Goal: Task Accomplishment & Management: Complete application form

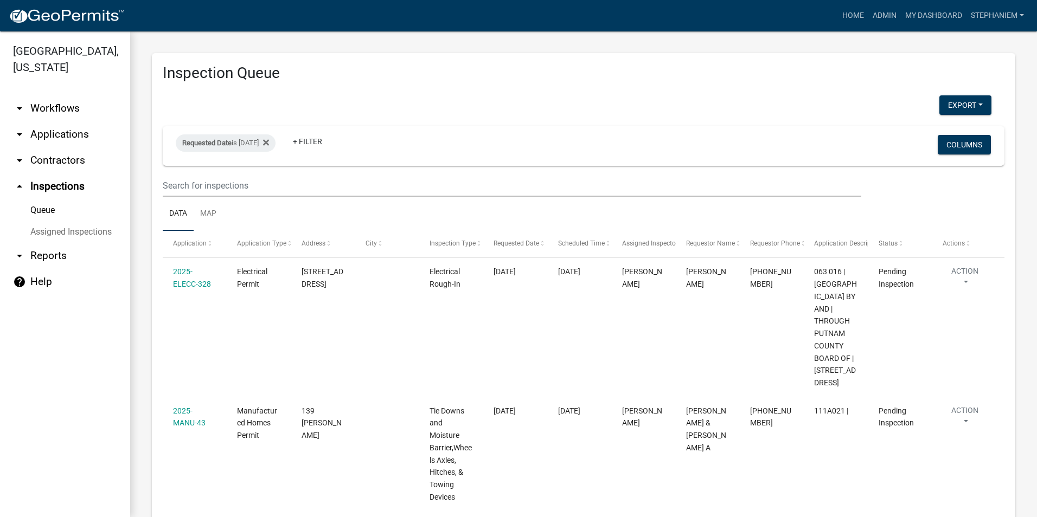
select select "3: 100"
click at [59, 139] on link "arrow_drop_down Applications" at bounding box center [65, 134] width 130 height 26
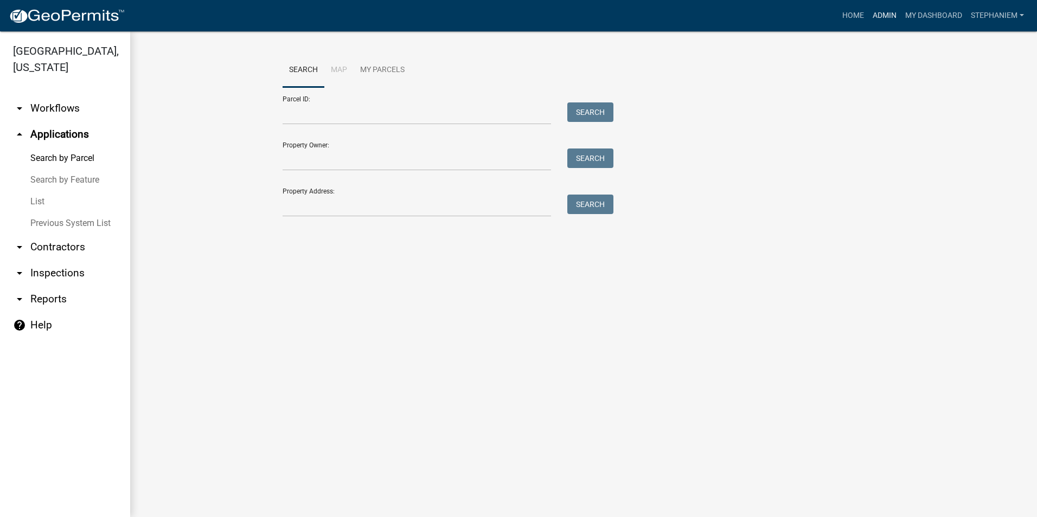
click at [886, 12] on link "Admin" at bounding box center [884, 15] width 33 height 21
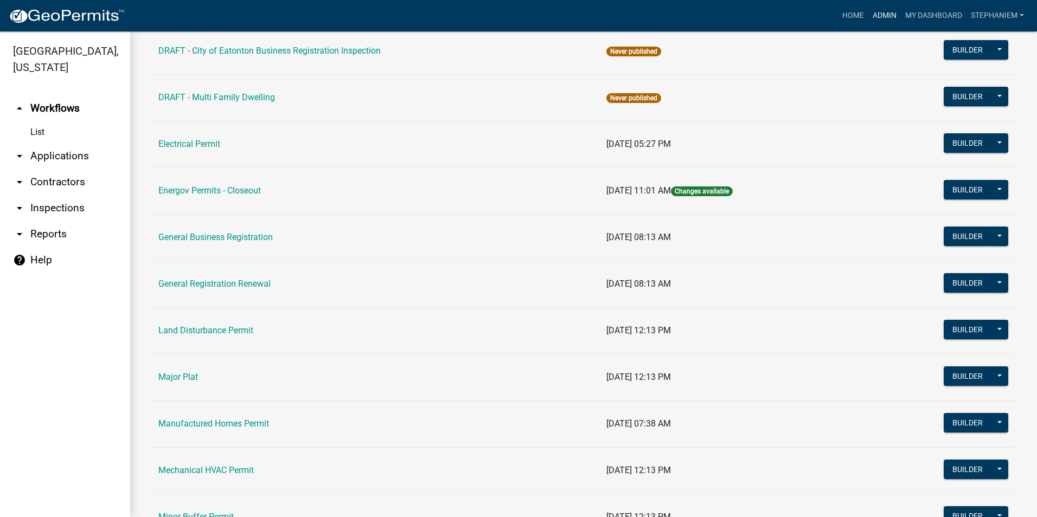
scroll to position [596, 0]
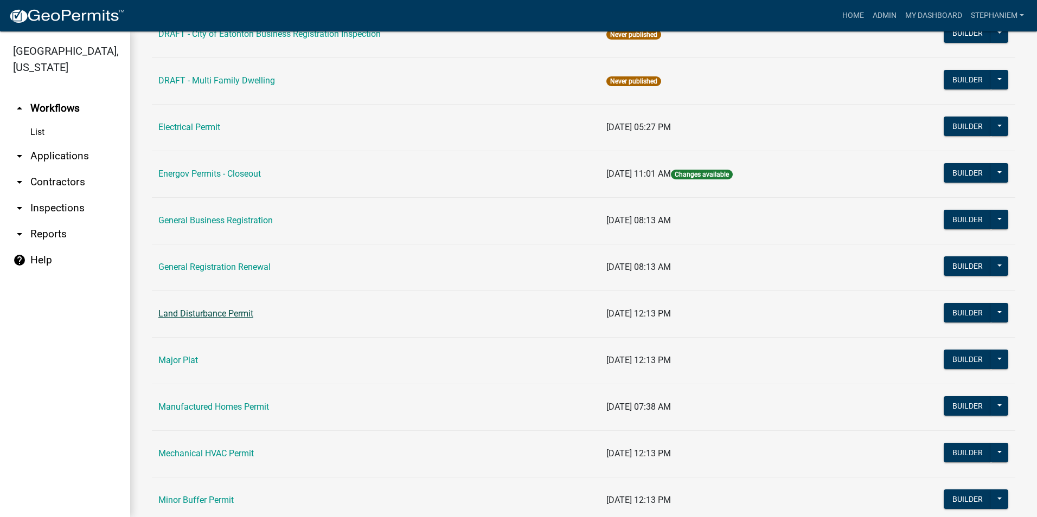
click at [198, 318] on link "Land Disturbance Permit" at bounding box center [205, 313] width 95 height 10
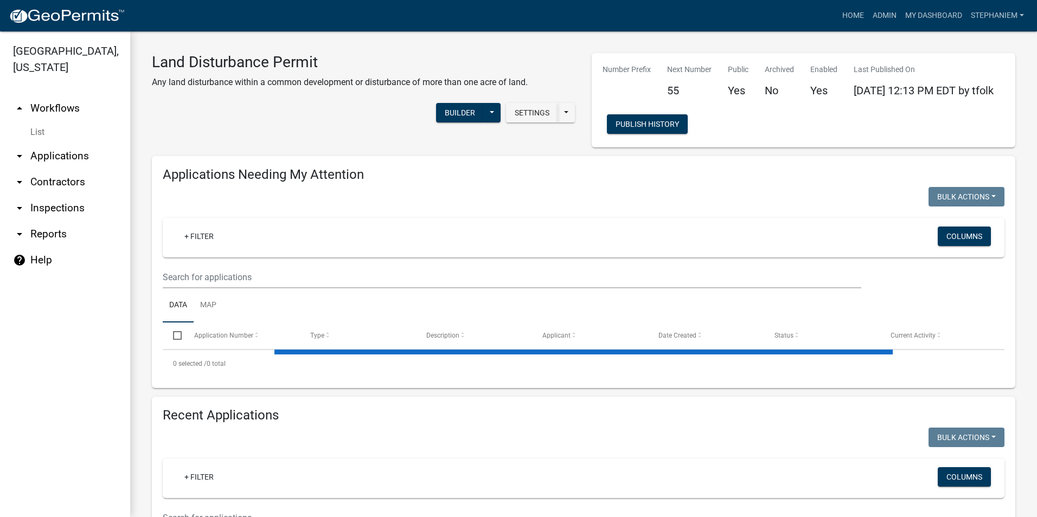
select select "3: 100"
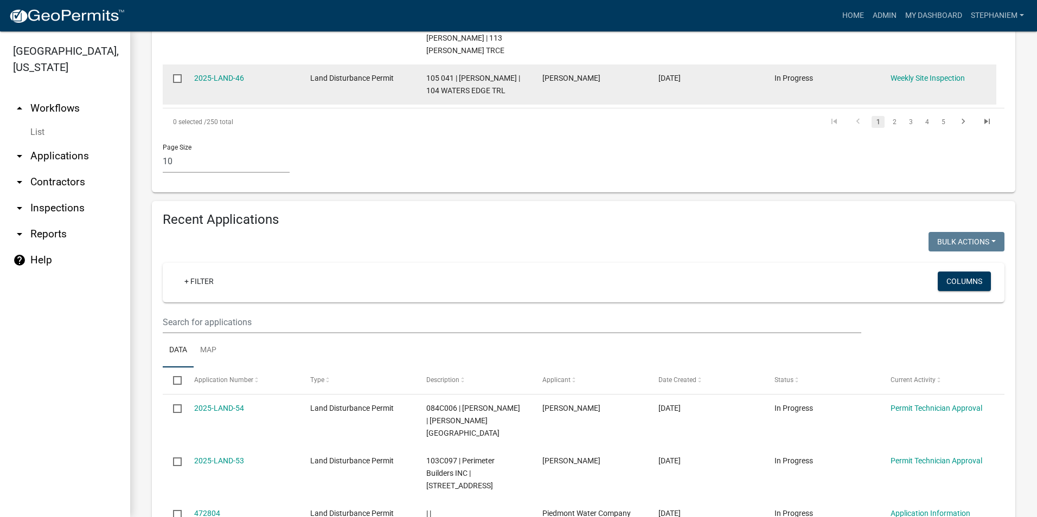
scroll to position [813, 0]
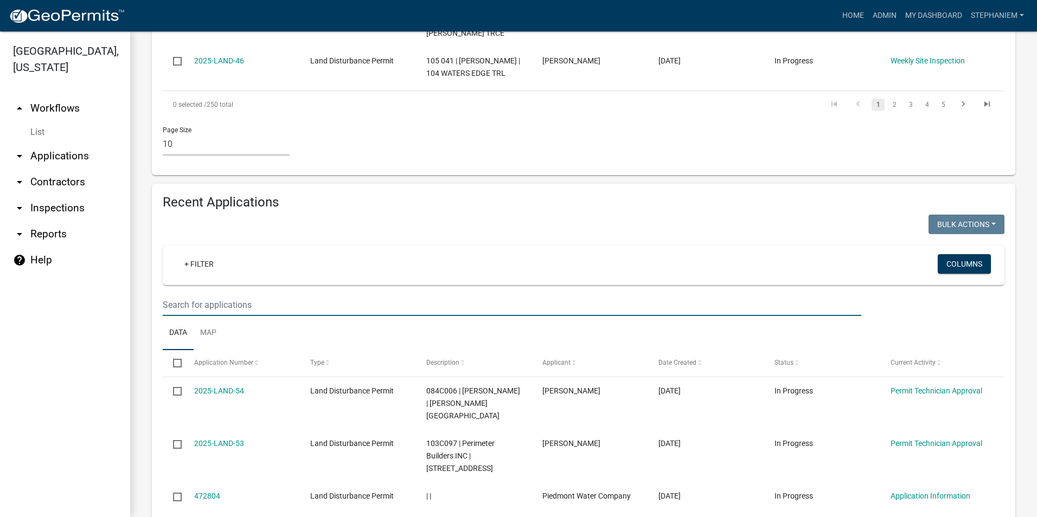
click at [247, 294] on input "text" at bounding box center [512, 305] width 698 height 22
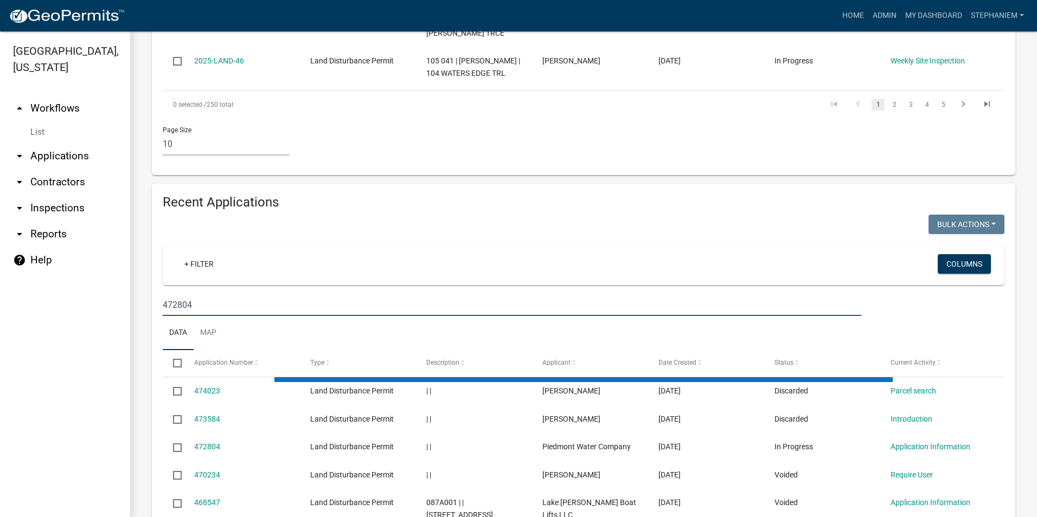
scroll to position [680, 0]
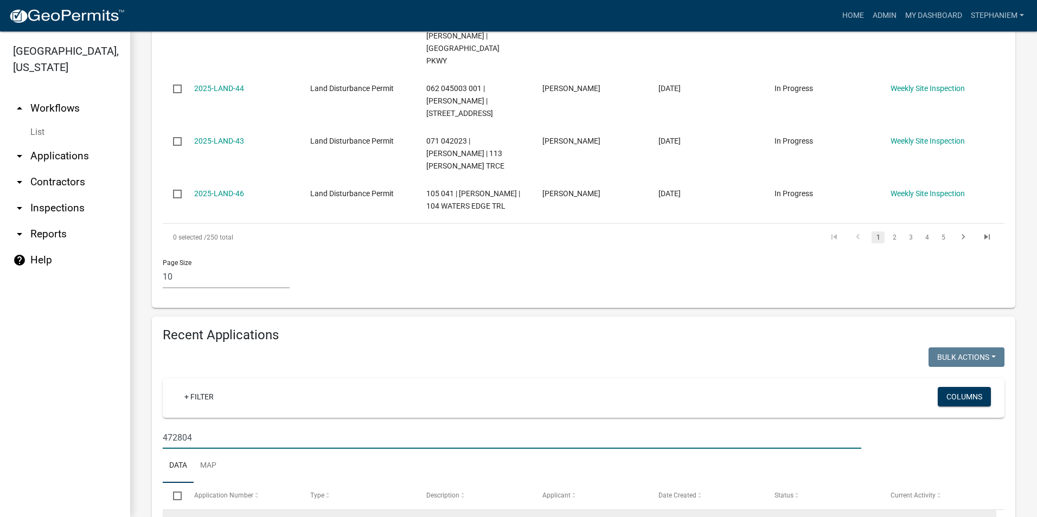
type input "472804"
click at [205, 517] on link "472804" at bounding box center [207, 523] width 26 height 9
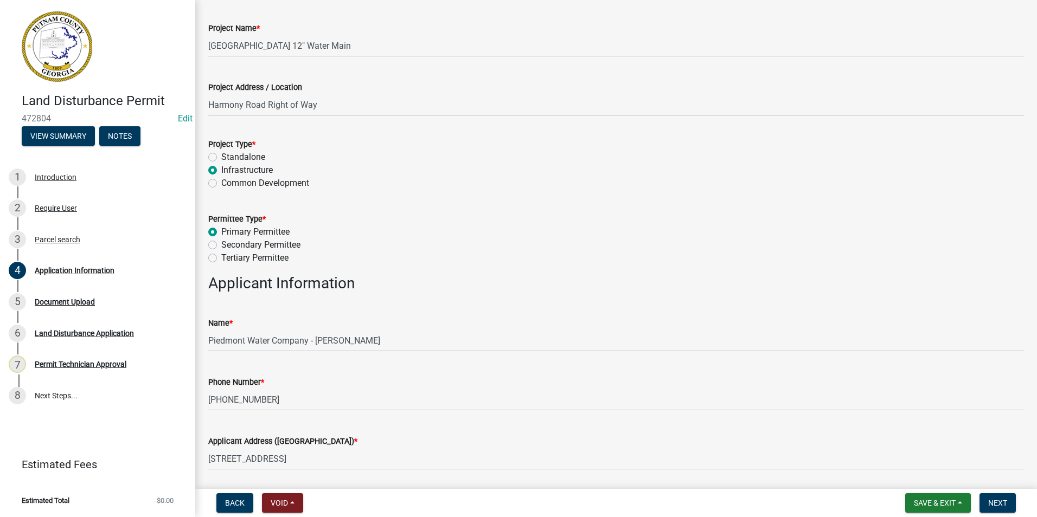
scroll to position [108, 0]
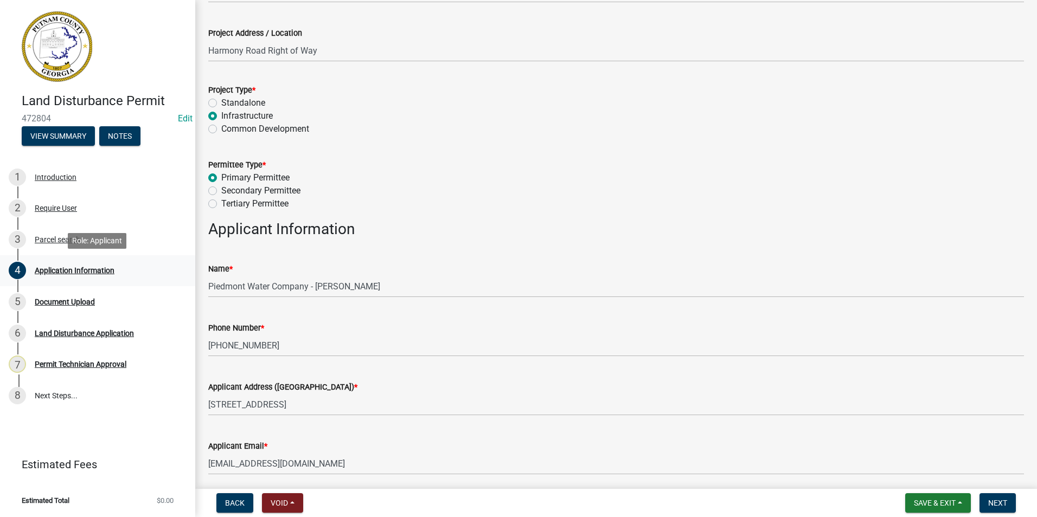
click at [115, 277] on div "4 Application Information" at bounding box center [93, 270] width 169 height 17
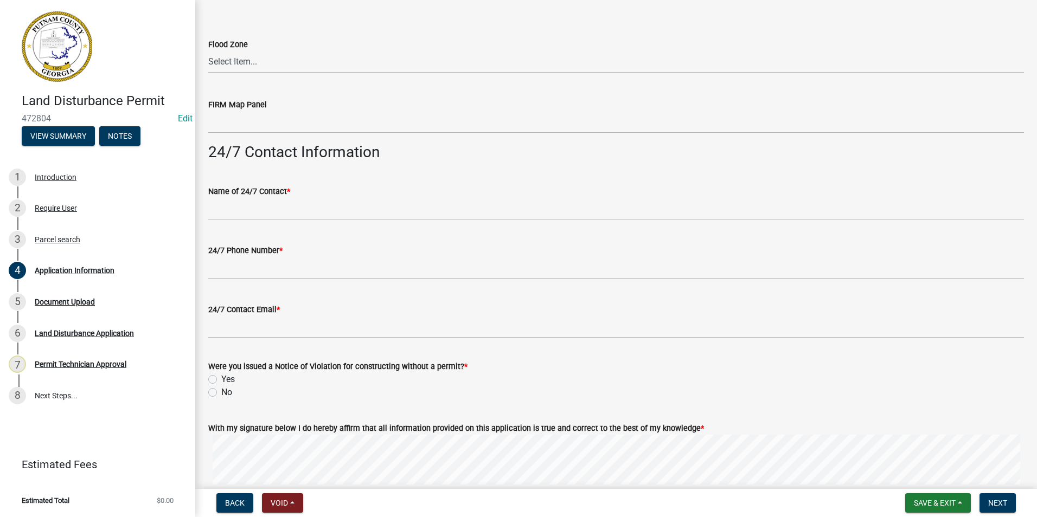
scroll to position [1681, 0]
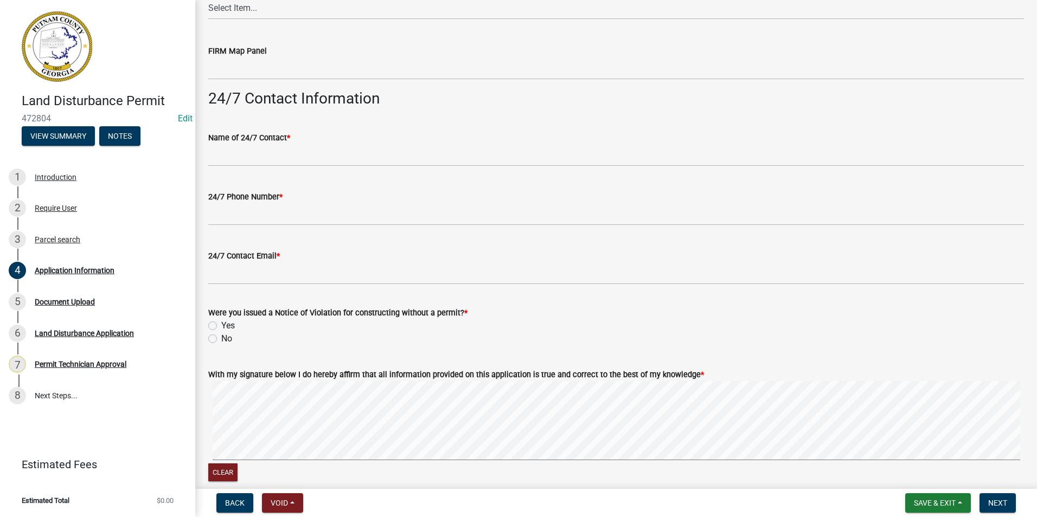
click at [221, 337] on label "No" at bounding box center [226, 338] width 11 height 13
click at [221, 337] on input "No" at bounding box center [224, 335] width 7 height 7
radio input "true"
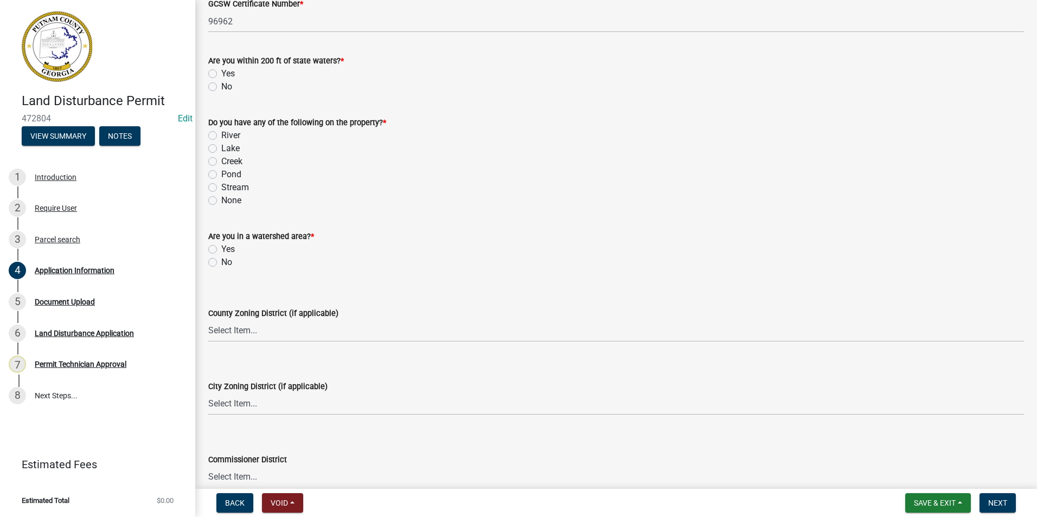
scroll to position [1084, 0]
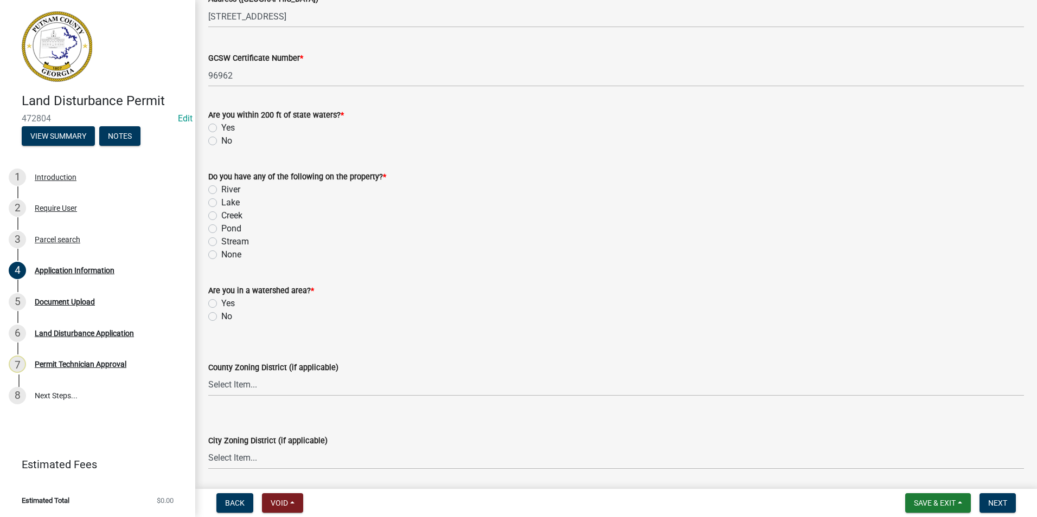
click at [221, 124] on label "Yes" at bounding box center [228, 127] width 14 height 13
click at [221, 124] on input "Yes" at bounding box center [224, 124] width 7 height 7
radio input "true"
click at [221, 203] on label "Lake" at bounding box center [230, 202] width 18 height 13
click at [221, 203] on input "Lake" at bounding box center [224, 199] width 7 height 7
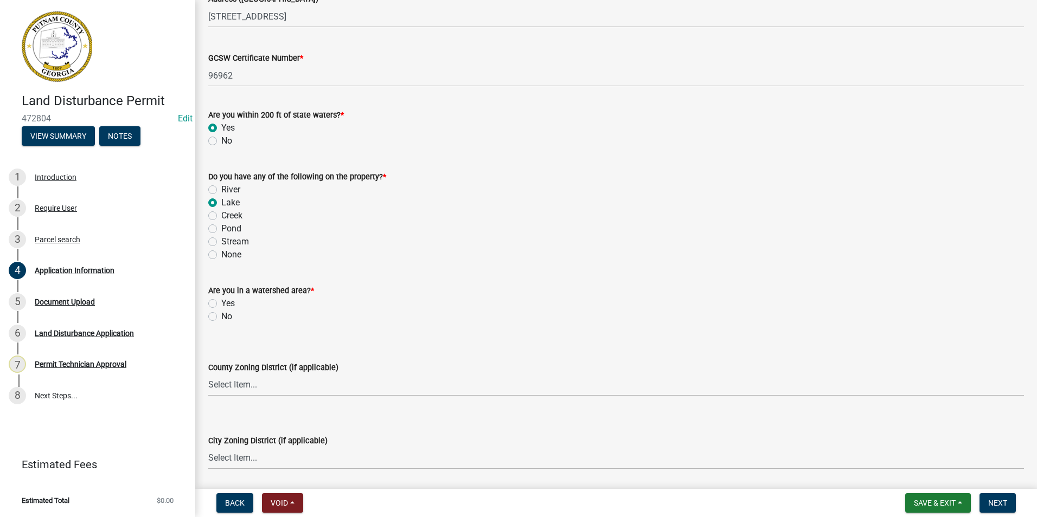
radio input "true"
click at [221, 139] on label "No" at bounding box center [226, 140] width 11 height 13
click at [221, 139] on input "No" at bounding box center [224, 137] width 7 height 7
radio input "true"
click at [215, 249] on div "None" at bounding box center [615, 254] width 815 height 13
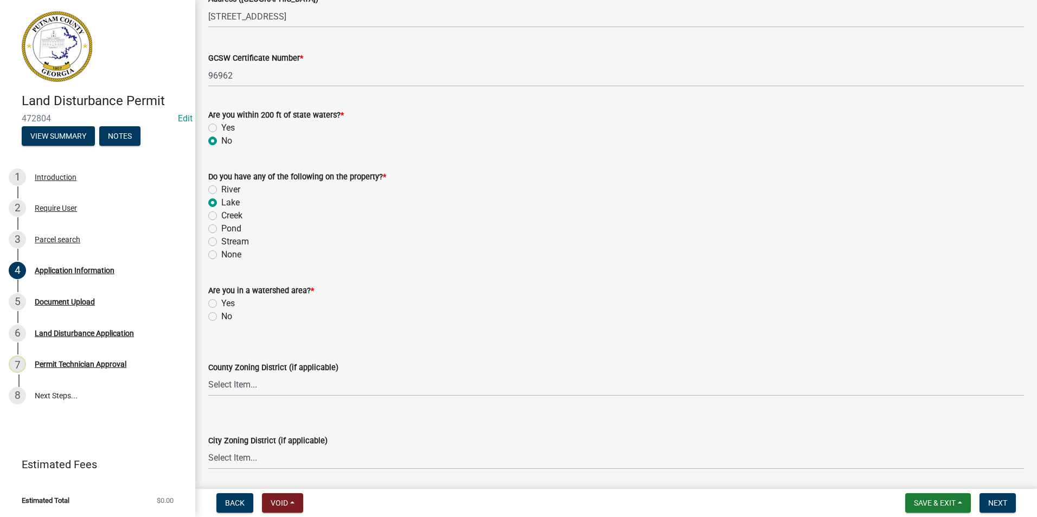
click at [221, 256] on label "None" at bounding box center [231, 254] width 20 height 13
click at [221, 255] on input "None" at bounding box center [224, 251] width 7 height 7
radio input "true"
click at [220, 317] on div "No" at bounding box center [615, 316] width 815 height 13
click at [221, 318] on label "No" at bounding box center [226, 316] width 11 height 13
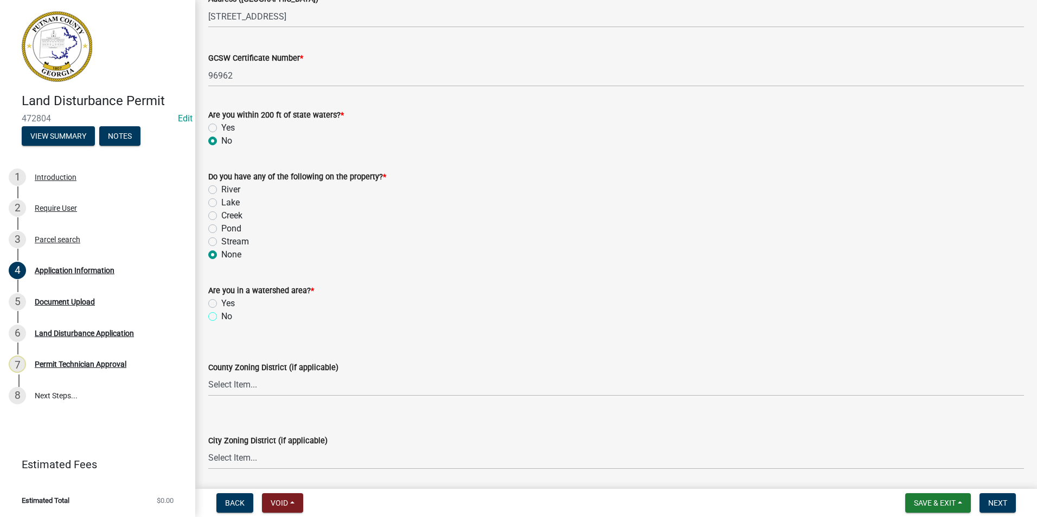
click at [221, 317] on input "No" at bounding box center [224, 313] width 7 height 7
radio input "true"
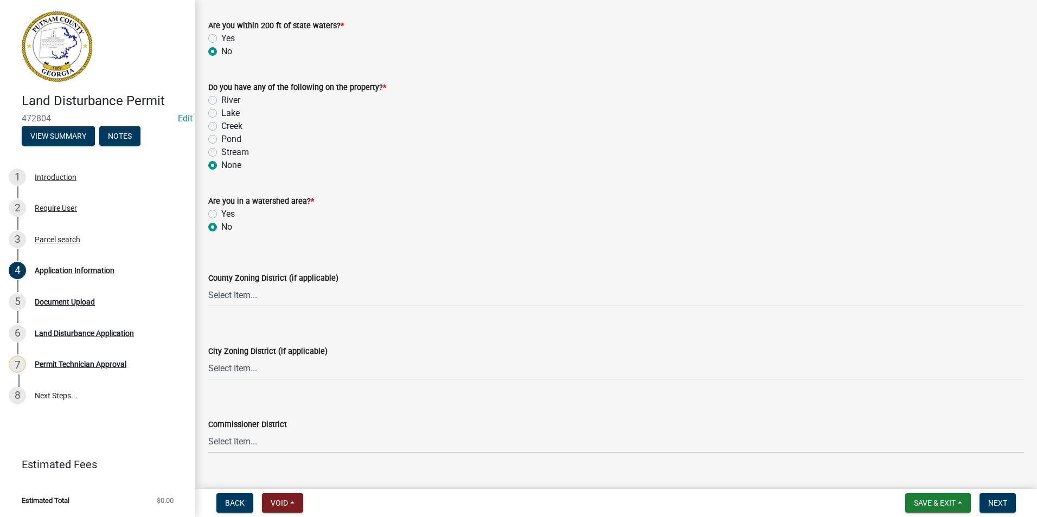
scroll to position [1193, 0]
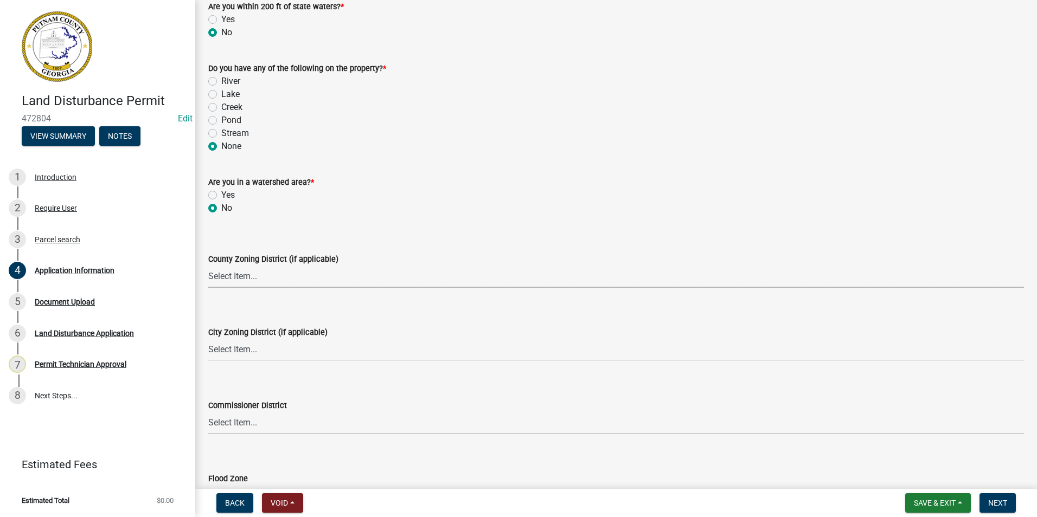
click at [271, 271] on select "Select Item... AG-1 R-1R R-1 R-2 MHP RM-1 RM-3 C-1 C-2 I-M PUD N/A" at bounding box center [615, 277] width 815 height 22
click at [401, 237] on div "County Zoning District (if applicable) Select Item... AG-1 R-1R R-1 R-2 MHP RM-…" at bounding box center [615, 255] width 815 height 63
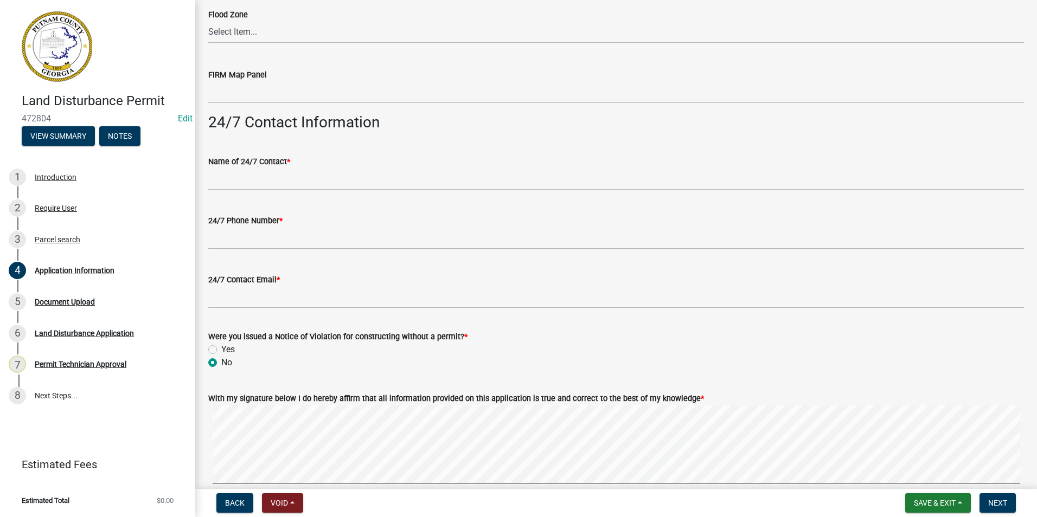
scroll to position [1681, 0]
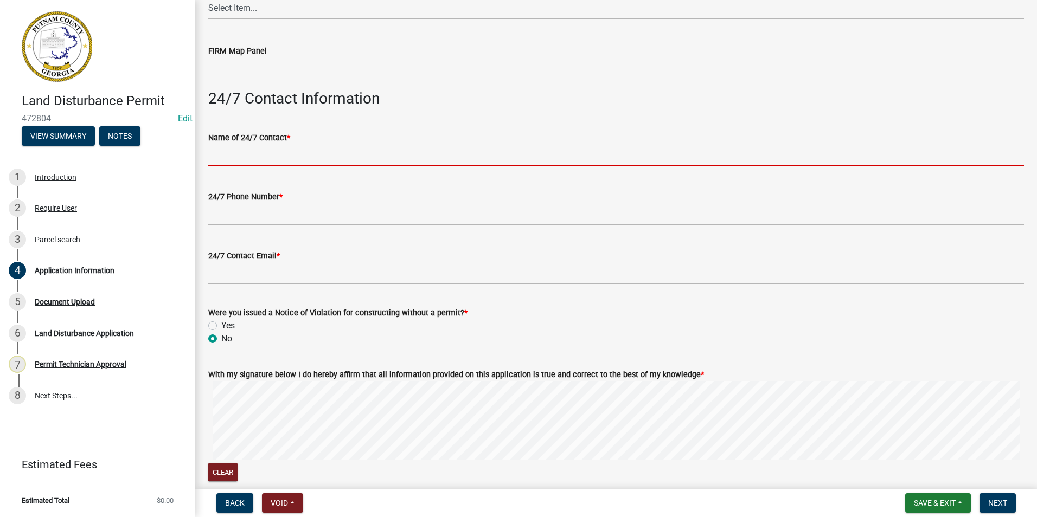
click at [330, 158] on input "Name of 24/7 Contact *" at bounding box center [615, 155] width 815 height 22
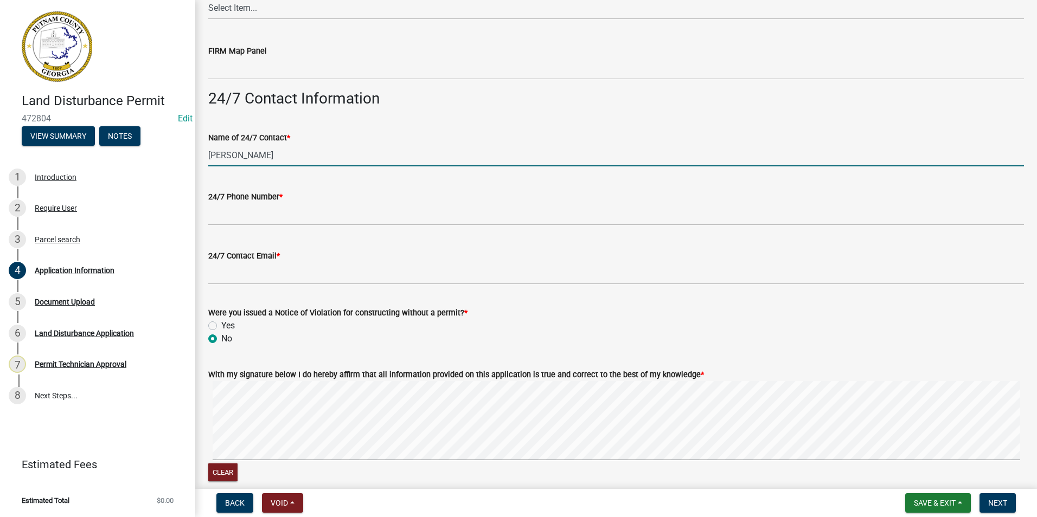
type input "[PERSON_NAME]"
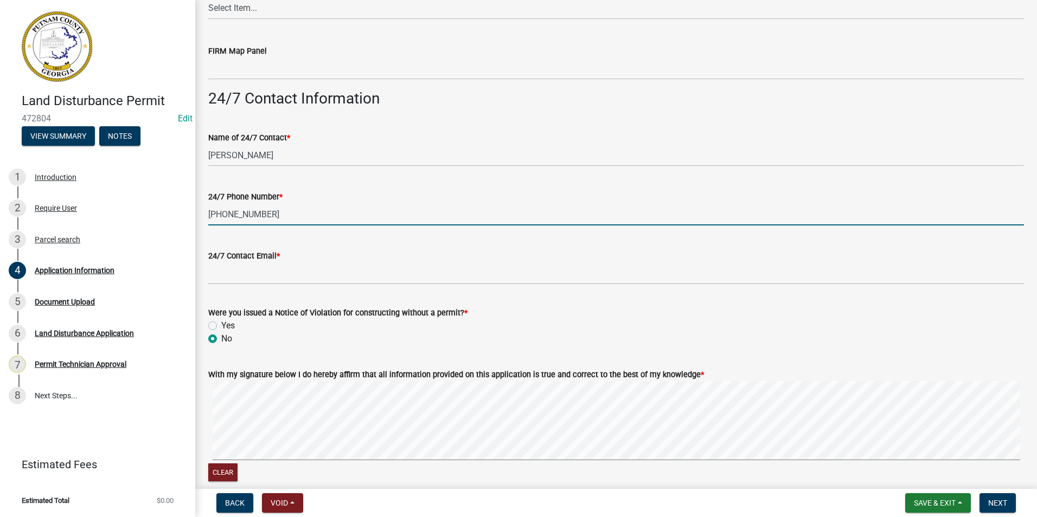
type input "[PHONE_NUMBER]"
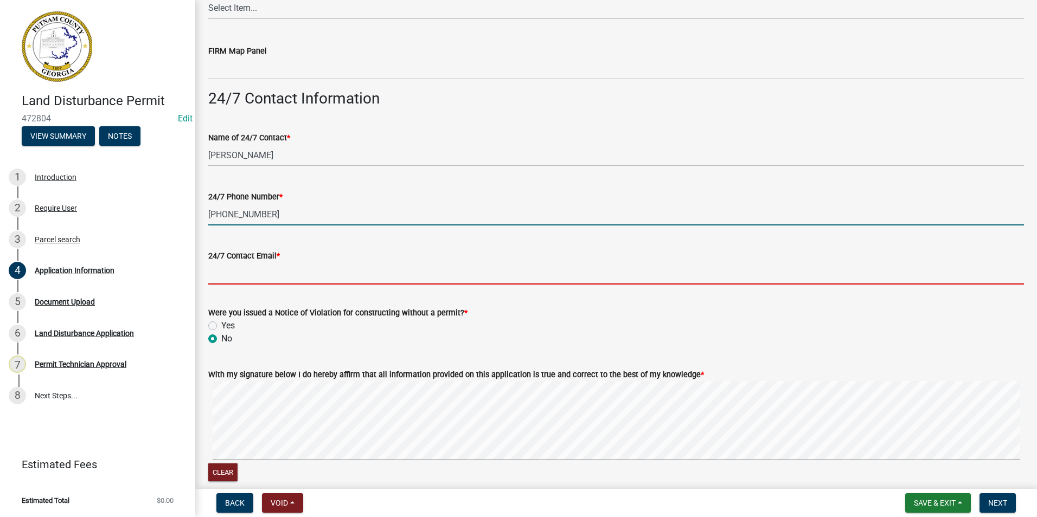
click at [327, 268] on input "24/7 Contact Email *" at bounding box center [615, 273] width 815 height 22
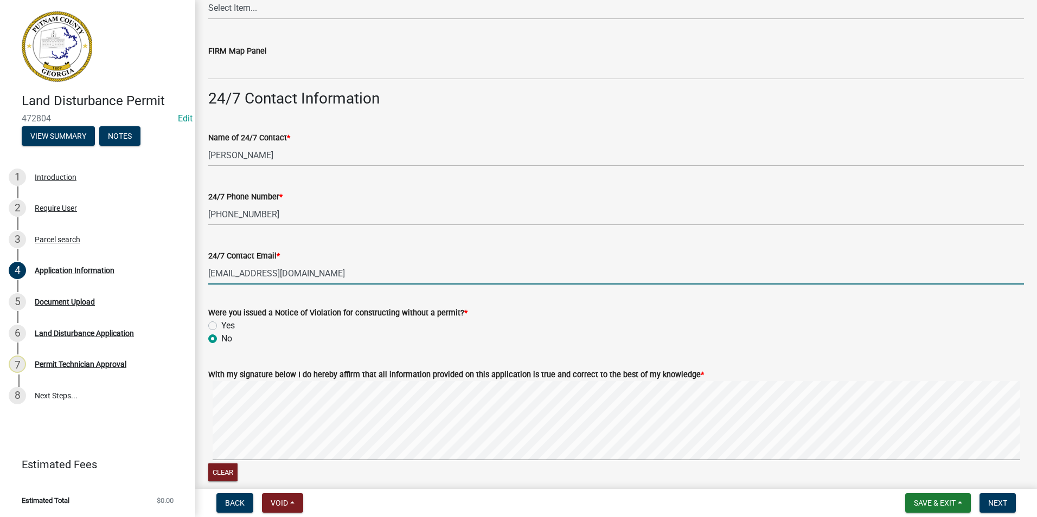
scroll to position [1732, 0]
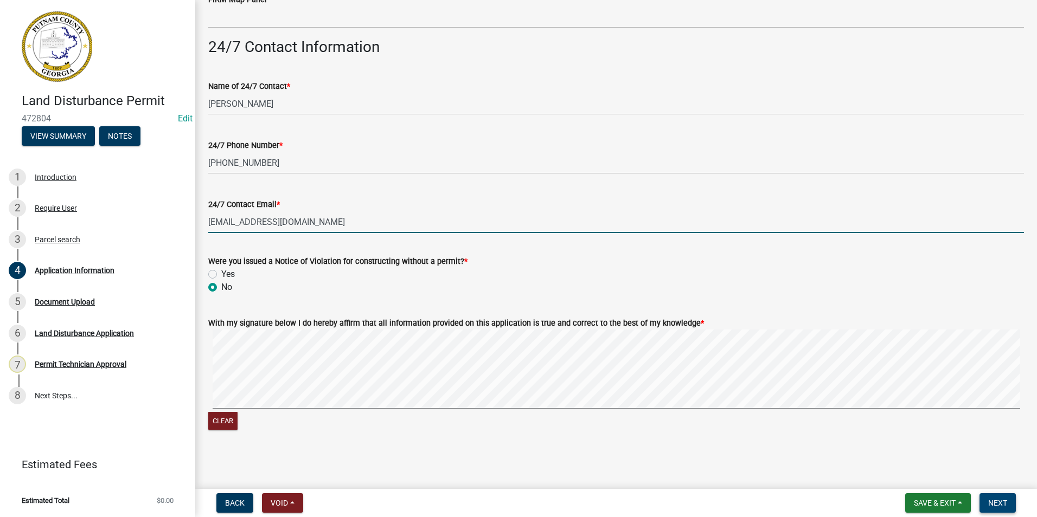
type input "[EMAIL_ADDRESS][DOMAIN_NAME]"
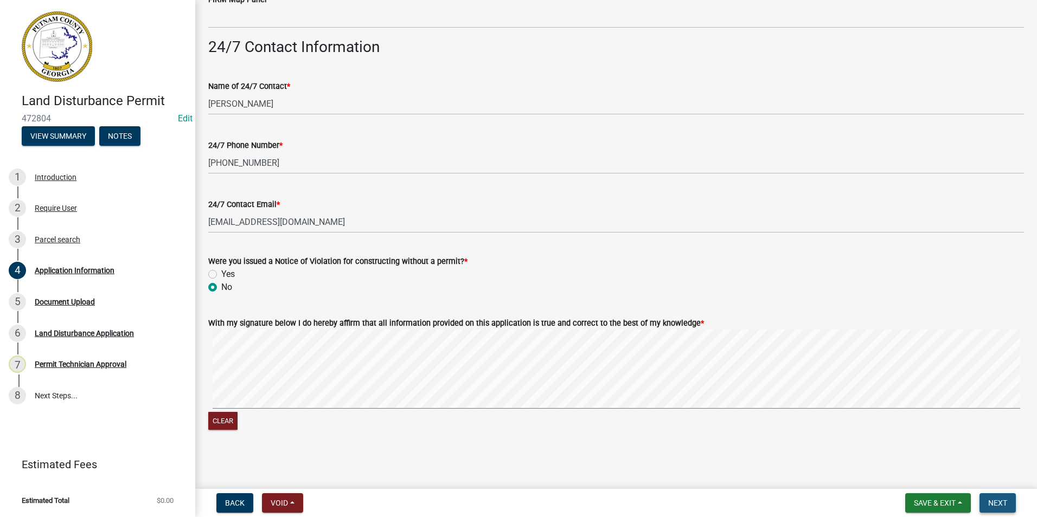
click at [996, 500] on span "Next" at bounding box center [997, 503] width 19 height 9
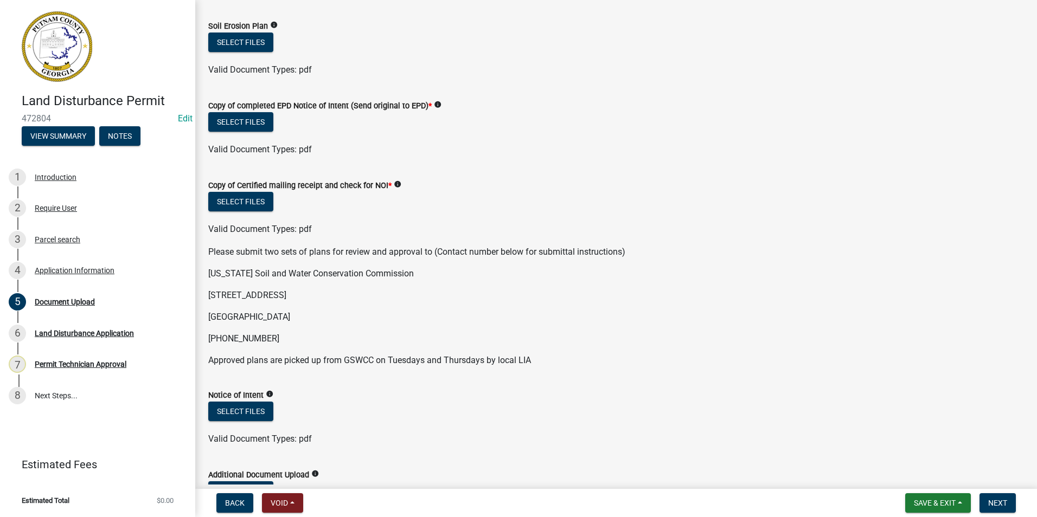
scroll to position [0, 0]
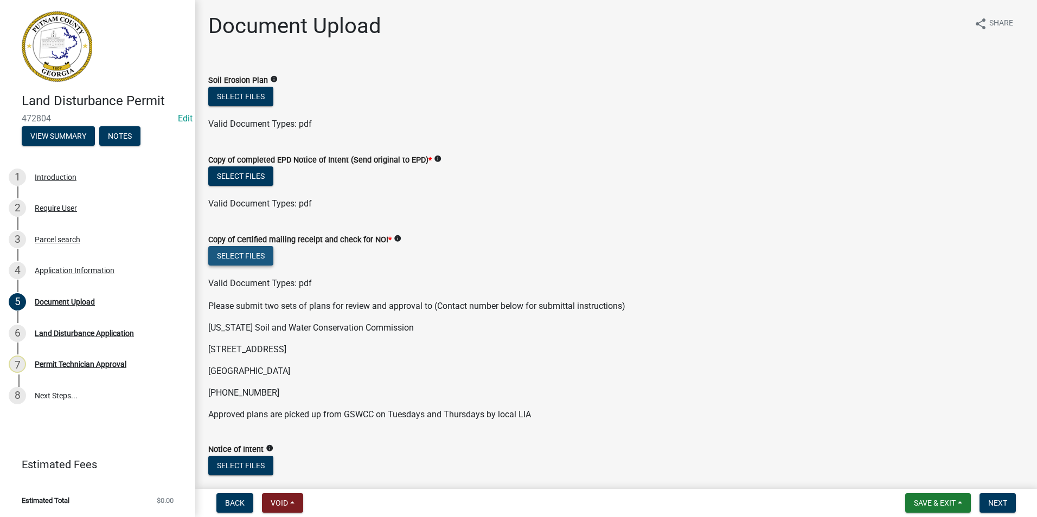
click at [253, 257] on button "Select files" at bounding box center [240, 256] width 65 height 20
click at [227, 251] on button "Select files" at bounding box center [240, 256] width 65 height 20
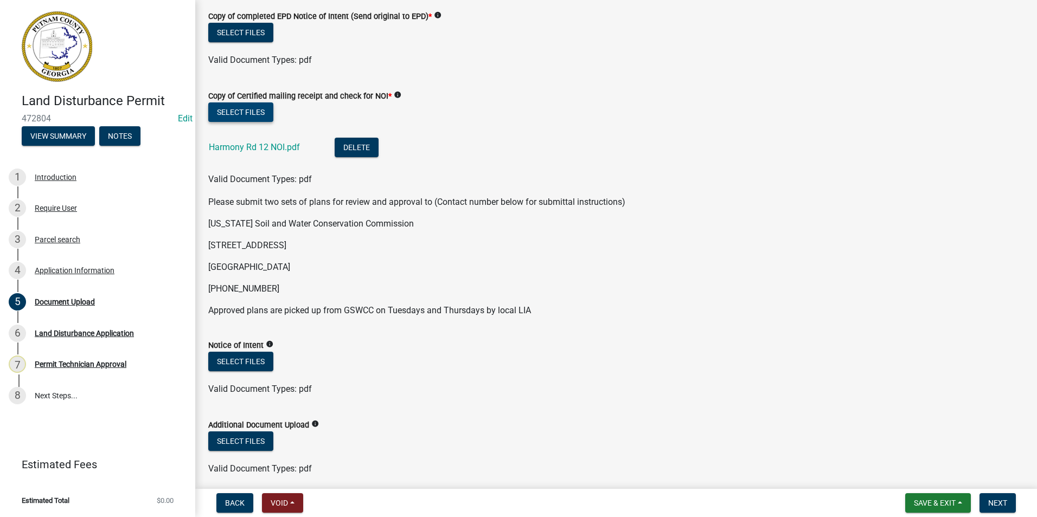
scroll to position [214, 0]
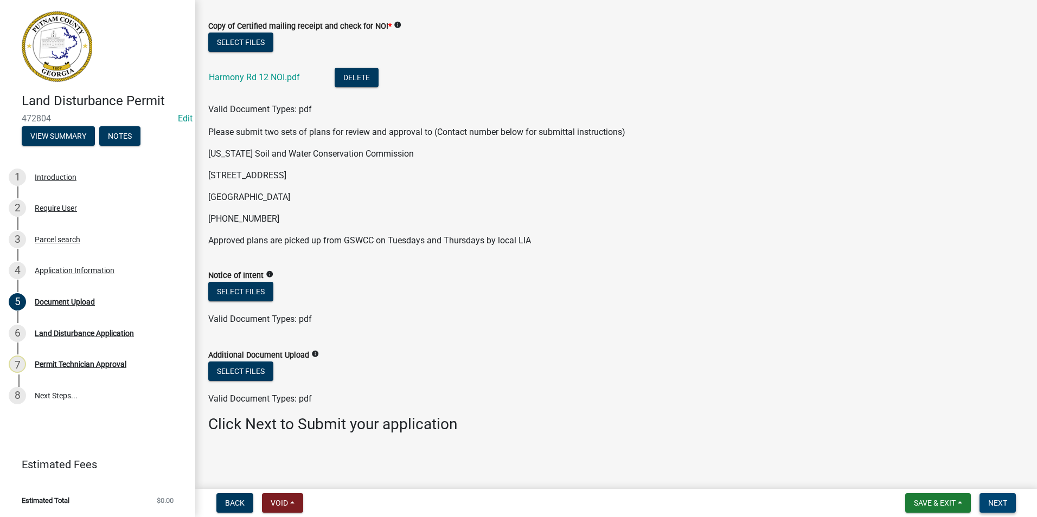
click at [994, 498] on button "Next" at bounding box center [997, 503] width 36 height 20
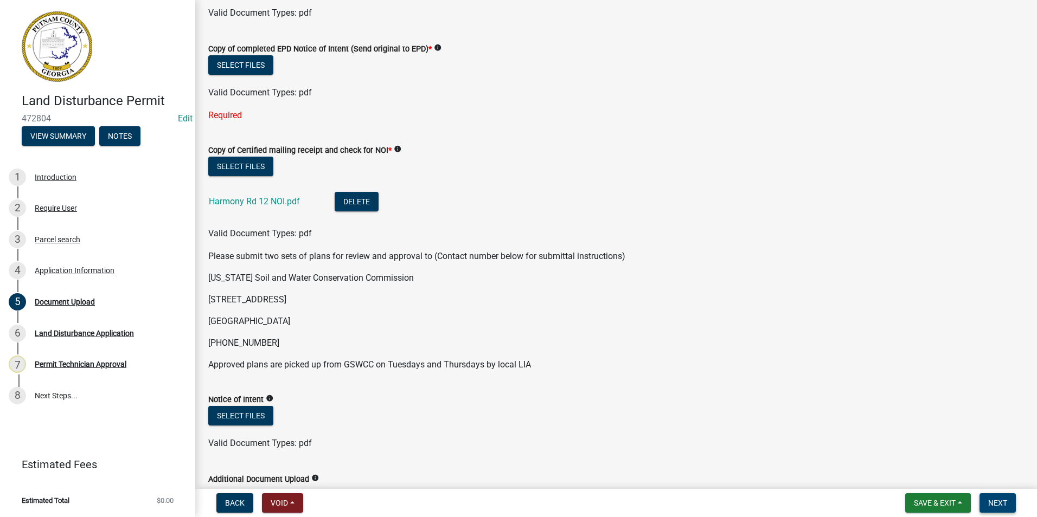
scroll to position [0, 0]
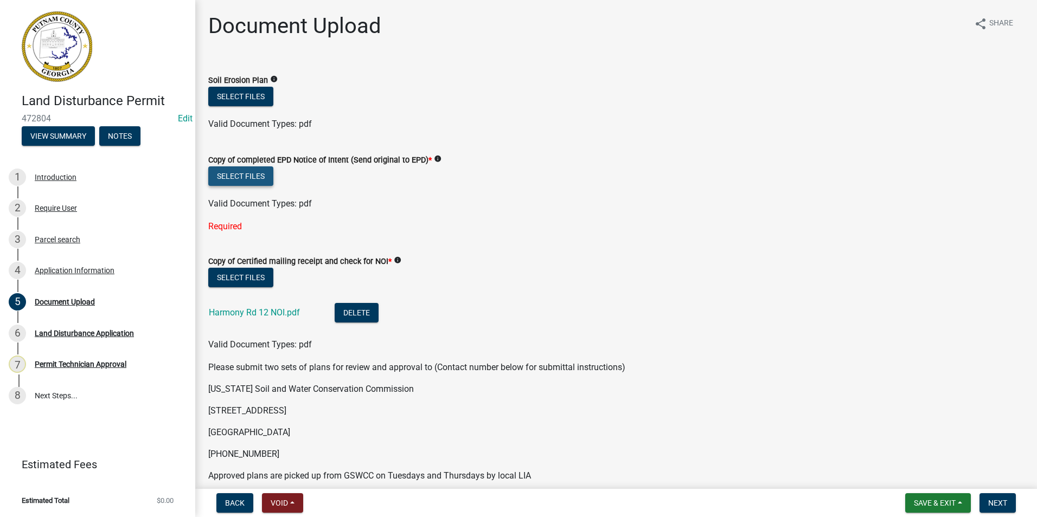
click at [250, 173] on button "Select files" at bounding box center [240, 176] width 65 height 20
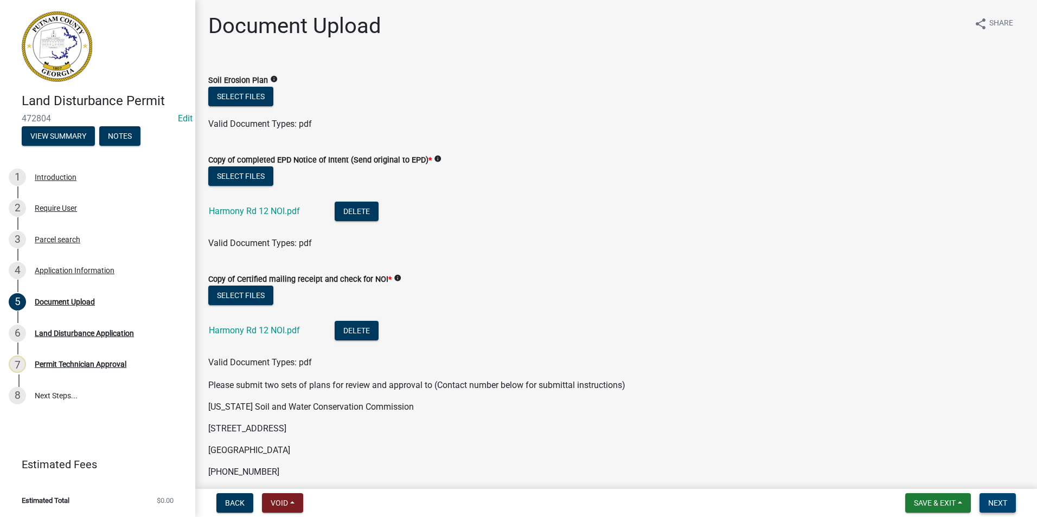
click at [992, 504] on span "Next" at bounding box center [997, 503] width 19 height 9
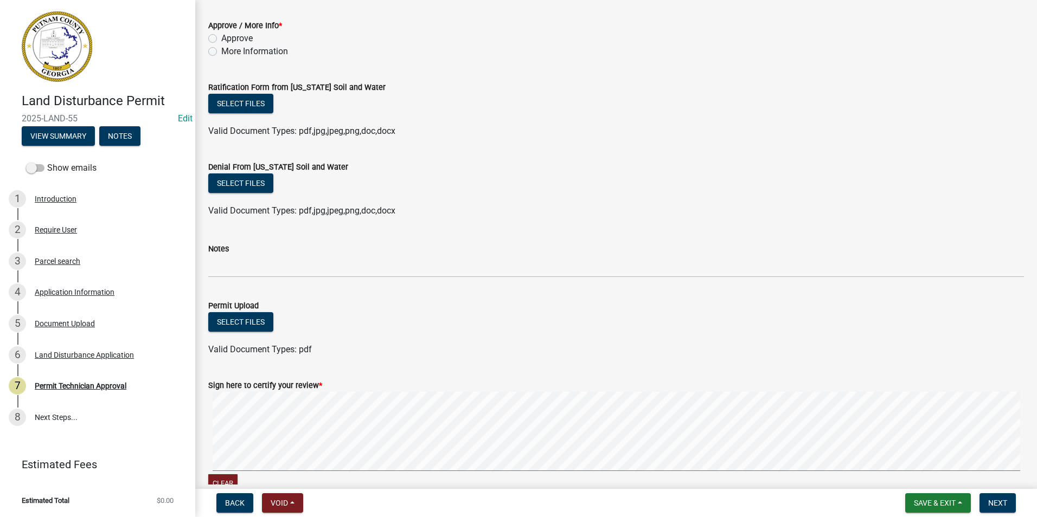
scroll to position [297, 0]
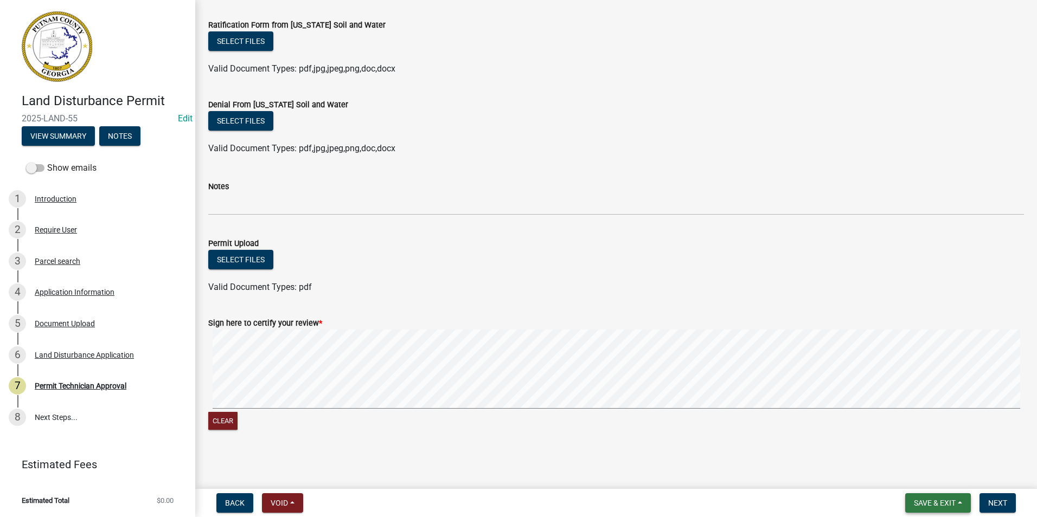
click at [936, 497] on button "Save & Exit" at bounding box center [938, 503] width 66 height 20
click at [930, 480] on button "Save & Exit" at bounding box center [927, 475] width 87 height 26
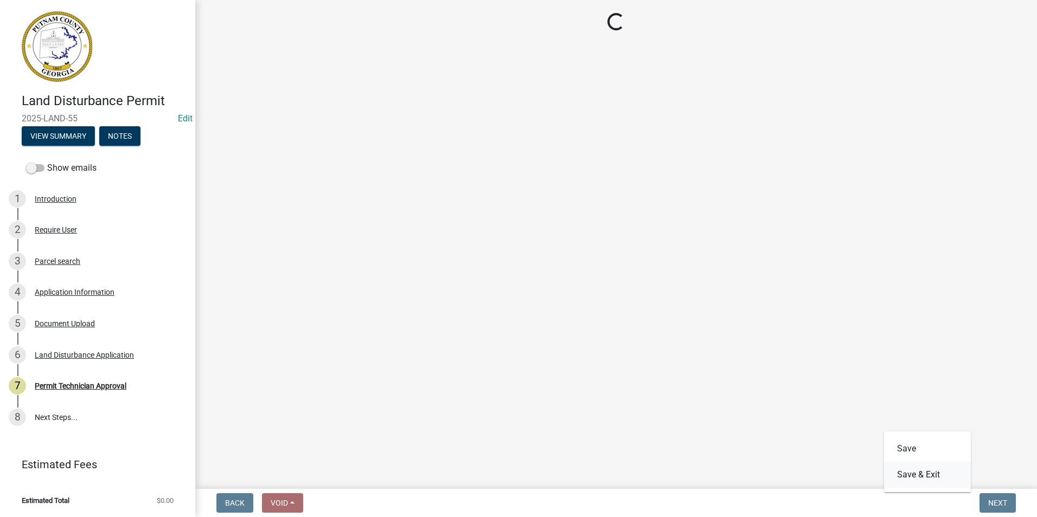
scroll to position [0, 0]
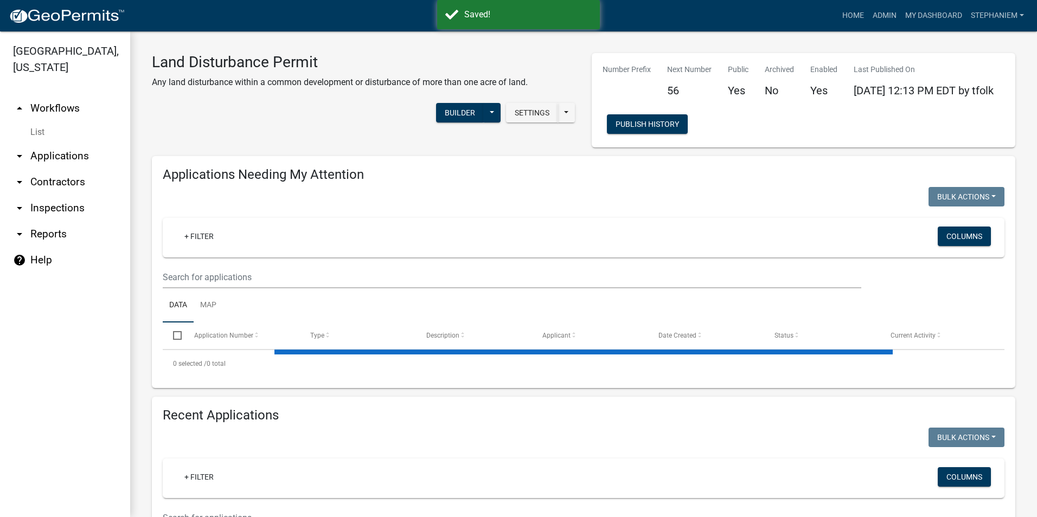
select select "3: 100"
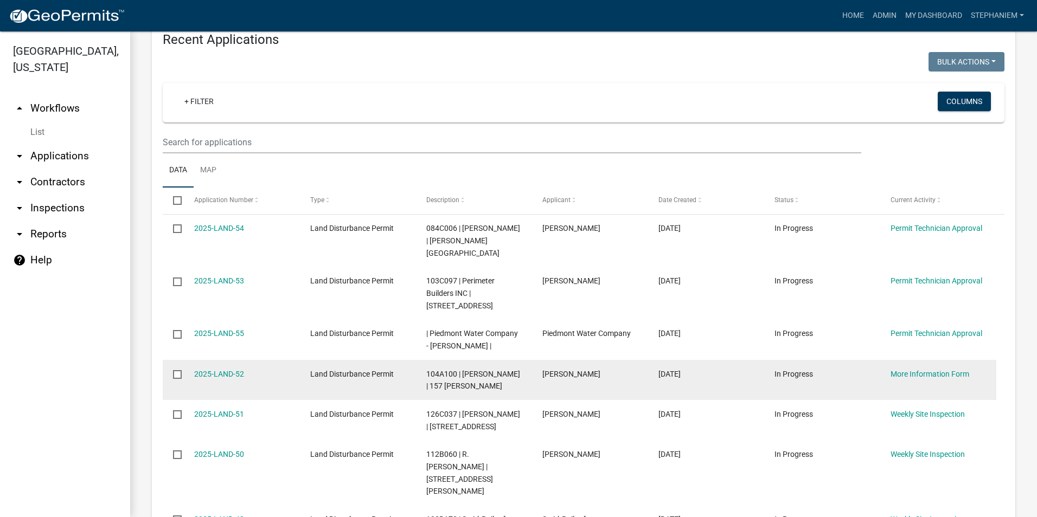
scroll to position [813, 0]
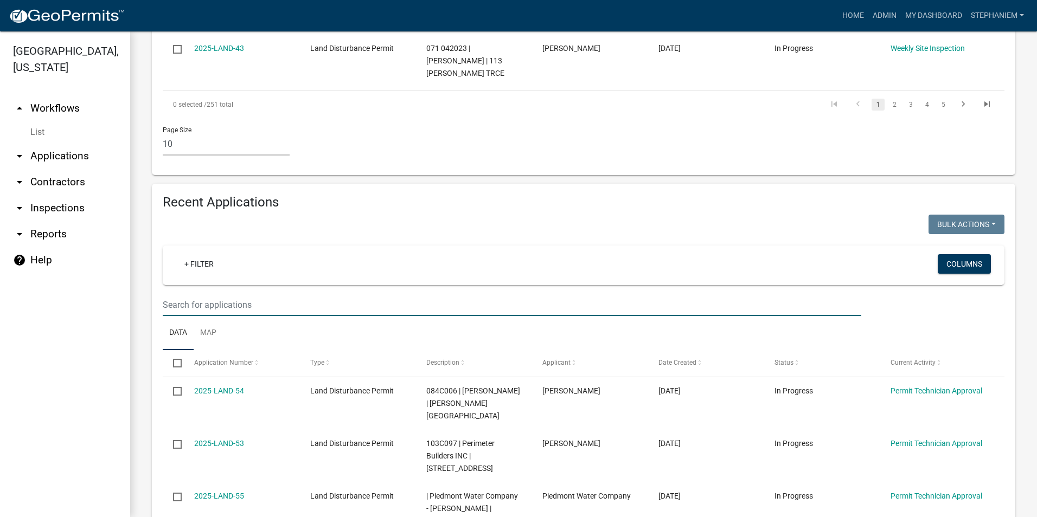
drag, startPoint x: 391, startPoint y: 222, endPoint x: 386, endPoint y: 228, distance: 7.3
click at [391, 294] on input "text" at bounding box center [512, 305] width 698 height 22
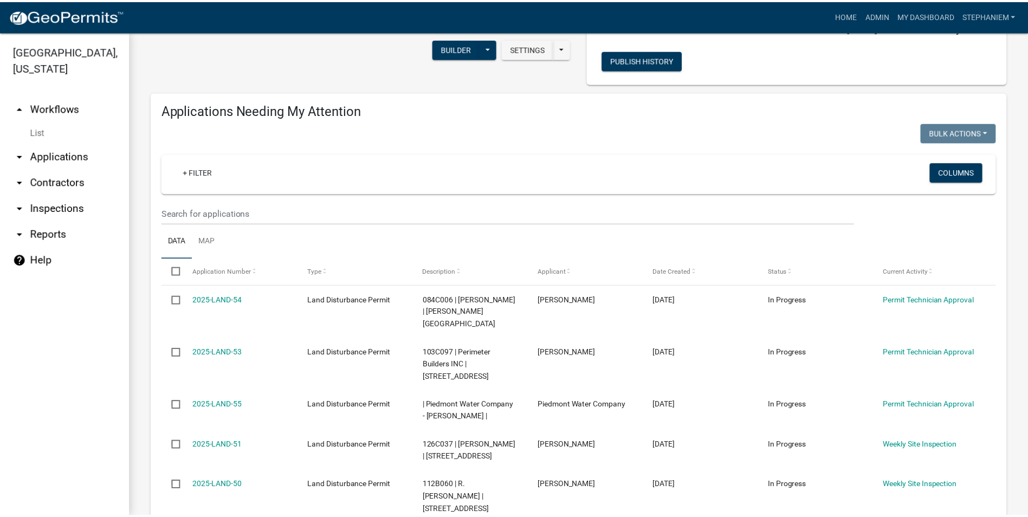
scroll to position [0, 0]
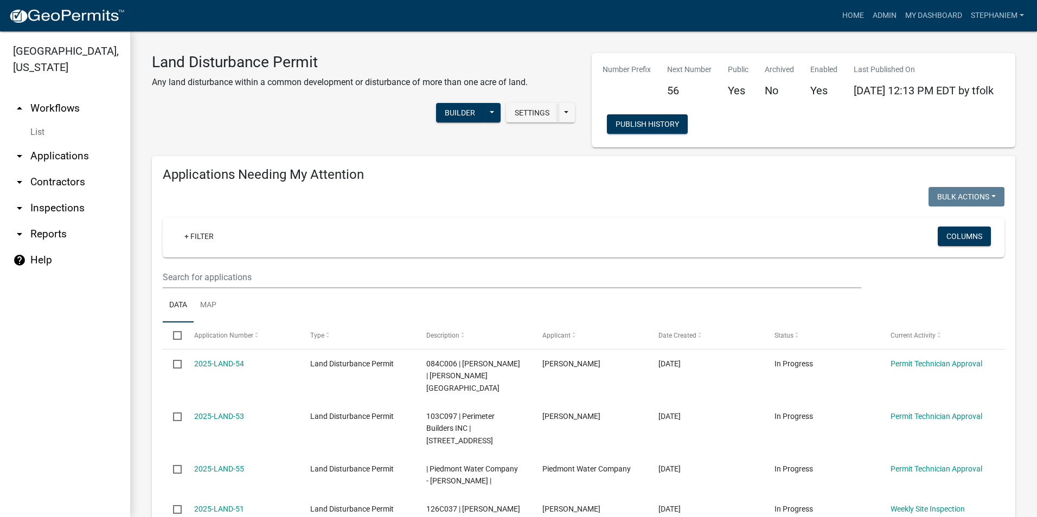
type input "Harmony"
click at [52, 153] on link "arrow_drop_down Applications" at bounding box center [65, 156] width 130 height 26
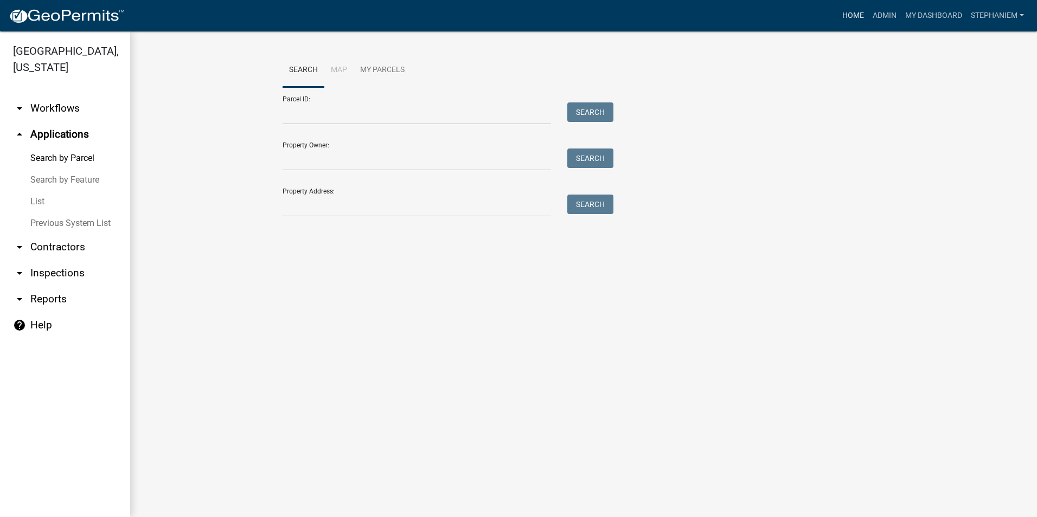
click at [852, 17] on link "Home" at bounding box center [853, 15] width 30 height 21
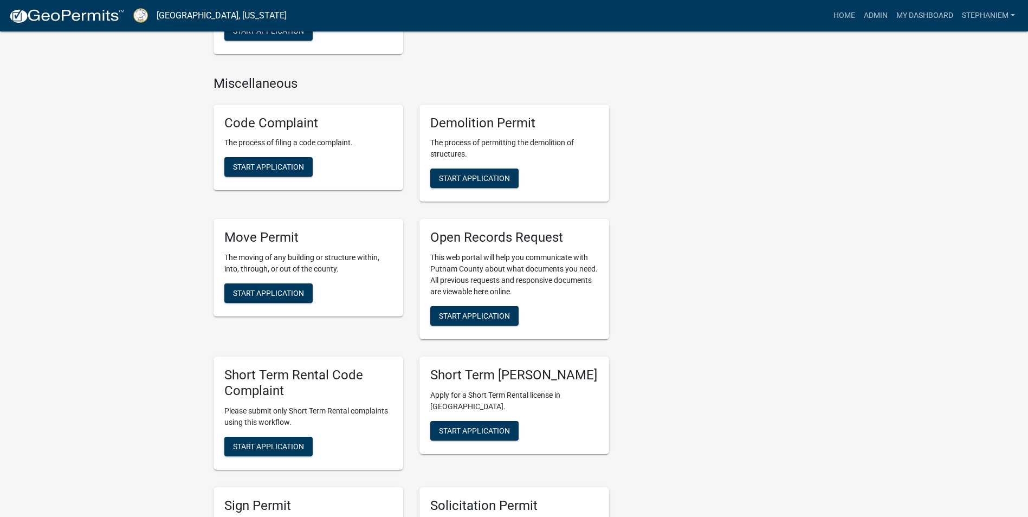
scroll to position [1030, 0]
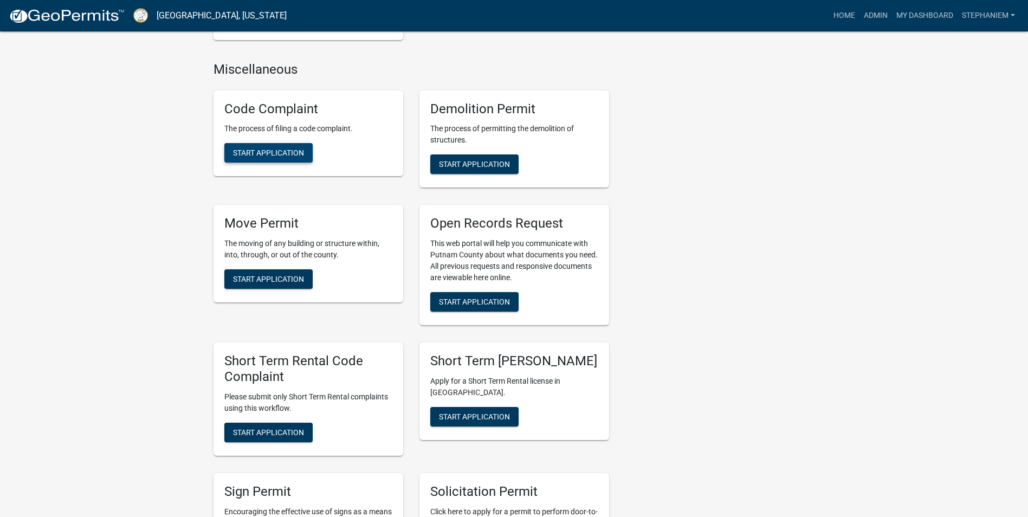
click at [267, 155] on span "Start Application" at bounding box center [268, 153] width 71 height 9
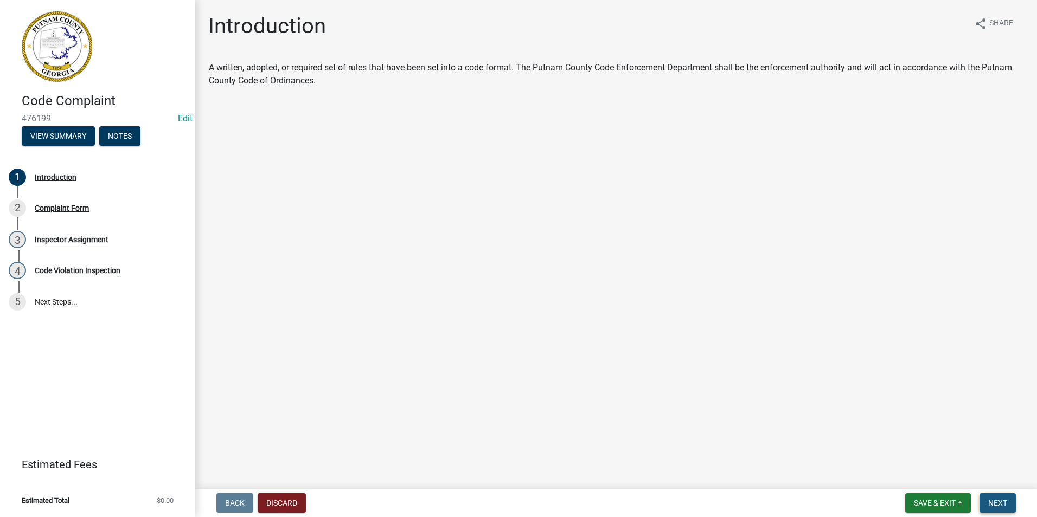
click at [1006, 507] on span "Next" at bounding box center [997, 503] width 19 height 9
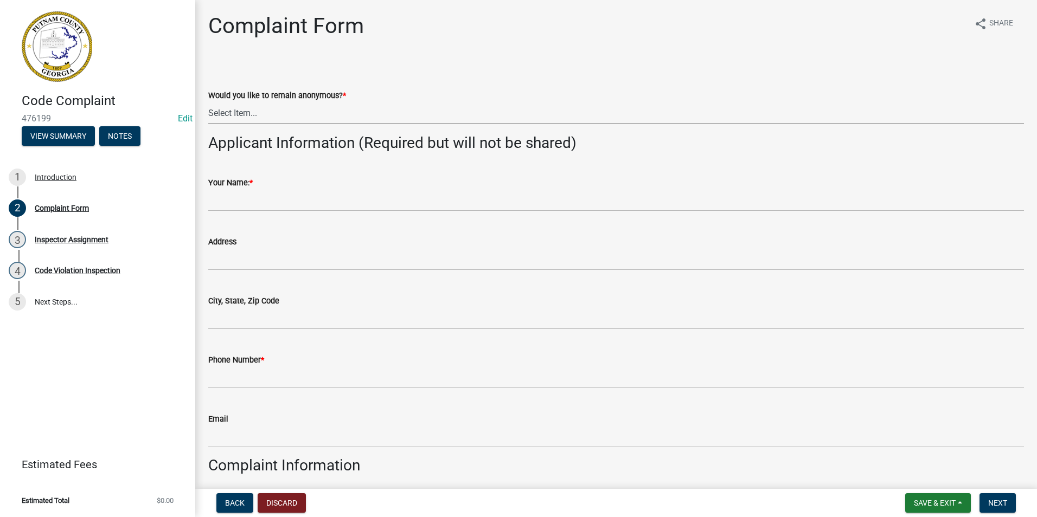
click at [248, 117] on select "Select Item... Yes No" at bounding box center [615, 113] width 815 height 22
click at [208, 102] on select "Select Item... Yes No" at bounding box center [615, 113] width 815 height 22
select select "76170ab1-b25a-468b-8231-d5eb0e85b261"
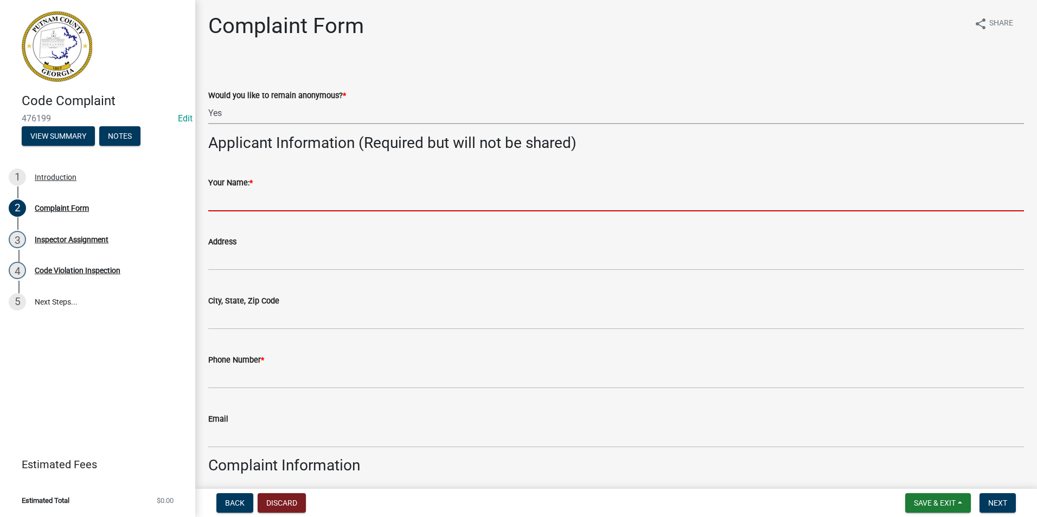
click at [262, 198] on input "Your Name: *" at bounding box center [615, 200] width 815 height 22
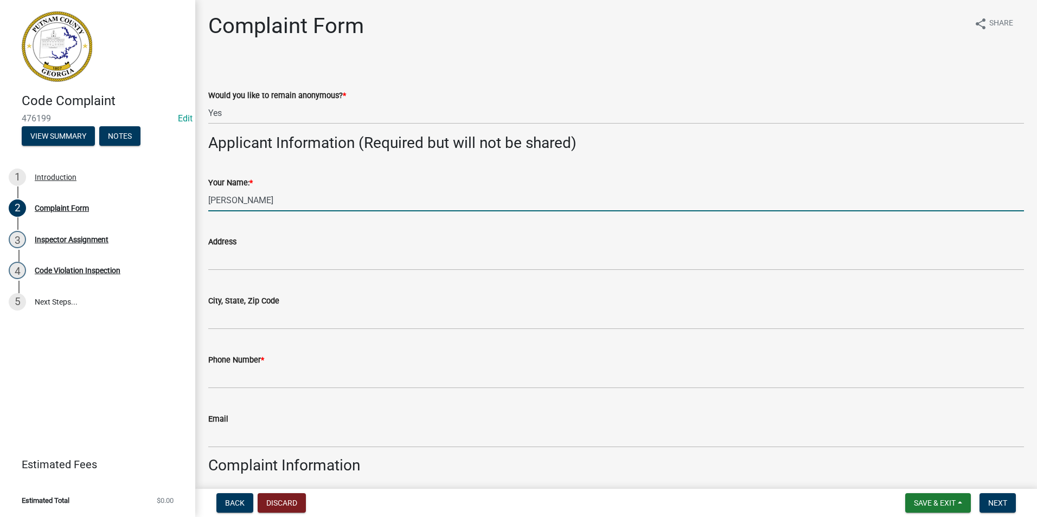
type input "[PERSON_NAME]"
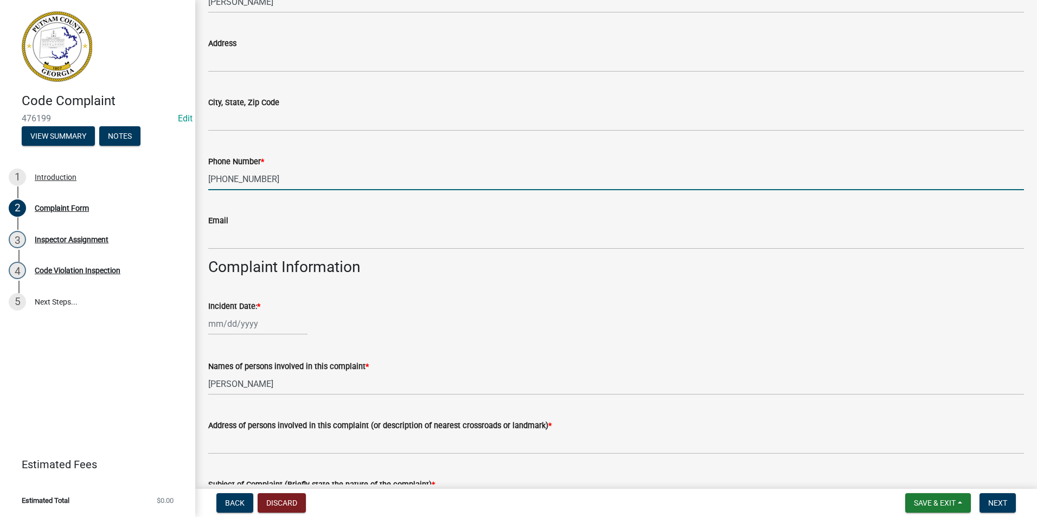
scroll to position [271, 0]
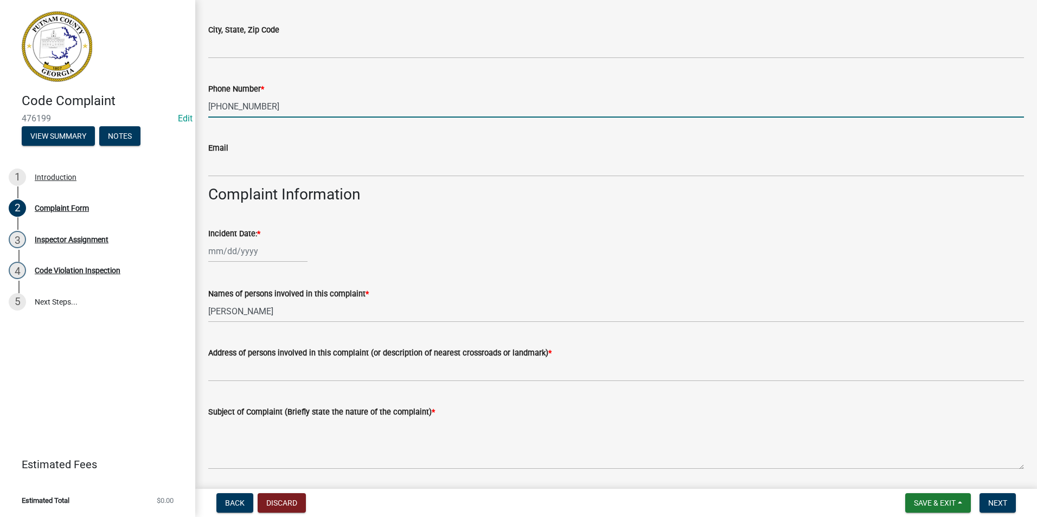
type input "[PHONE_NUMBER]"
select select "9"
select select "2025"
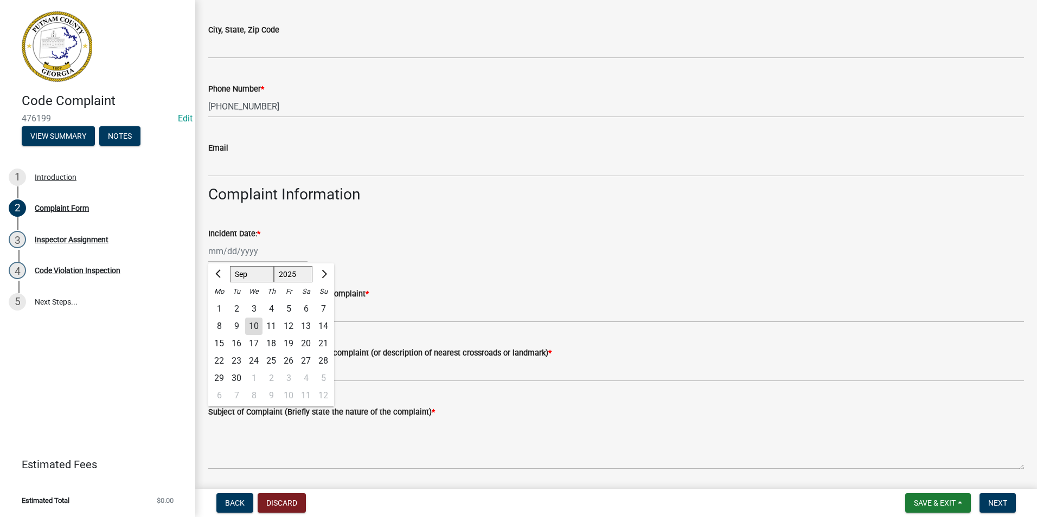
click at [257, 252] on div "[PERSON_NAME] Feb Mar Apr [PERSON_NAME][DATE] Oct Nov [DATE] 1526 1527 1528 152…" at bounding box center [257, 251] width 99 height 22
click at [253, 324] on div "10" at bounding box center [253, 326] width 17 height 17
type input "[DATE]"
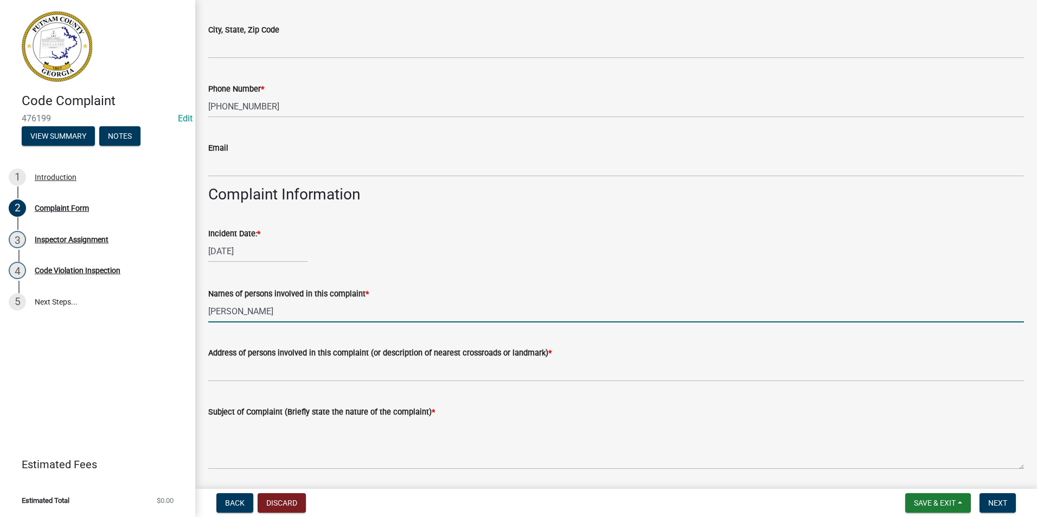
drag, startPoint x: 288, startPoint y: 319, endPoint x: 204, endPoint y: 319, distance: 84.0
click at [204, 319] on div "Names of persons involved in this complaint * [PERSON_NAME]" at bounding box center [616, 297] width 832 height 50
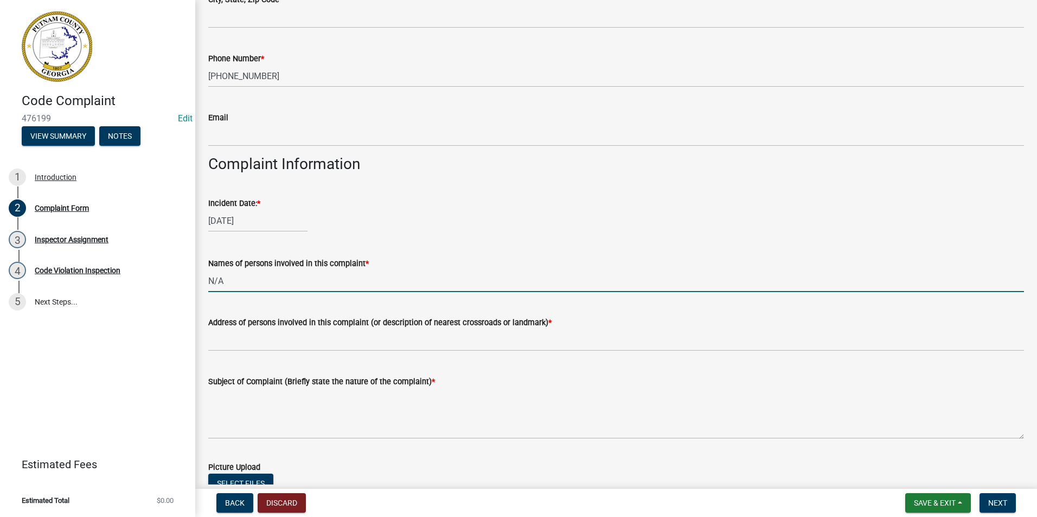
scroll to position [325, 0]
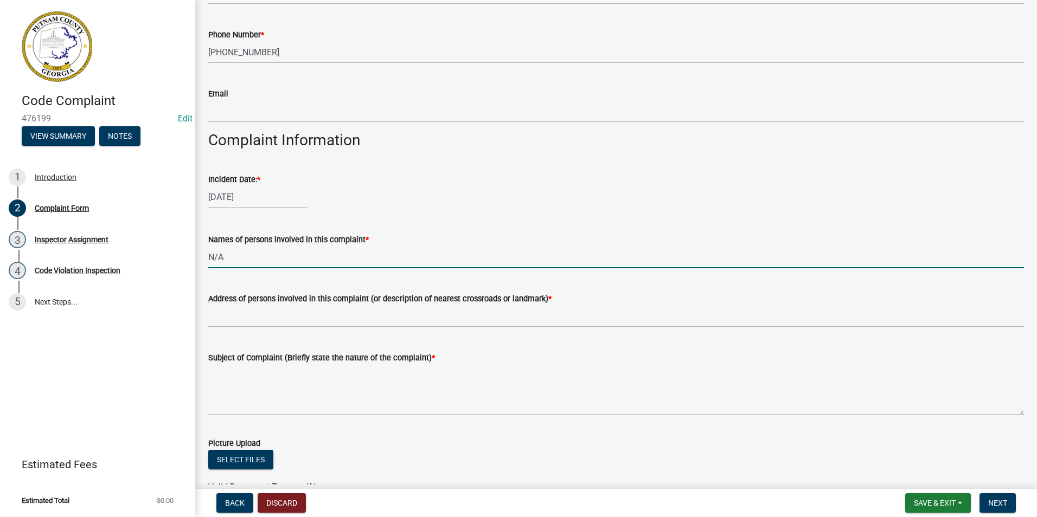
type input "N/A"
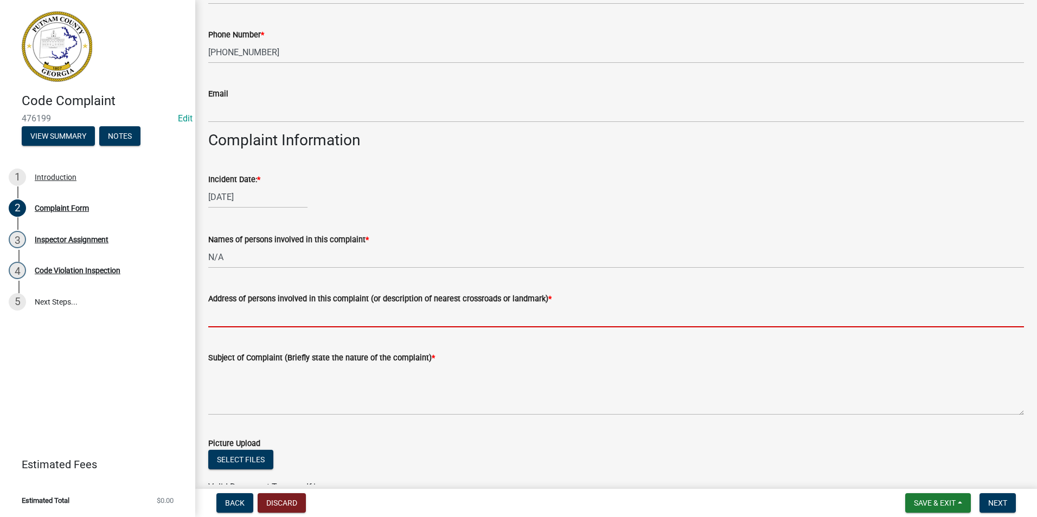
click at [227, 312] on input "Address of persons involved in this complaint (or description of nearest crossr…" at bounding box center [615, 316] width 815 height 22
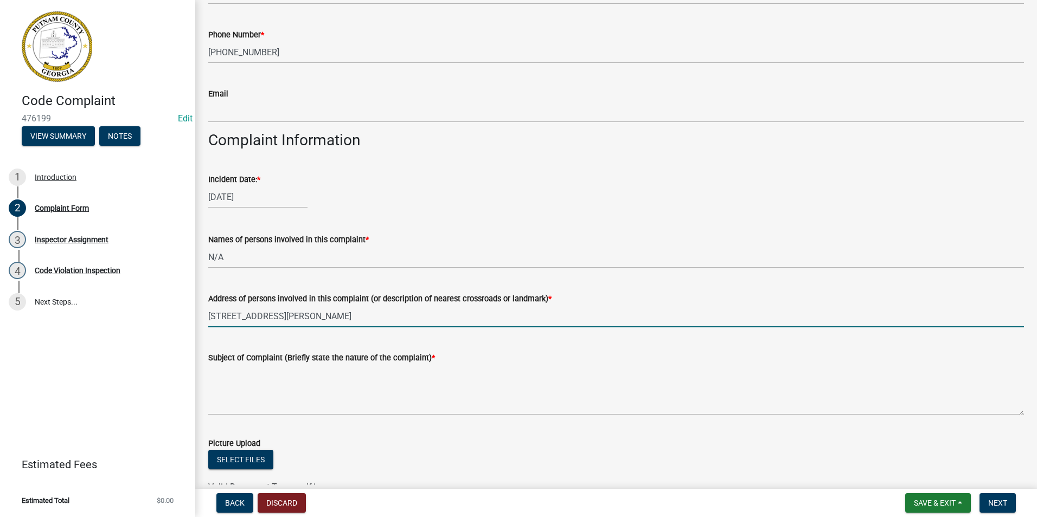
type input "[STREET_ADDRESS][PERSON_NAME]"
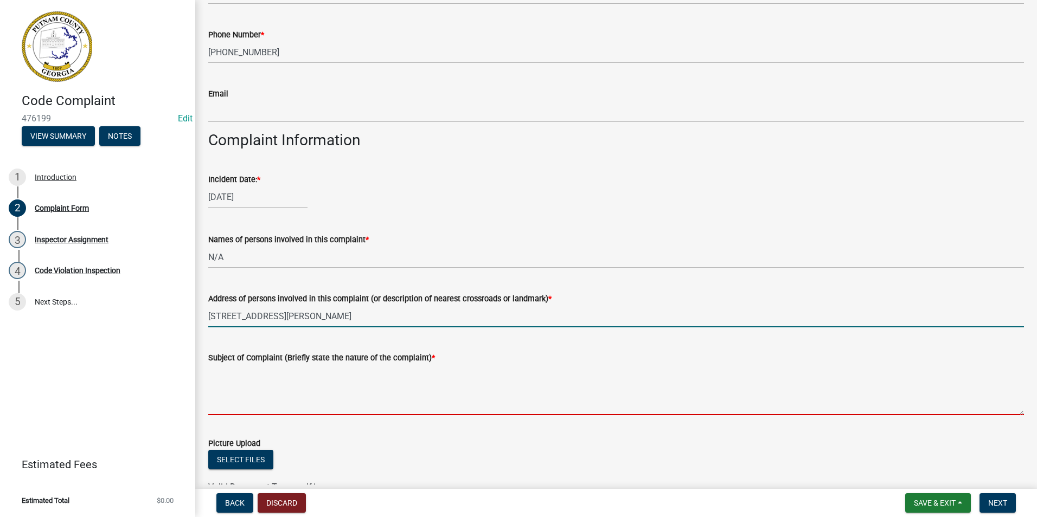
click at [274, 395] on textarea "Subject of Complaint (Briefly state the nature of the complaint) *" at bounding box center [615, 389] width 815 height 51
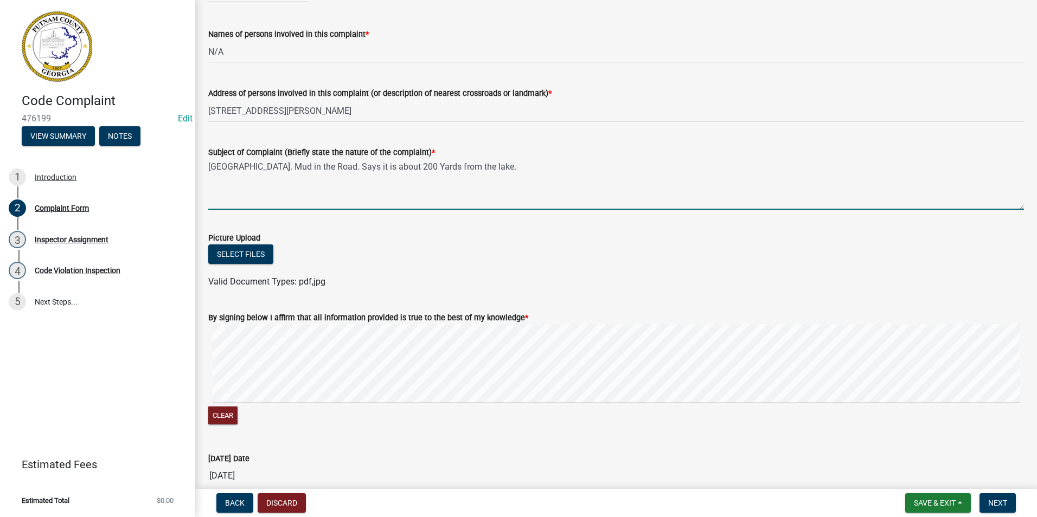
scroll to position [584, 0]
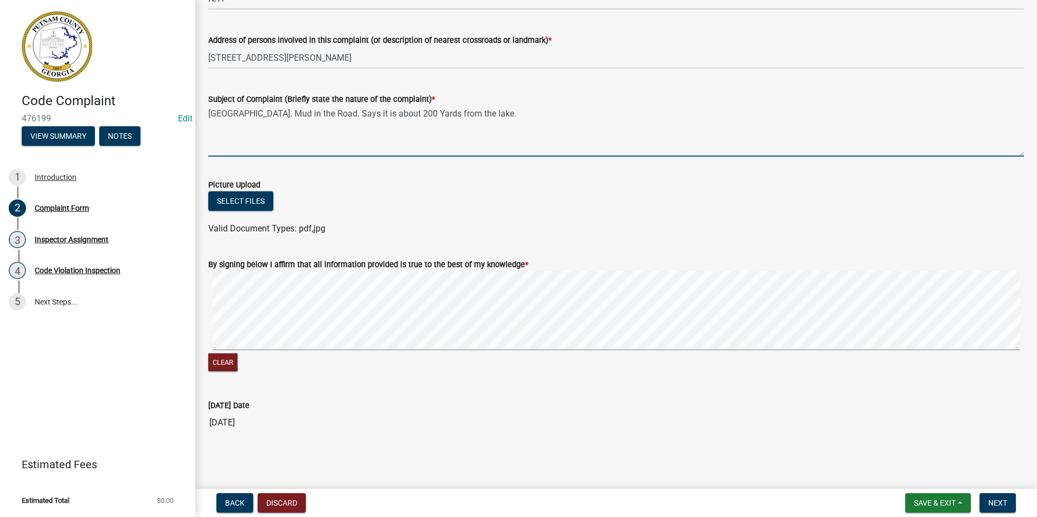
type textarea "[GEOGRAPHIC_DATA]. Mud in the Road. Says it is about 200 Yards from the lake."
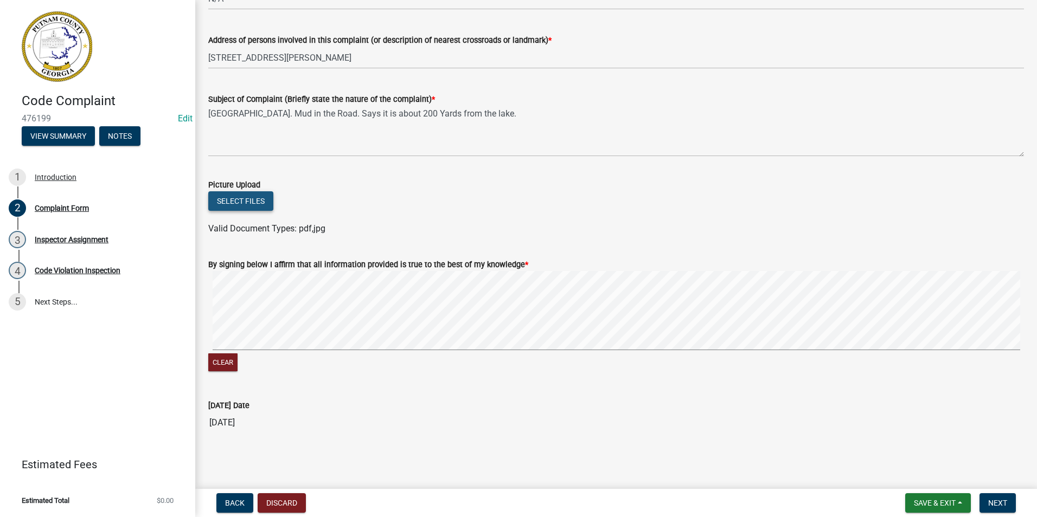
click at [258, 196] on button "Select files" at bounding box center [240, 201] width 65 height 20
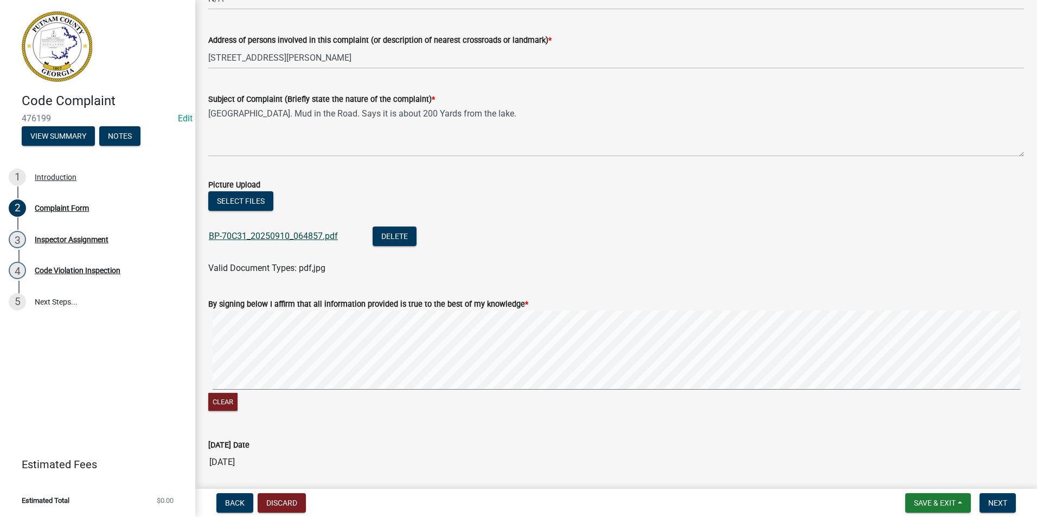
click at [272, 232] on link "BP-70C31_20250910_064857.pdf" at bounding box center [273, 236] width 129 height 10
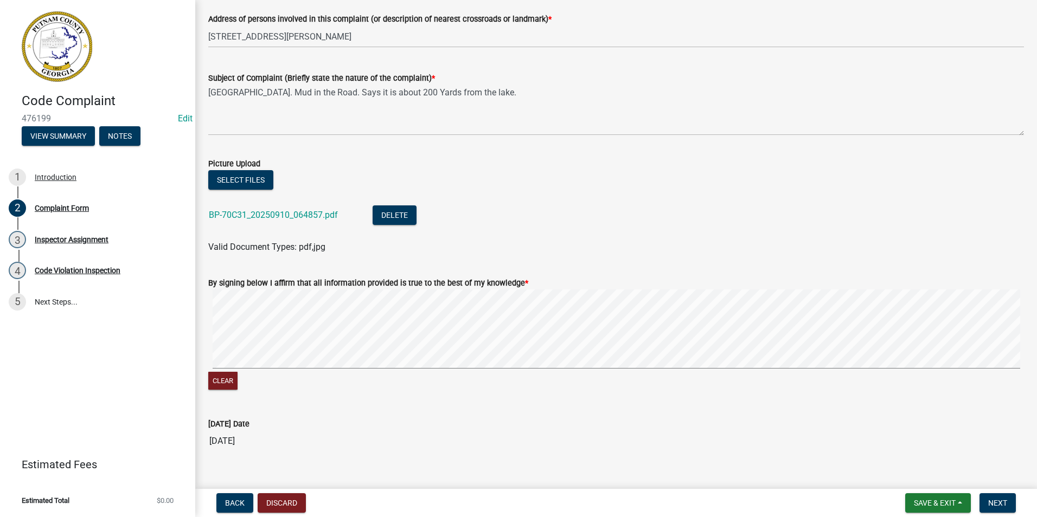
scroll to position [623, 0]
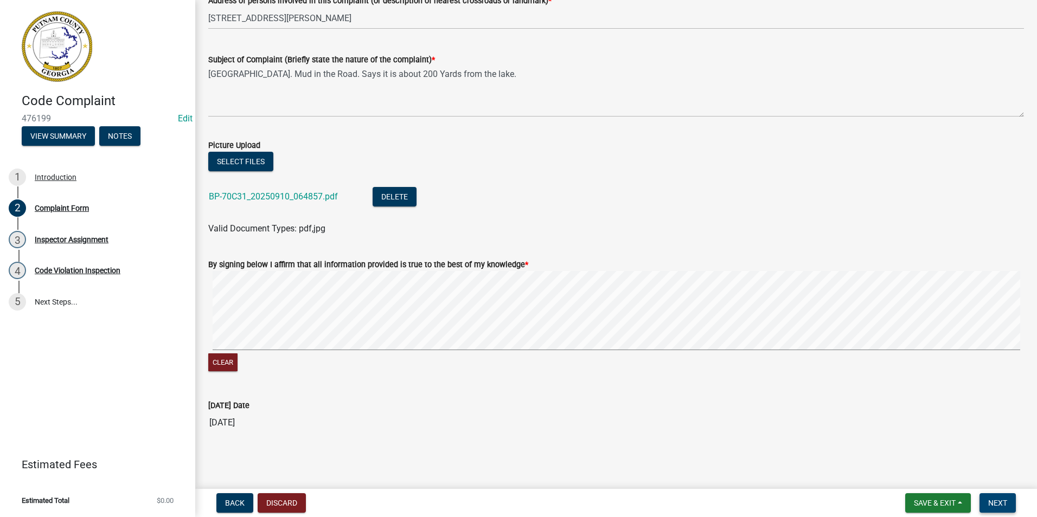
click at [993, 503] on span "Next" at bounding box center [997, 503] width 19 height 9
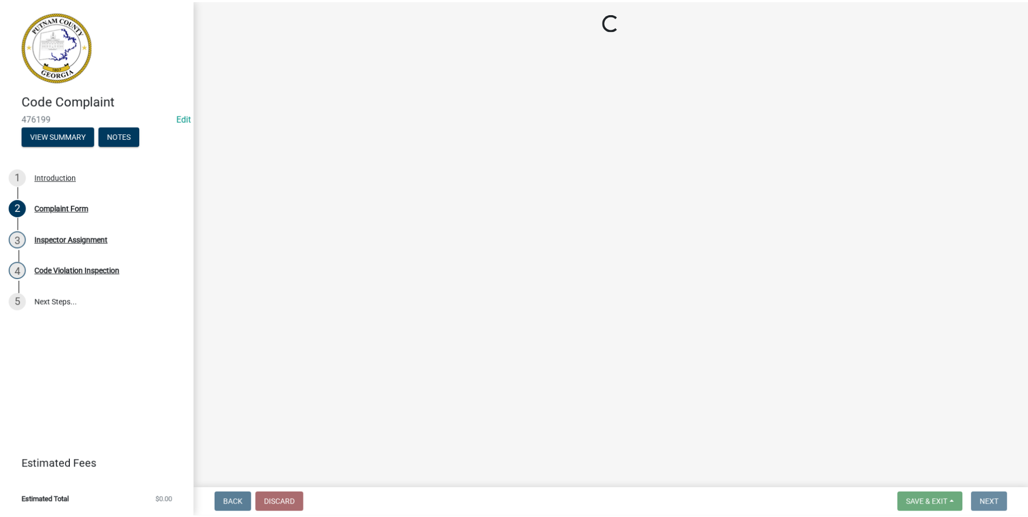
scroll to position [0, 0]
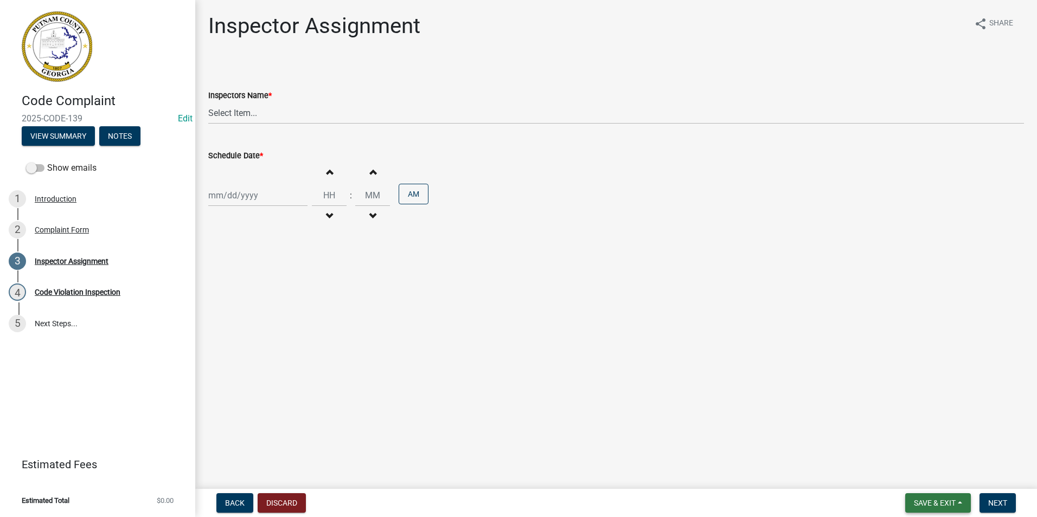
click at [964, 508] on button "Save & Exit" at bounding box center [938, 503] width 66 height 20
click at [941, 478] on button "Save & Exit" at bounding box center [927, 475] width 87 height 26
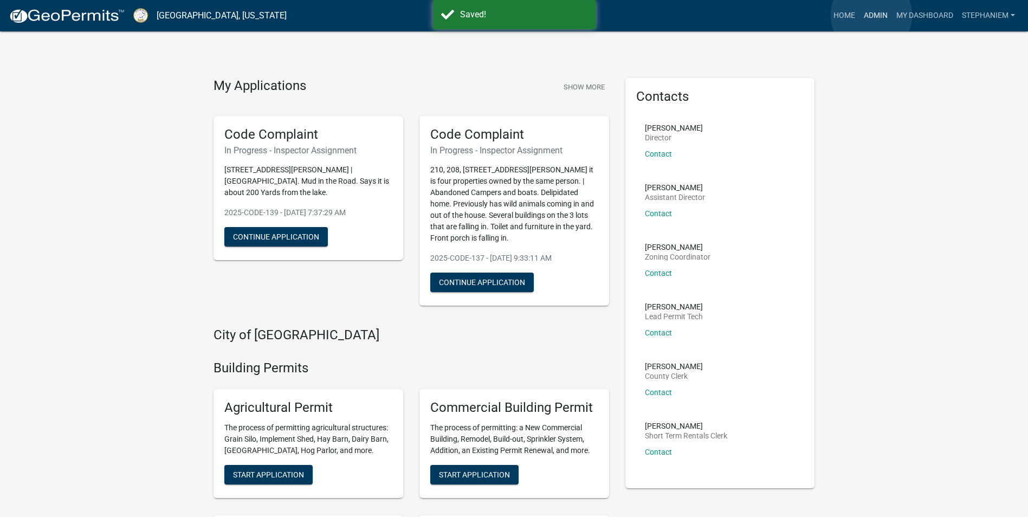
click at [872, 15] on link "Admin" at bounding box center [876, 15] width 33 height 21
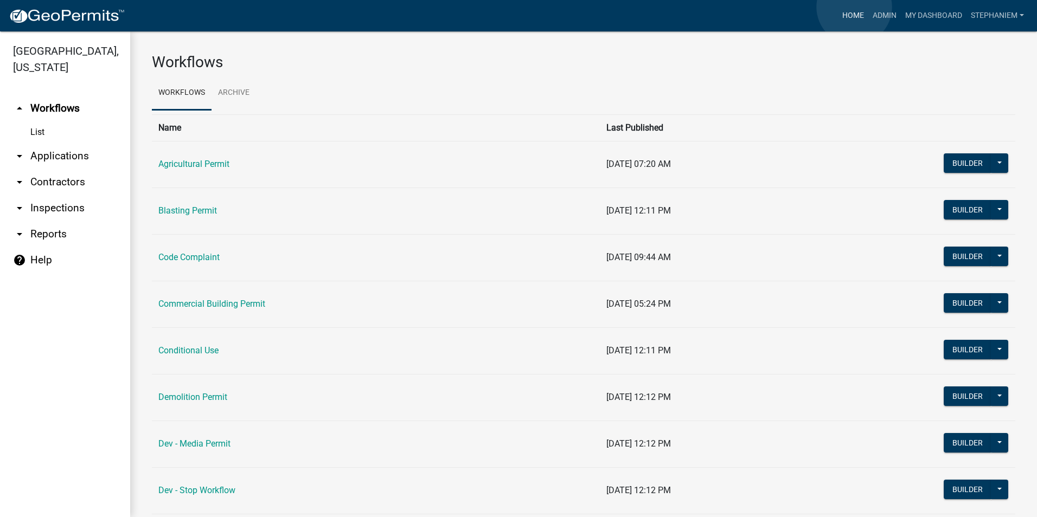
click at [854, 7] on link "Home" at bounding box center [853, 15] width 30 height 21
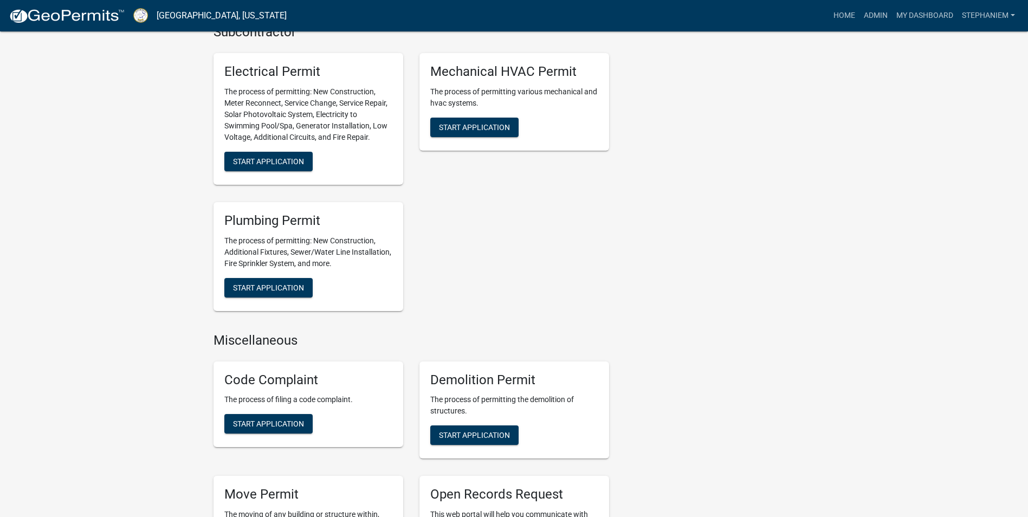
scroll to position [867, 0]
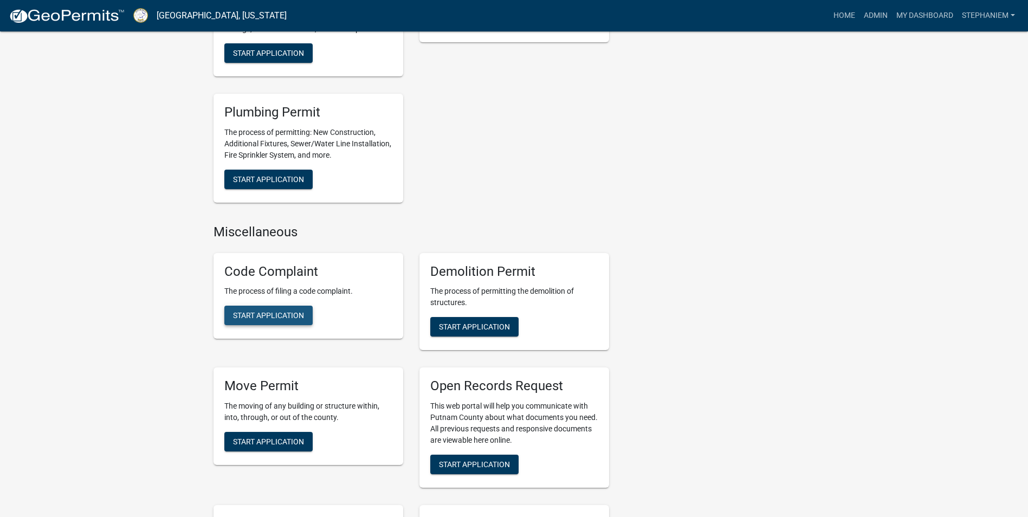
click at [289, 317] on span "Start Application" at bounding box center [268, 315] width 71 height 9
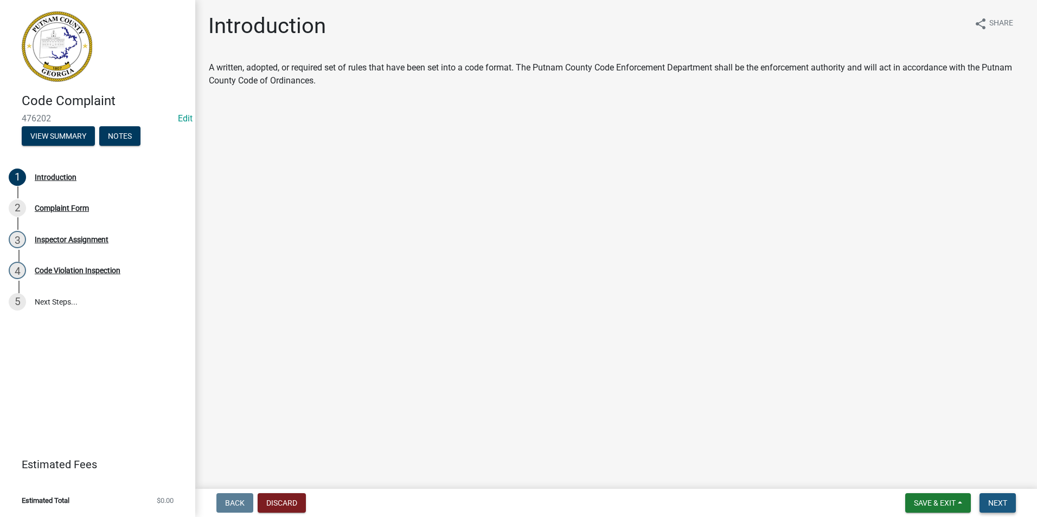
click at [1006, 501] on span "Next" at bounding box center [997, 503] width 19 height 9
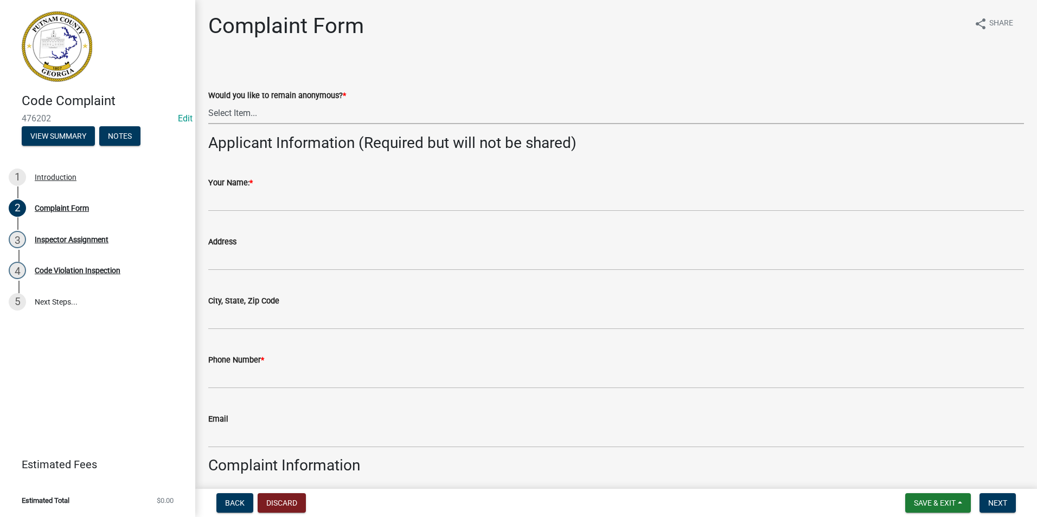
click at [250, 120] on select "Select Item... Yes No" at bounding box center [615, 113] width 815 height 22
click at [208, 102] on select "Select Item... Yes No" at bounding box center [615, 113] width 815 height 22
select select "76170ab1-b25a-468b-8231-d5eb0e85b261"
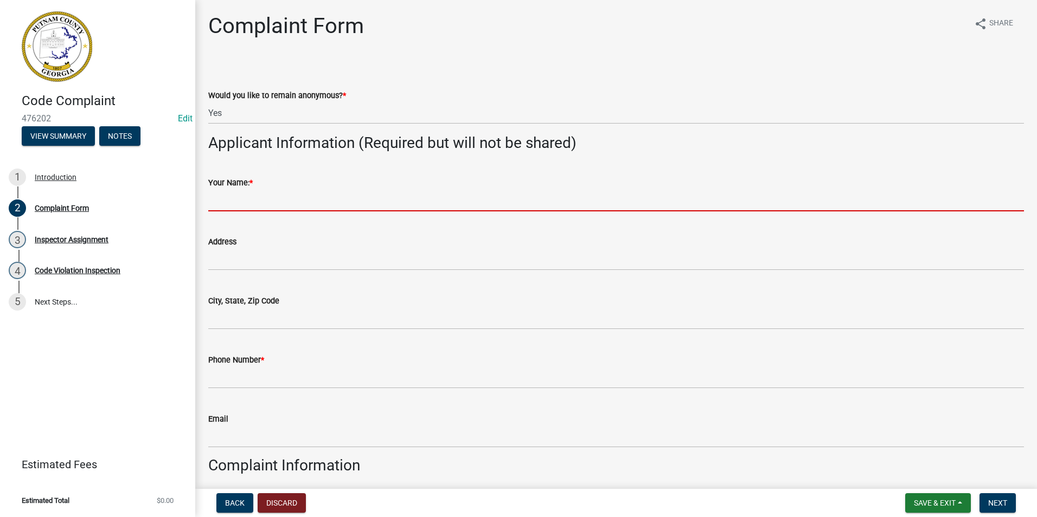
click at [242, 206] on input "Your Name: *" at bounding box center [615, 200] width 815 height 22
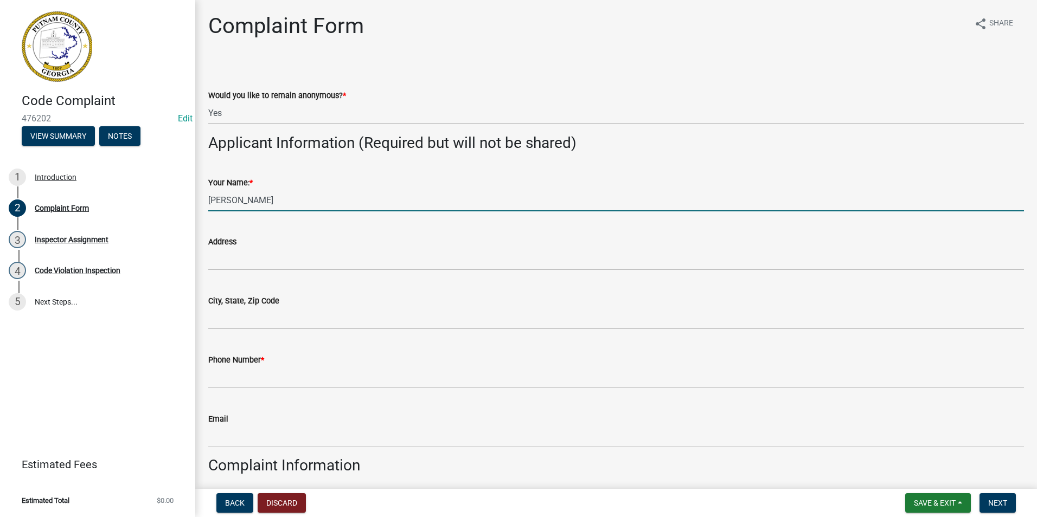
type input "[PERSON_NAME]"
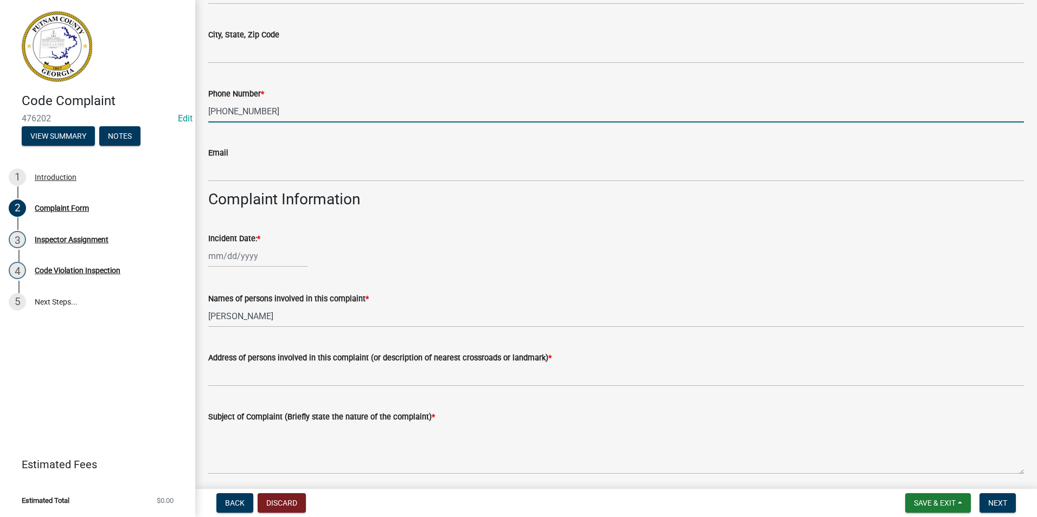
scroll to position [271, 0]
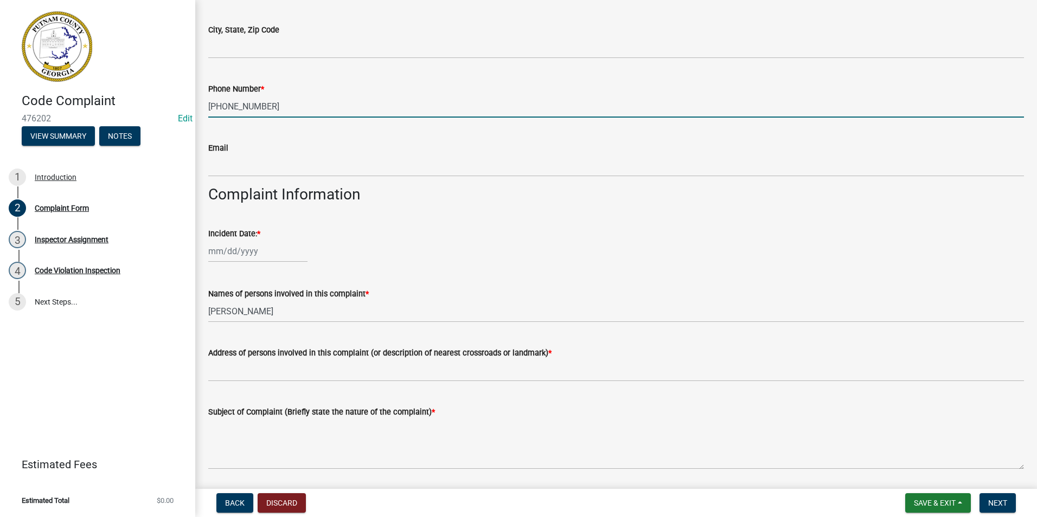
type input "[PHONE_NUMBER]"
select select "9"
select select "2025"
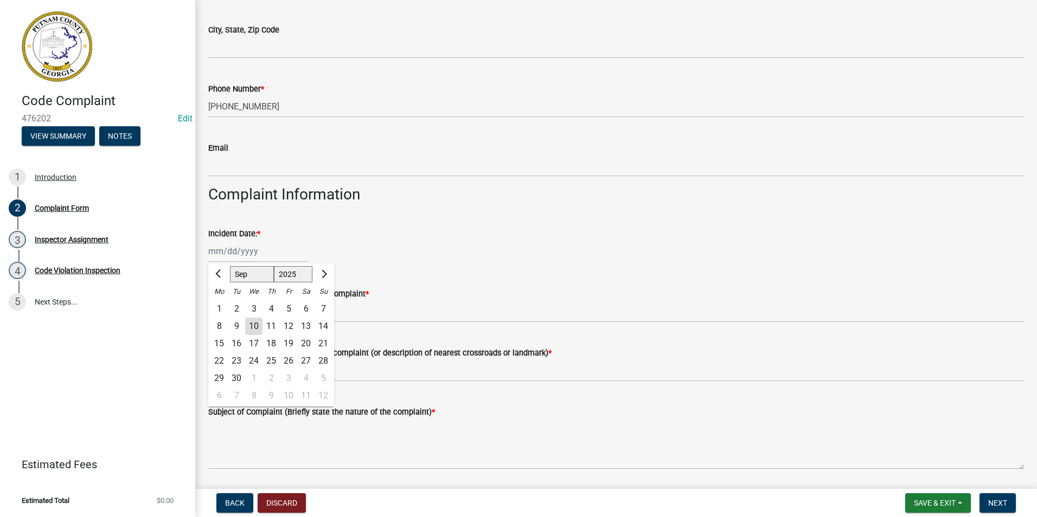
click at [260, 252] on div "[PERSON_NAME] Feb Mar Apr [PERSON_NAME][DATE] Oct Nov [DATE] 1526 1527 1528 152…" at bounding box center [257, 251] width 99 height 22
click at [249, 329] on div "10" at bounding box center [253, 326] width 17 height 17
type input "[DATE]"
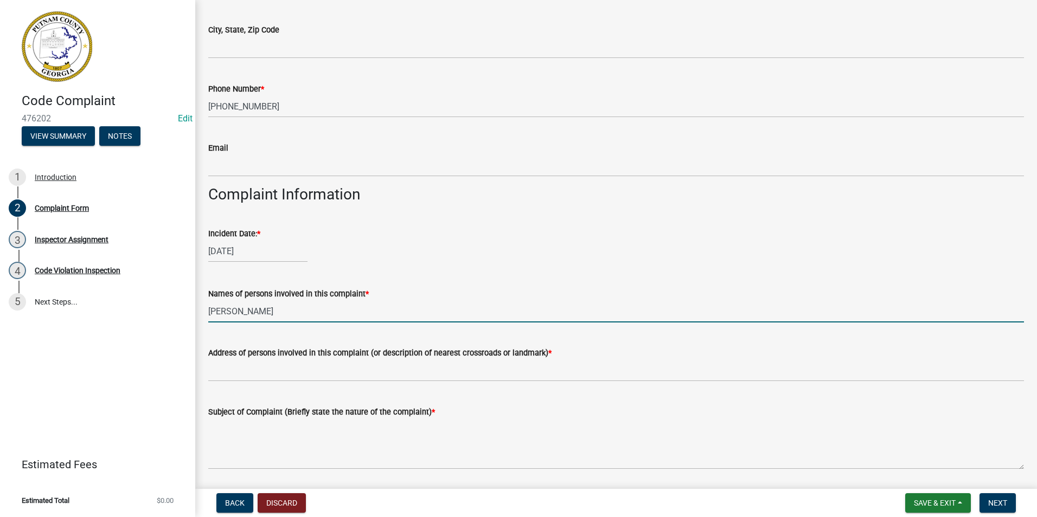
click at [279, 314] on input "[PERSON_NAME]" at bounding box center [615, 311] width 815 height 22
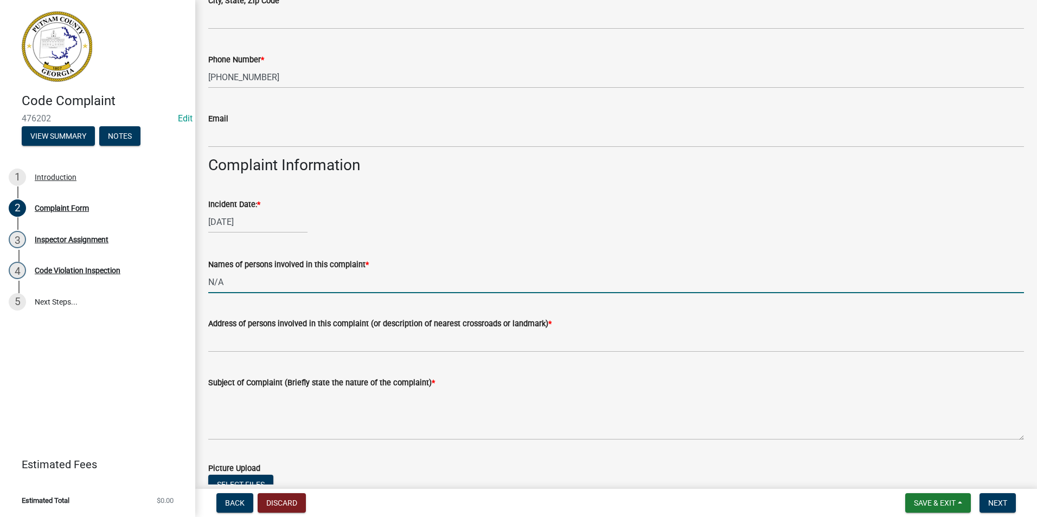
scroll to position [325, 0]
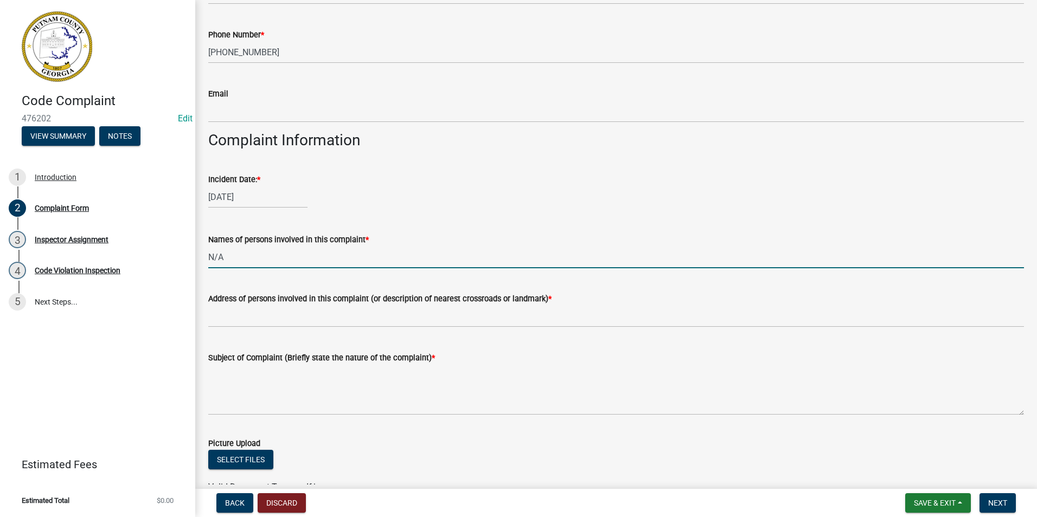
type input "N/A"
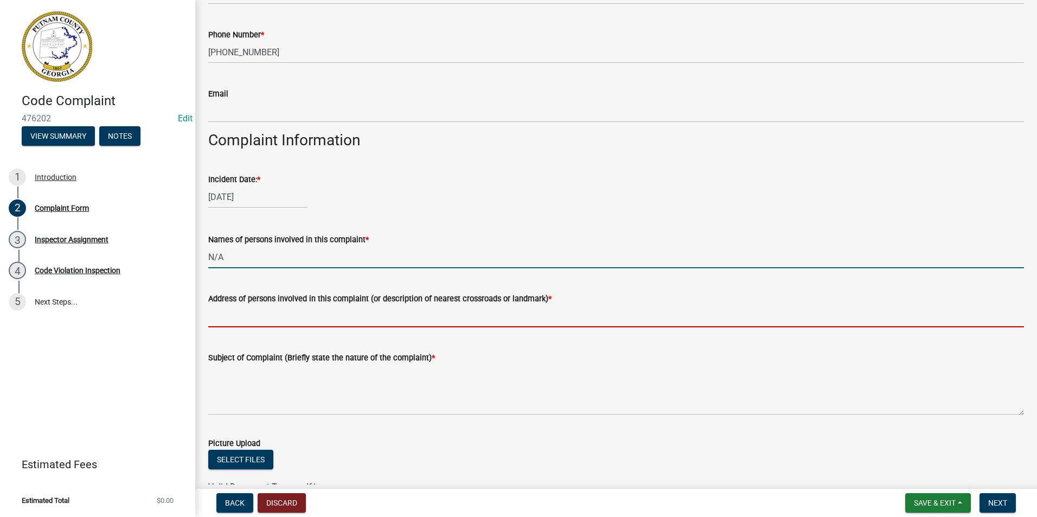
click at [452, 317] on input "Address of persons involved in this complaint (or description of nearest crossr…" at bounding box center [615, 316] width 815 height 22
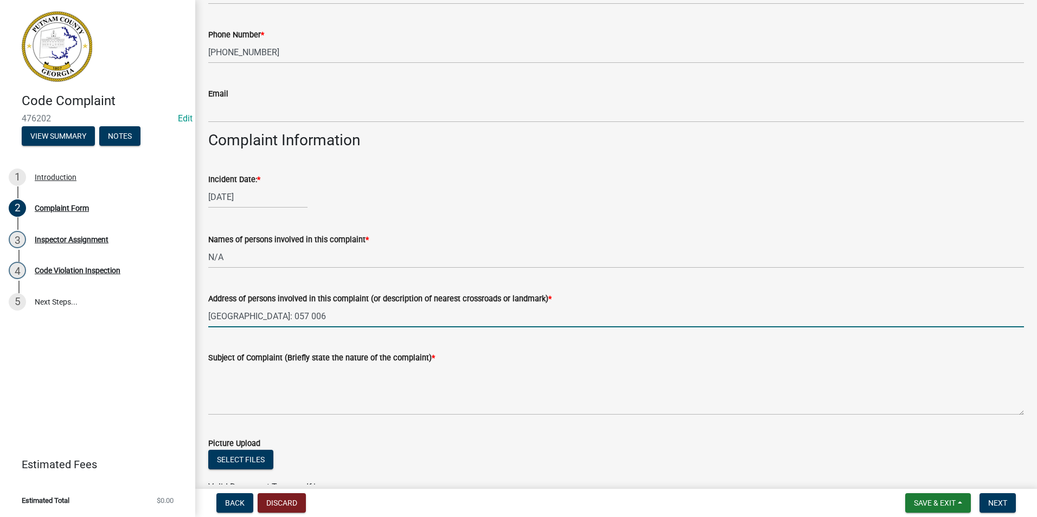
type input "[GEOGRAPHIC_DATA]: 057 006"
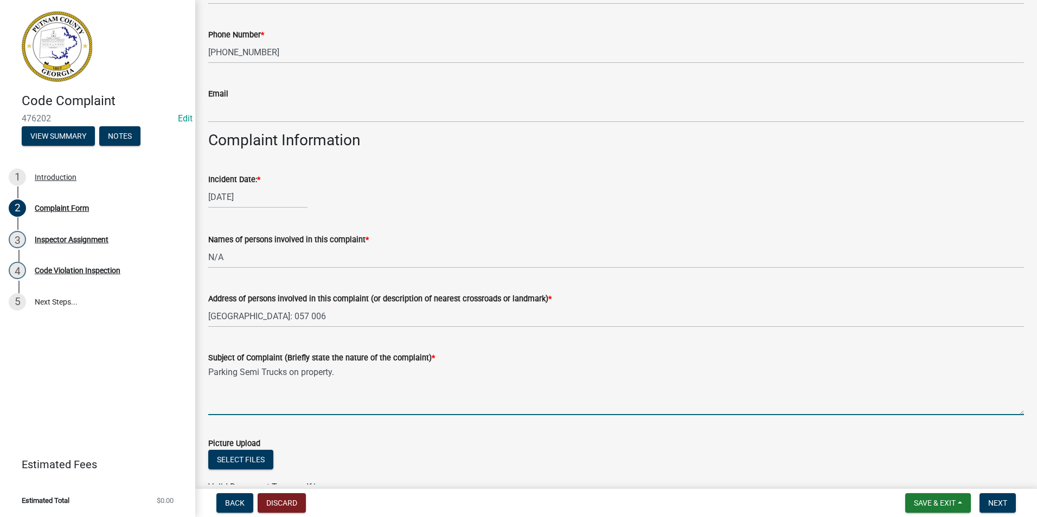
click at [375, 381] on textarea "Parking Semi Trucks on property." at bounding box center [615, 389] width 815 height 51
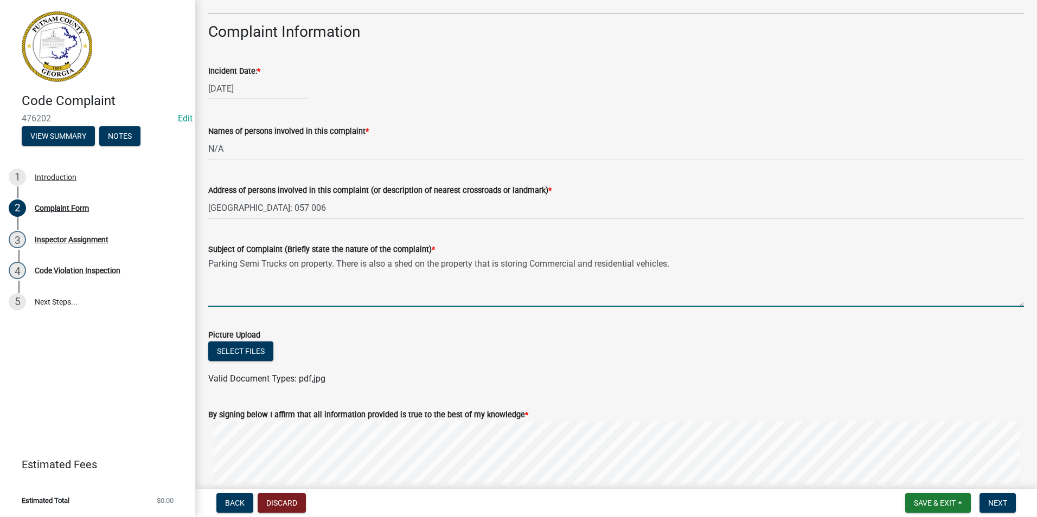
scroll to position [488, 0]
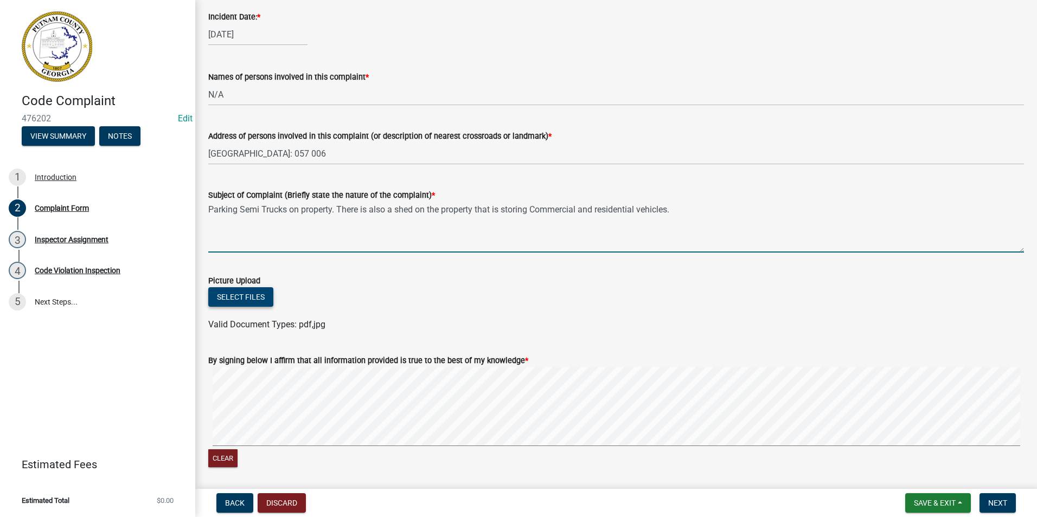
type textarea "Parking Semi Trucks on property. There is also a shed on the property that is s…"
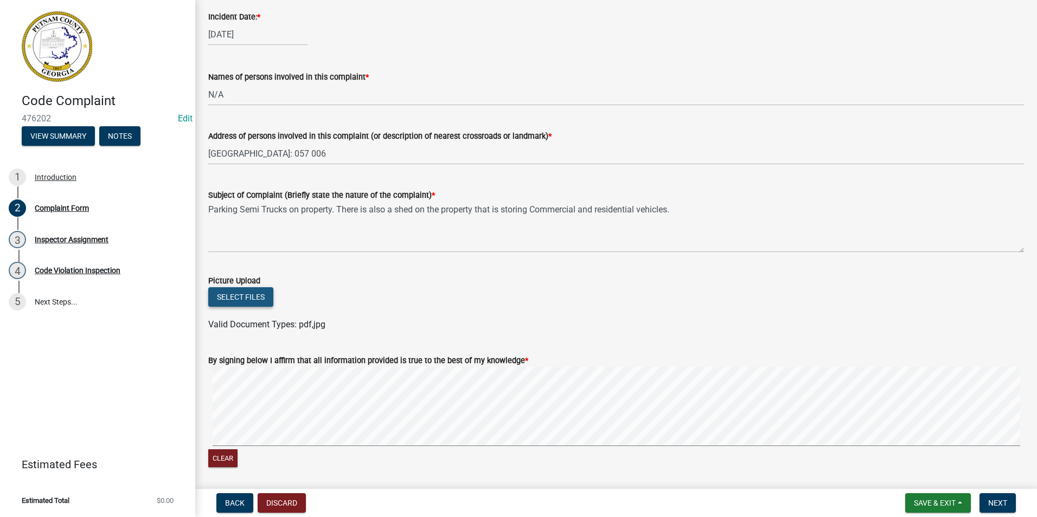
click at [263, 302] on button "Select files" at bounding box center [240, 297] width 65 height 20
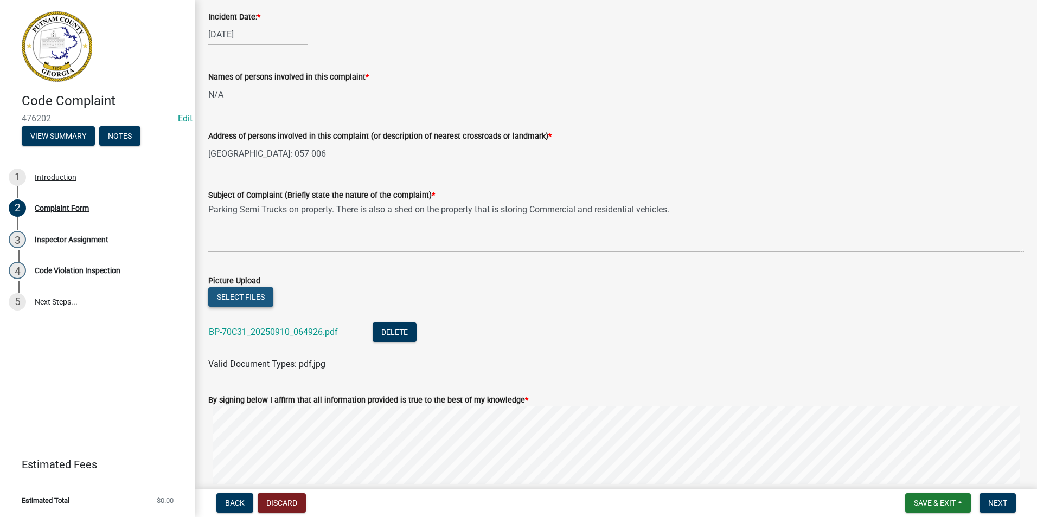
click at [255, 288] on button "Select files" at bounding box center [240, 297] width 65 height 20
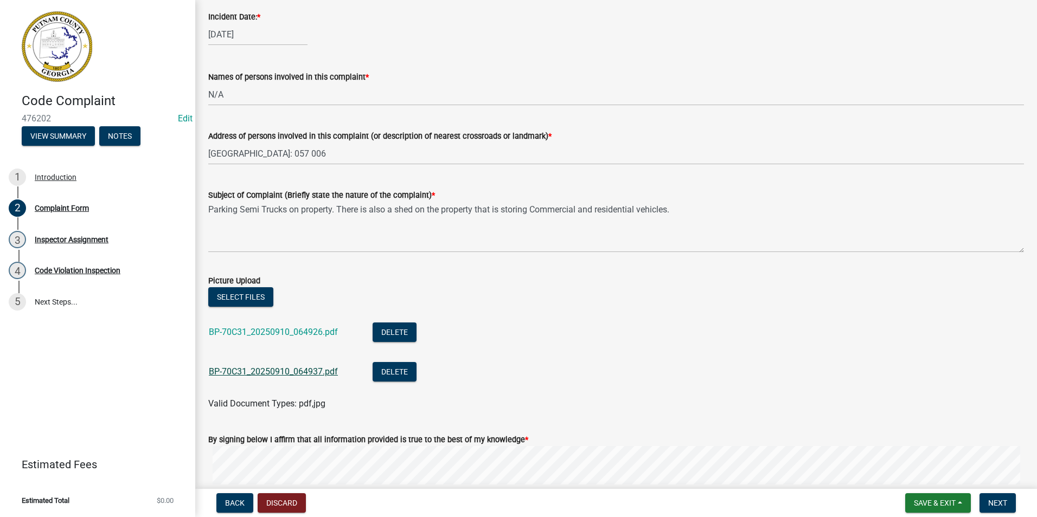
click at [297, 373] on link "BP-70C31_20250910_064937.pdf" at bounding box center [273, 371] width 129 height 10
click at [269, 327] on link "BP-70C31_20250910_064926.pdf" at bounding box center [273, 332] width 129 height 10
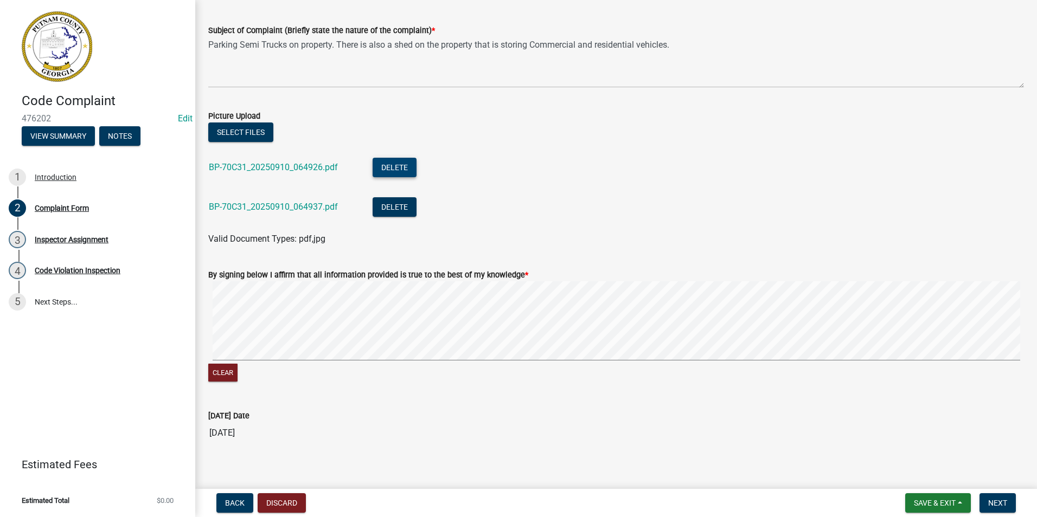
scroll to position [663, 0]
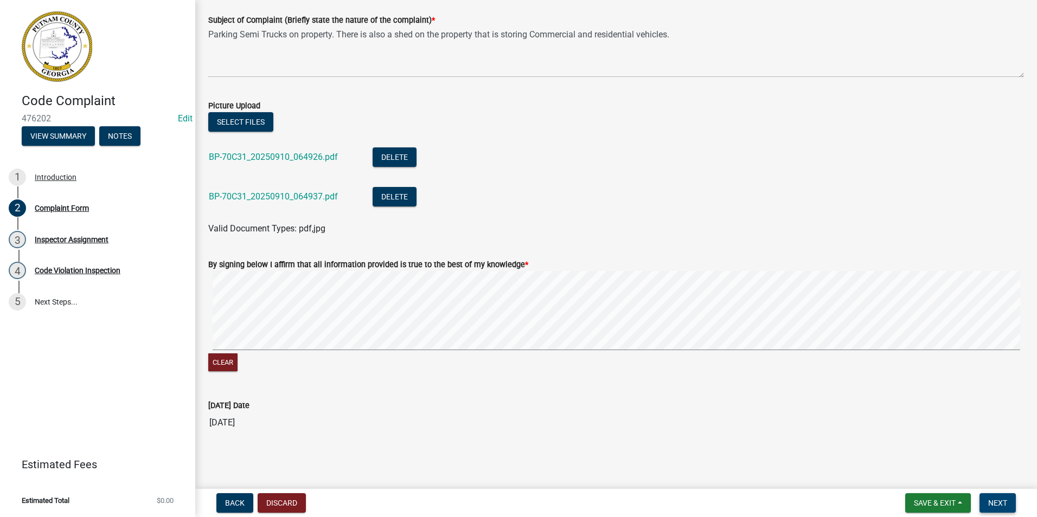
click at [1006, 509] on button "Next" at bounding box center [997, 503] width 36 height 20
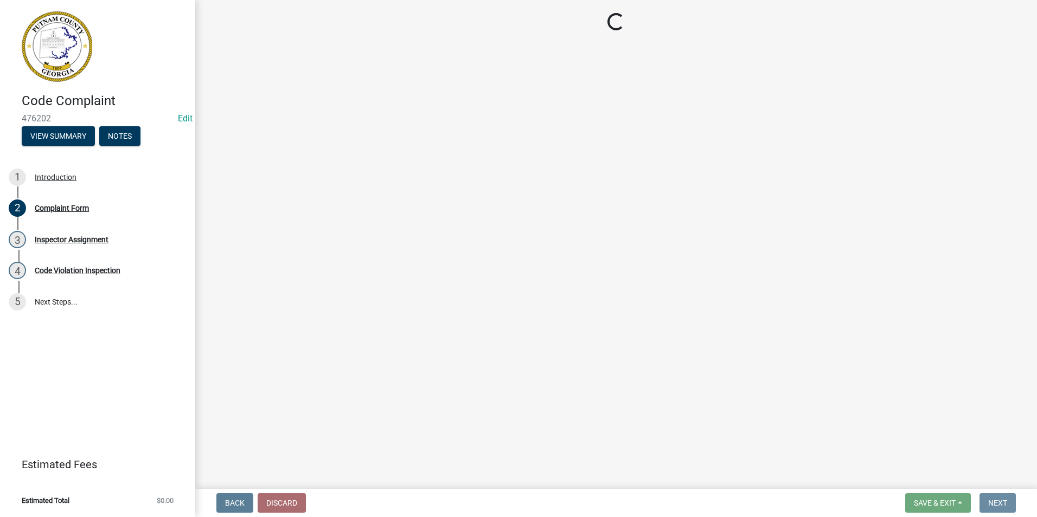
scroll to position [0, 0]
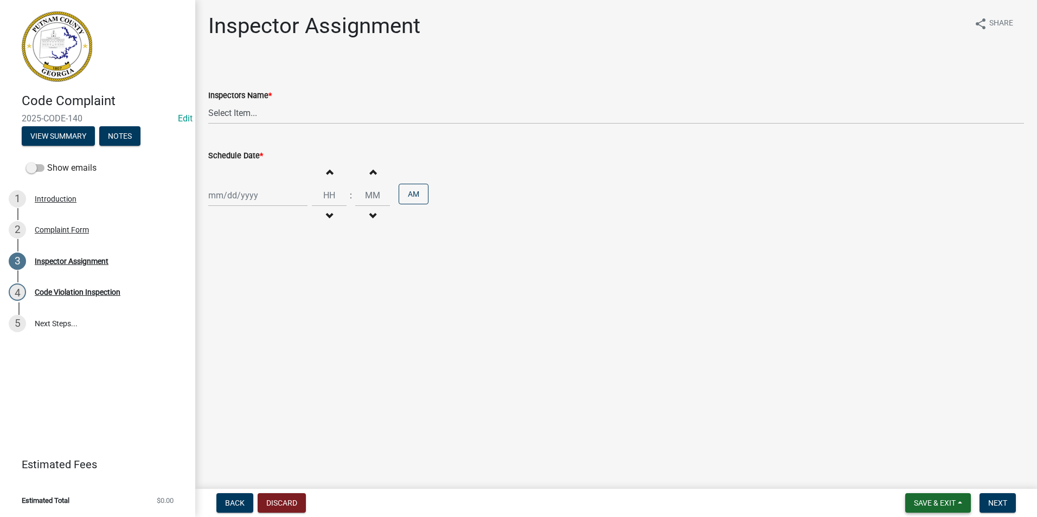
click at [941, 501] on span "Save & Exit" at bounding box center [934, 503] width 42 height 9
click at [935, 478] on button "Save & Exit" at bounding box center [927, 475] width 87 height 26
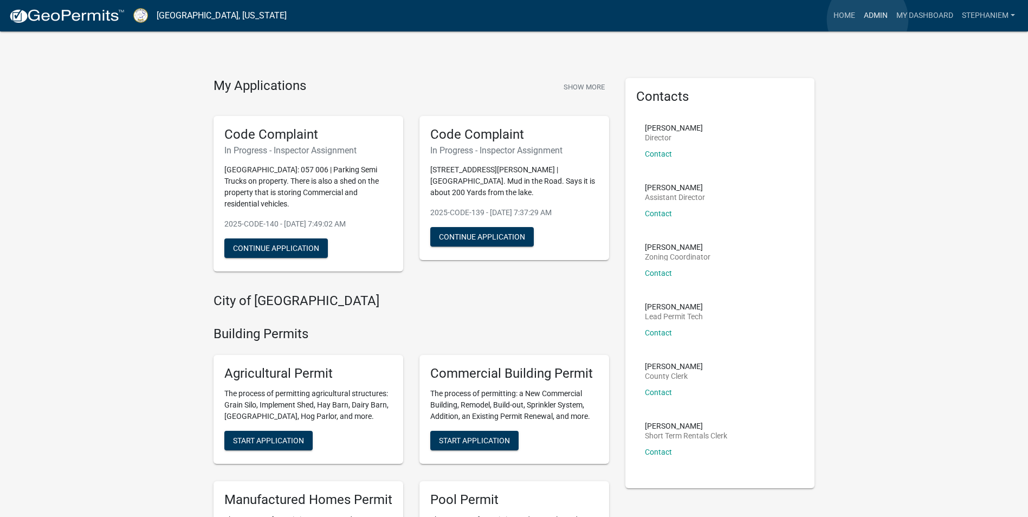
click at [868, 20] on link "Admin" at bounding box center [876, 15] width 33 height 21
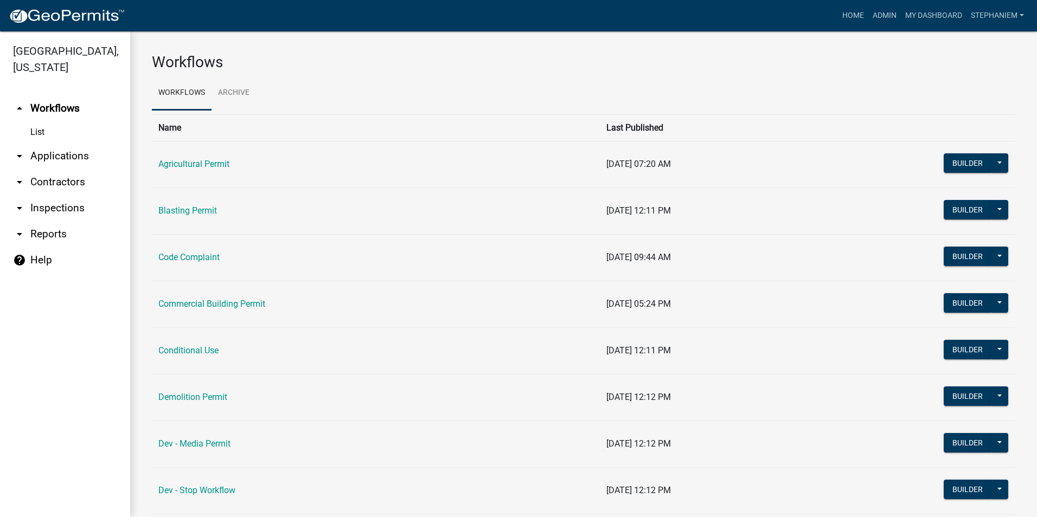
click at [61, 159] on link "arrow_drop_down Applications" at bounding box center [65, 156] width 130 height 26
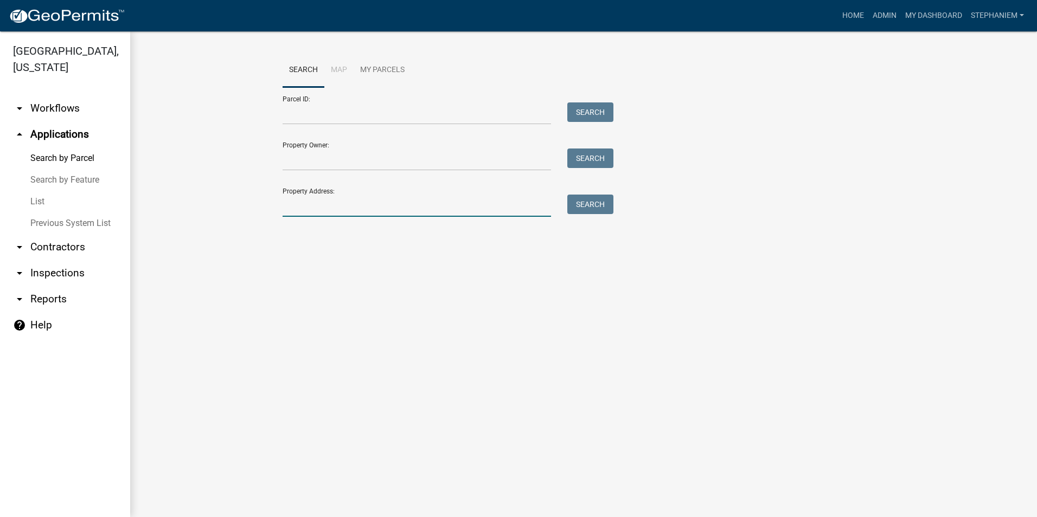
click at [379, 208] on input "Property Address:" at bounding box center [416, 206] width 268 height 22
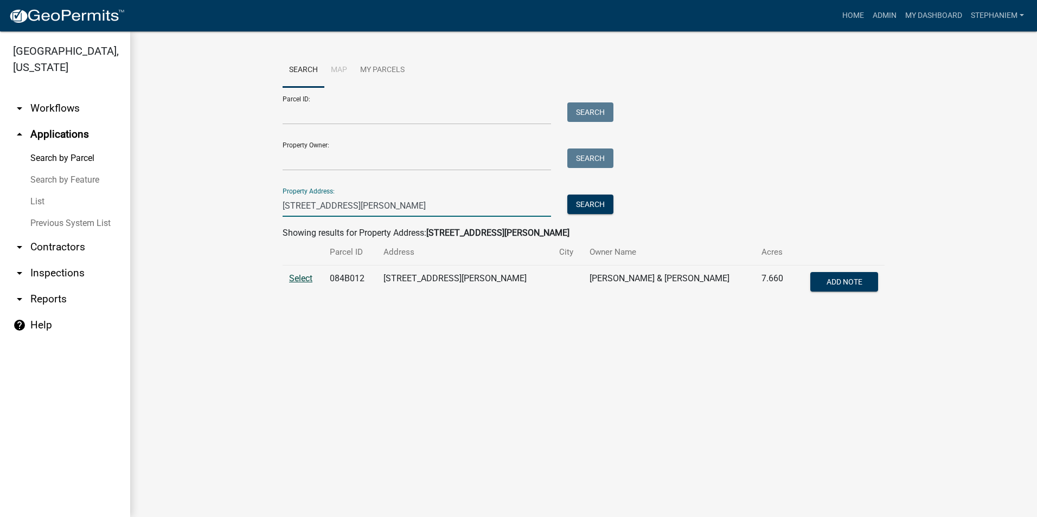
type input "[STREET_ADDRESS][PERSON_NAME]"
click at [308, 282] on span "Select" at bounding box center [300, 278] width 23 height 10
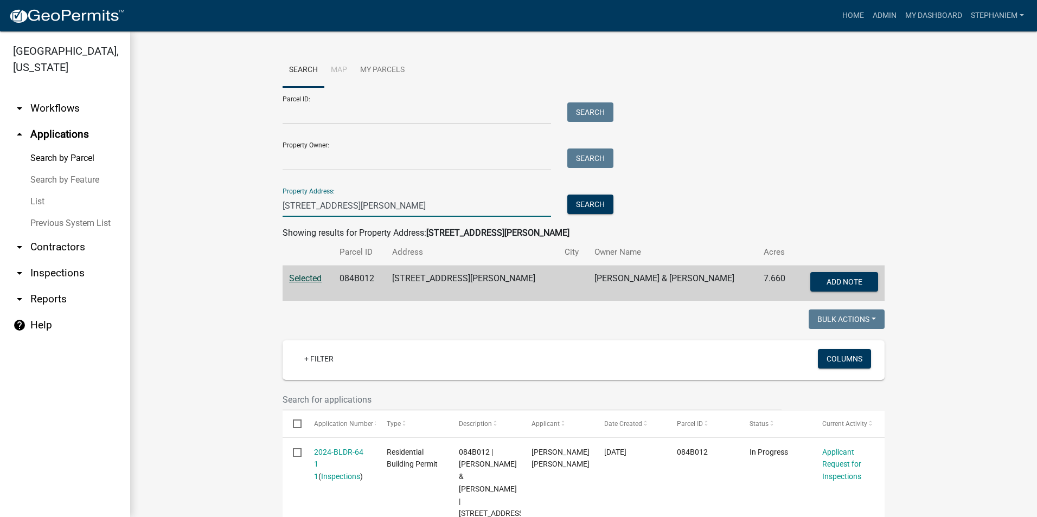
drag, startPoint x: 347, startPoint y: 203, endPoint x: 255, endPoint y: 204, distance: 92.7
click at [255, 204] on wm-workflow-application-search-view "Search Map My Parcels Parcel ID: Search Property Owner: Search Property Address…" at bounding box center [583, 411] width 863 height 717
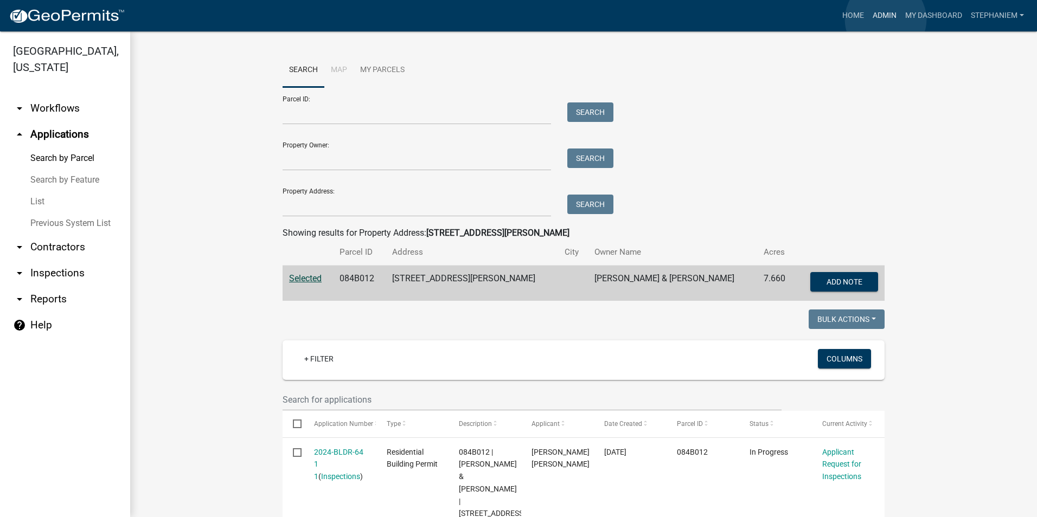
click at [885, 20] on link "Admin" at bounding box center [884, 15] width 33 height 21
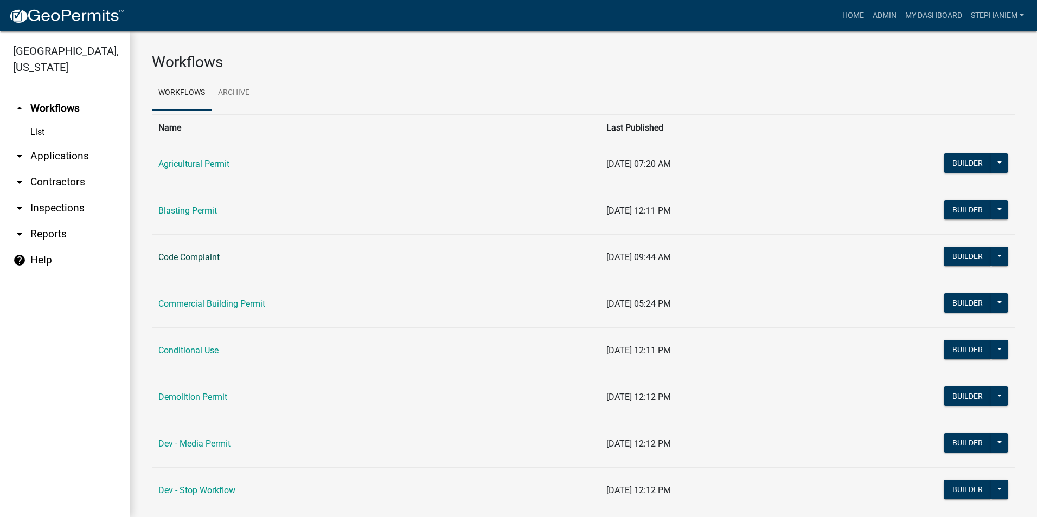
click at [183, 256] on link "Code Complaint" at bounding box center [188, 257] width 61 height 10
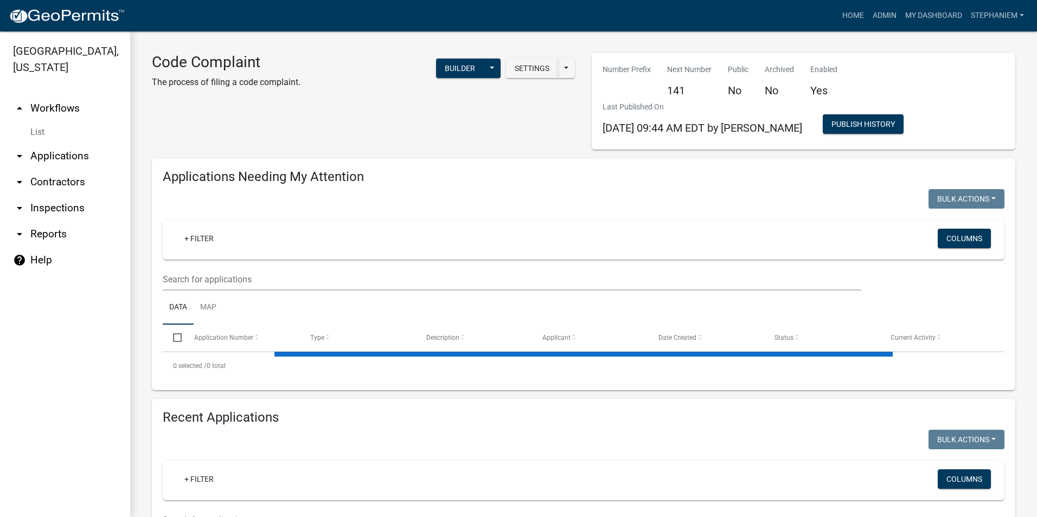
select select "3: 100"
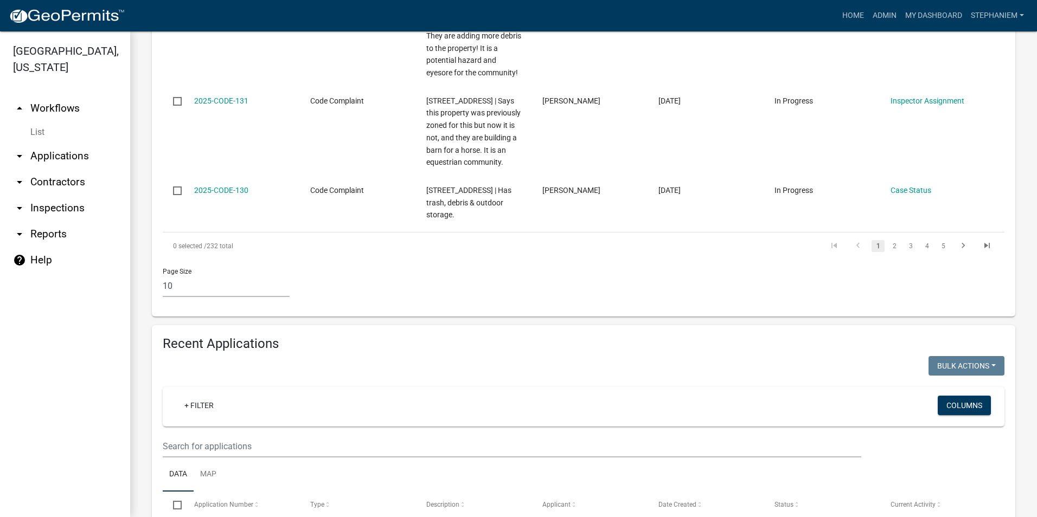
scroll to position [1193, 0]
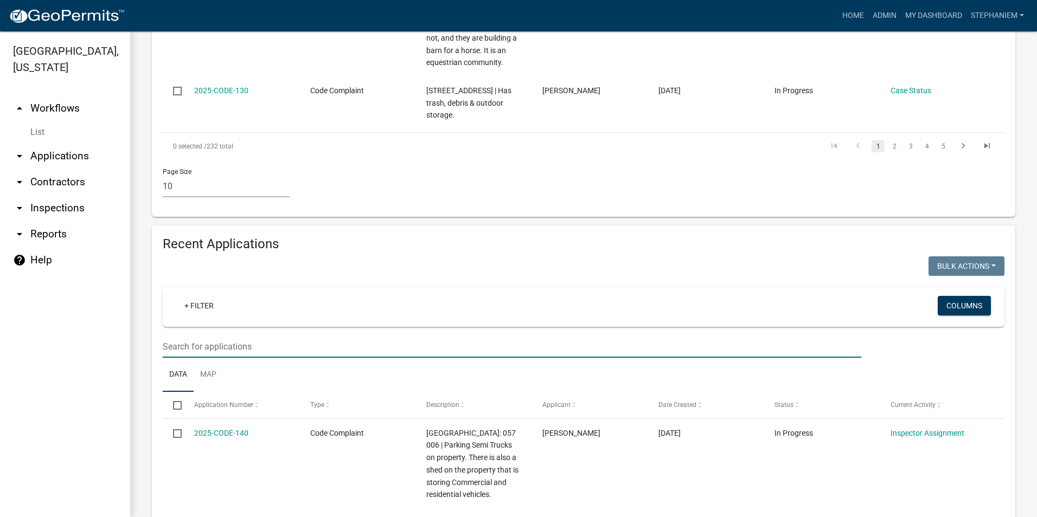
click at [279, 336] on input "text" at bounding box center [512, 347] width 698 height 22
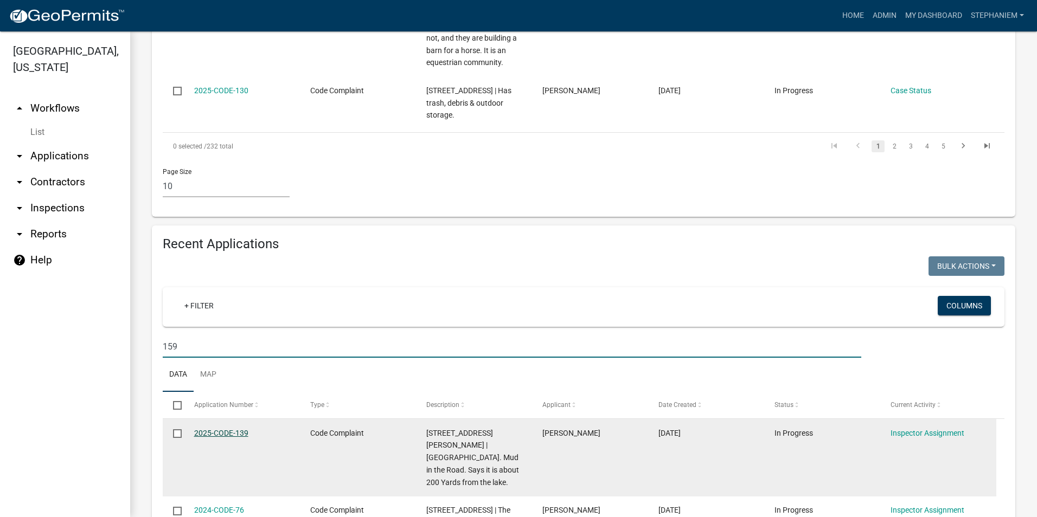
type input "159"
click at [211, 429] on link "2025-CODE-139" at bounding box center [221, 433] width 54 height 9
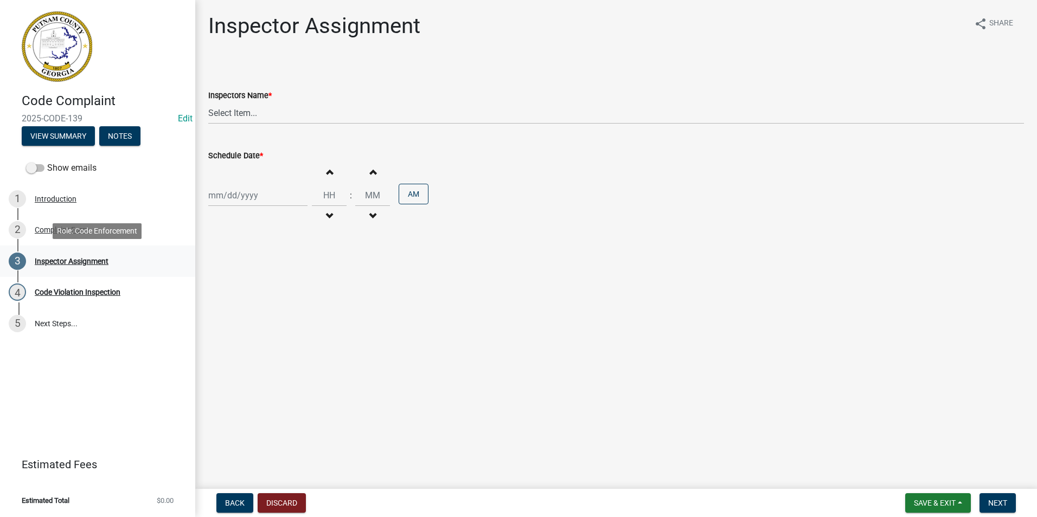
click at [78, 268] on div "3 Inspector Assignment" at bounding box center [93, 261] width 169 height 17
click at [96, 223] on div "2 Complaint Form" at bounding box center [93, 229] width 169 height 17
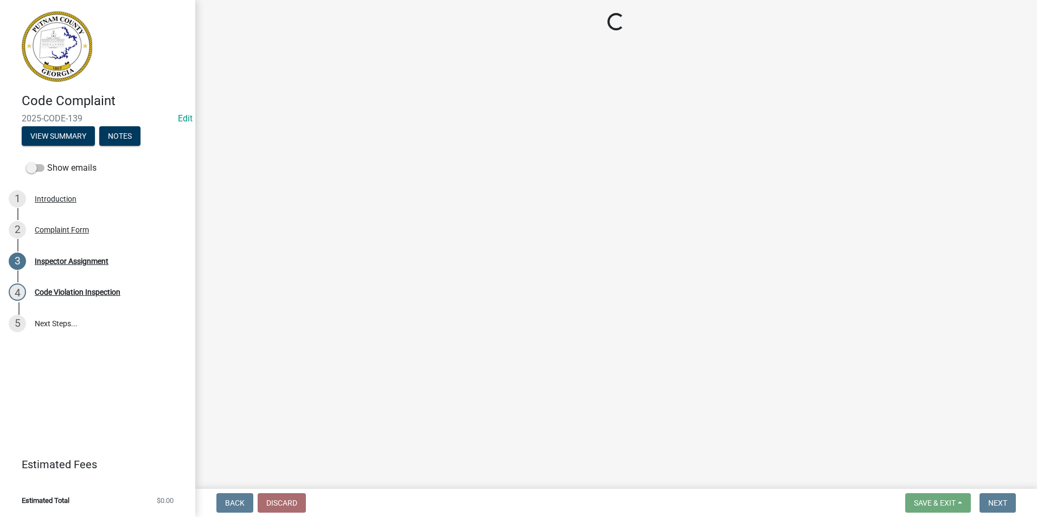
select select "76170ab1-b25a-468b-8231-d5eb0e85b261"
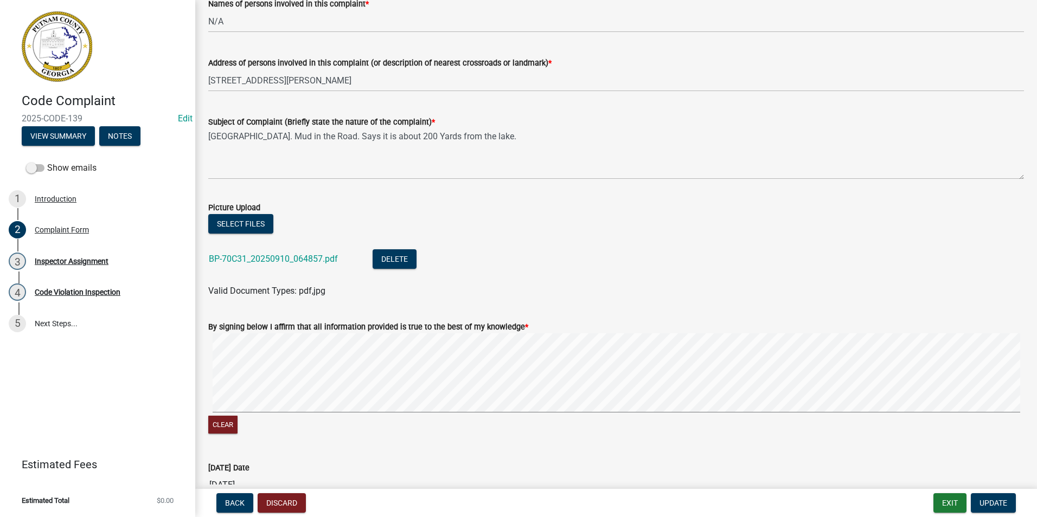
scroll to position [542, 0]
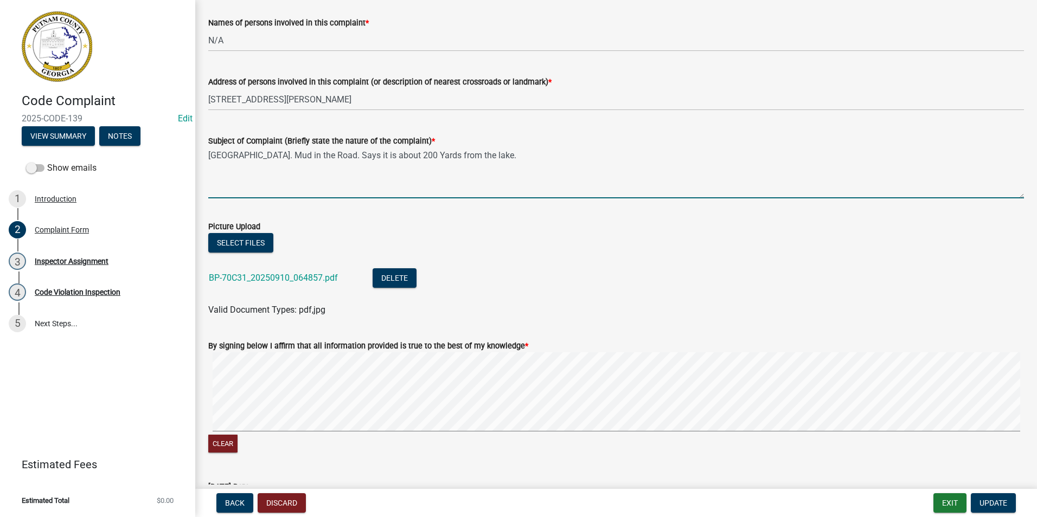
click at [519, 148] on textarea "[GEOGRAPHIC_DATA]. Mud in the Road. Says it is about 200 Yards from the lake." at bounding box center [615, 172] width 815 height 51
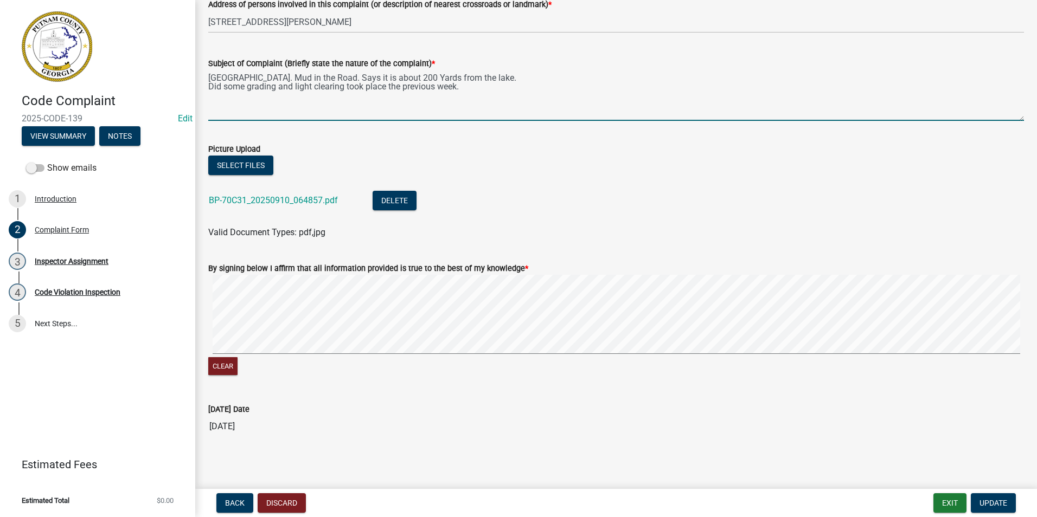
scroll to position [623, 0]
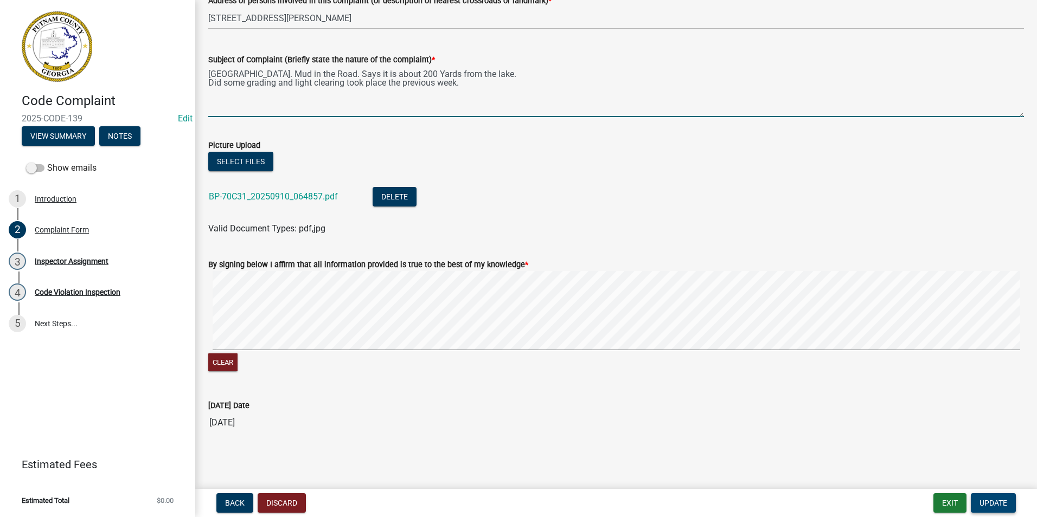
type textarea "[GEOGRAPHIC_DATA]. Mud in the Road. Says it is about 200 Yards from the lake. D…"
click at [997, 501] on span "Update" at bounding box center [993, 503] width 28 height 9
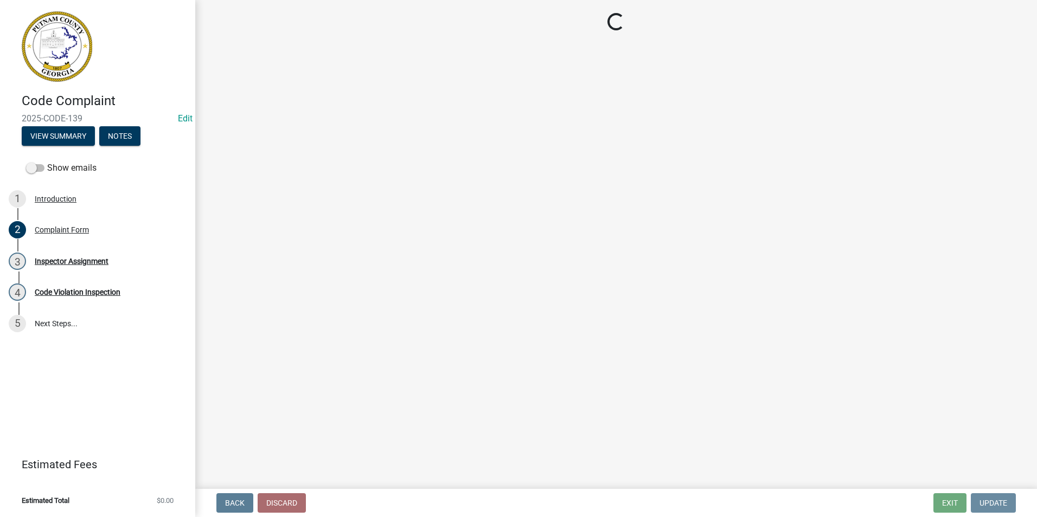
scroll to position [0, 0]
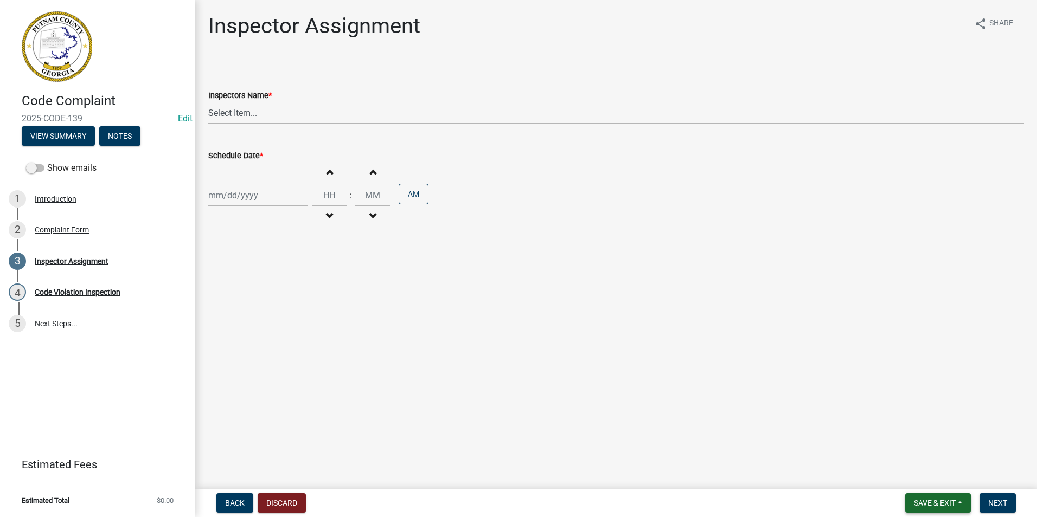
click at [954, 500] on span "Save & Exit" at bounding box center [934, 503] width 42 height 9
click at [952, 476] on button "Save & Exit" at bounding box center [927, 475] width 87 height 26
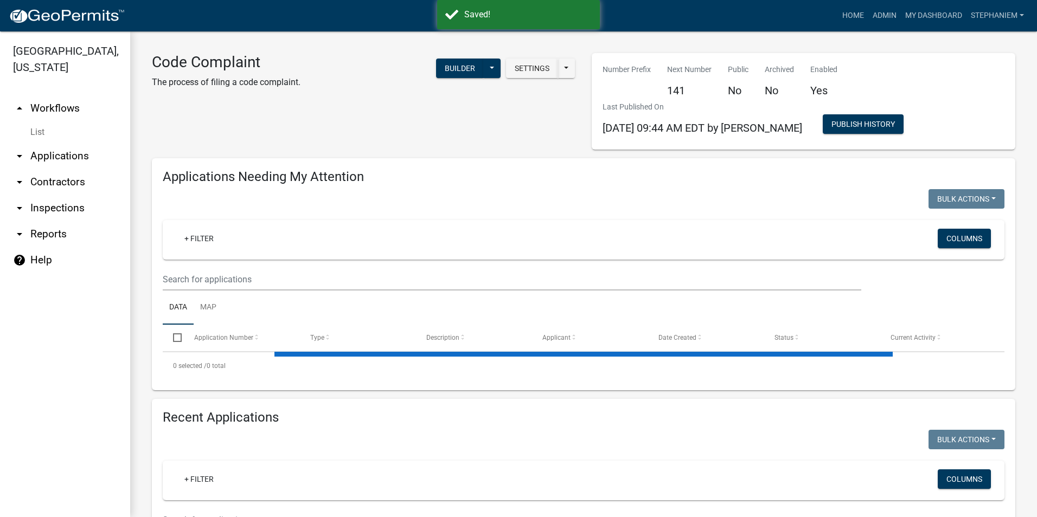
select select "3: 100"
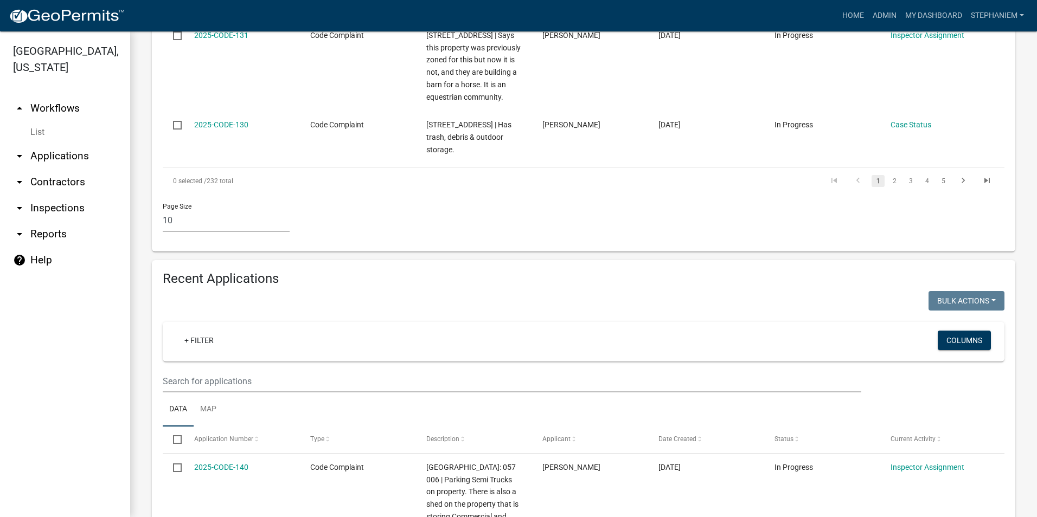
scroll to position [1193, 0]
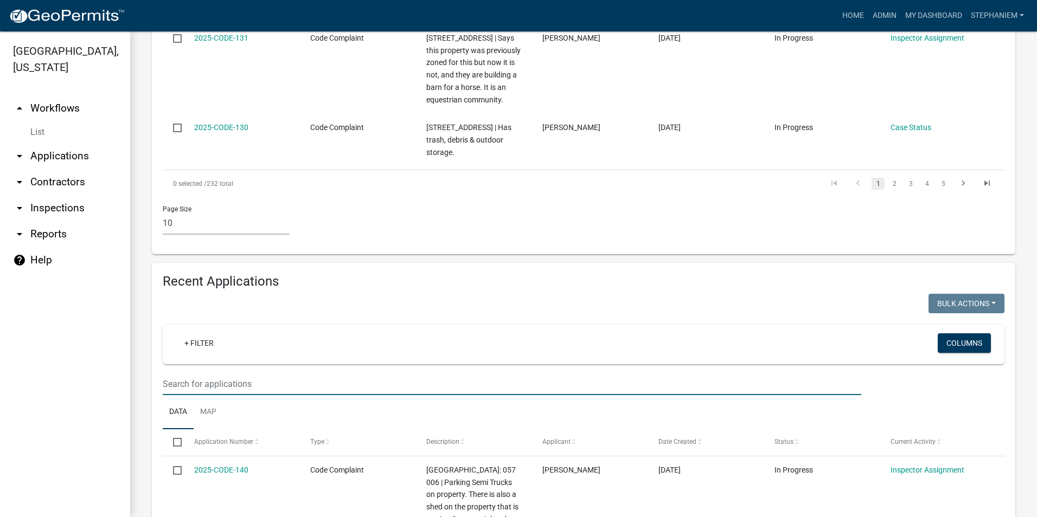
click at [239, 373] on input "text" at bounding box center [512, 384] width 698 height 22
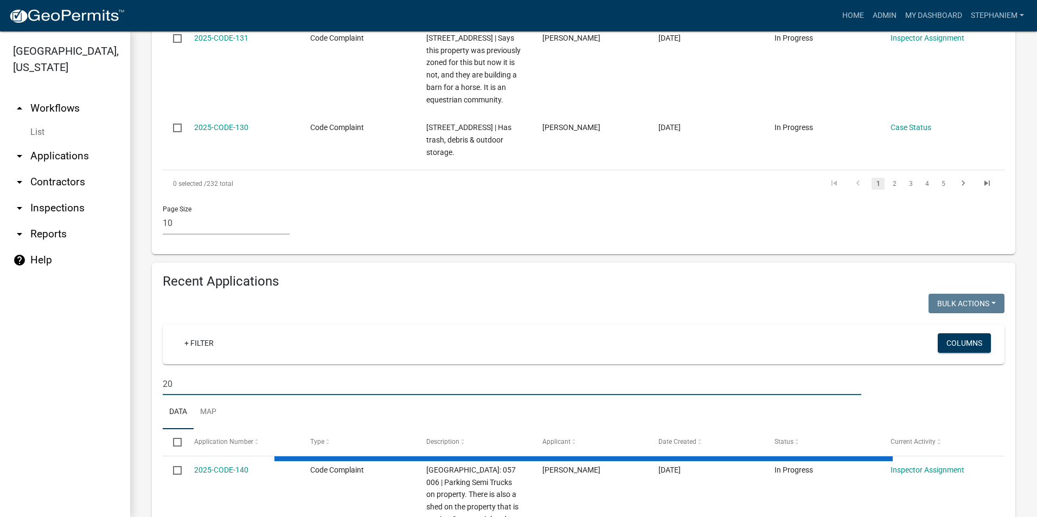
type input "2"
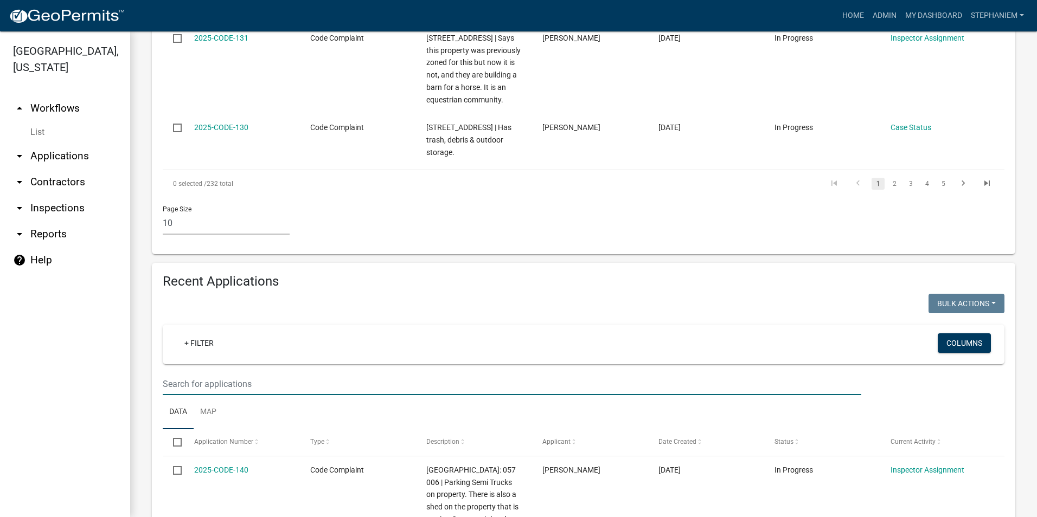
select select "3: 100"
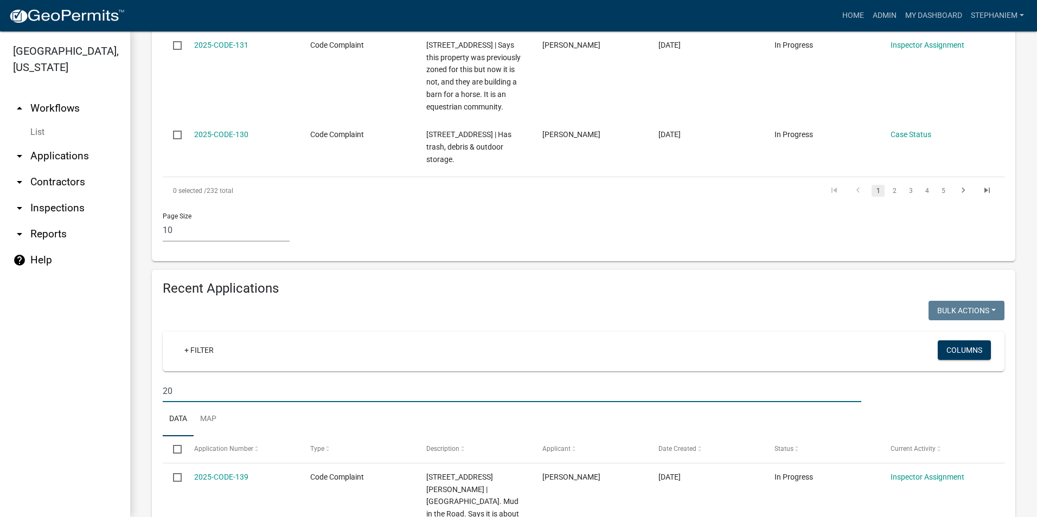
type input "2"
type input "202"
select select "3: 100"
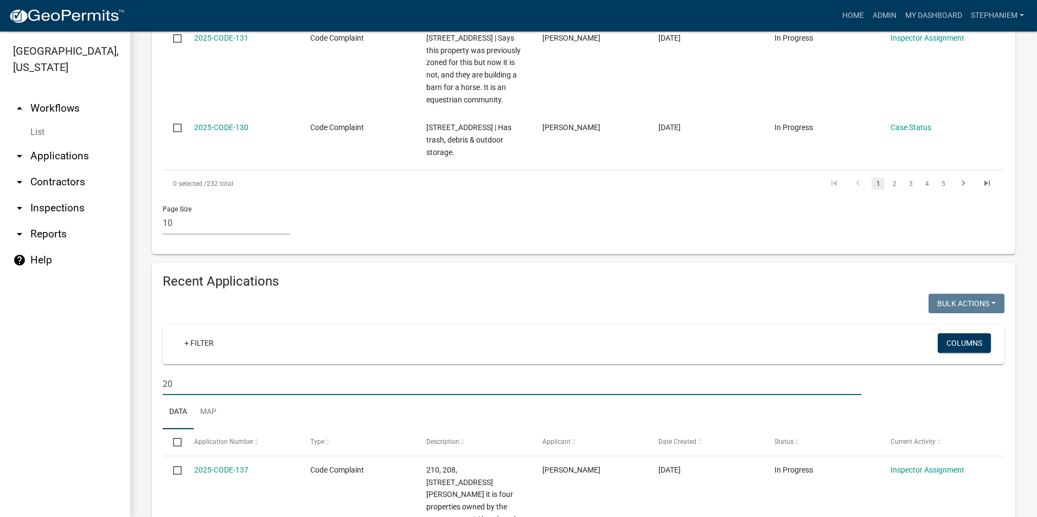
type input "2"
select select "3: 100"
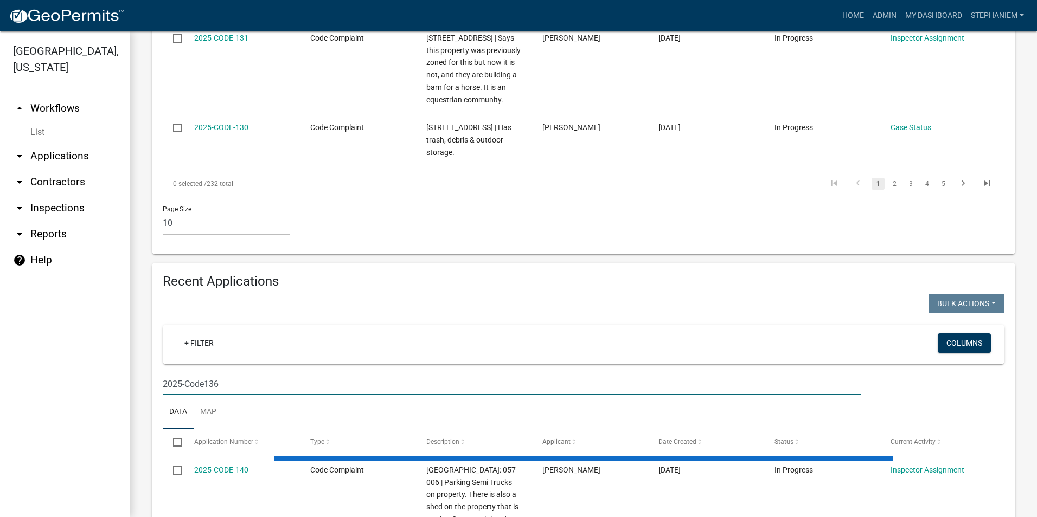
scroll to position [1108, 0]
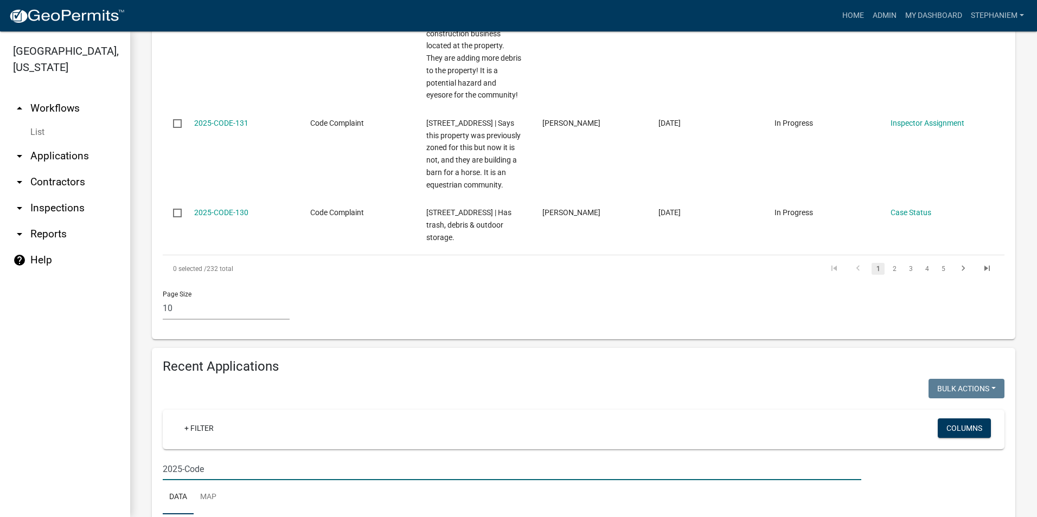
type input "2025-Code-"
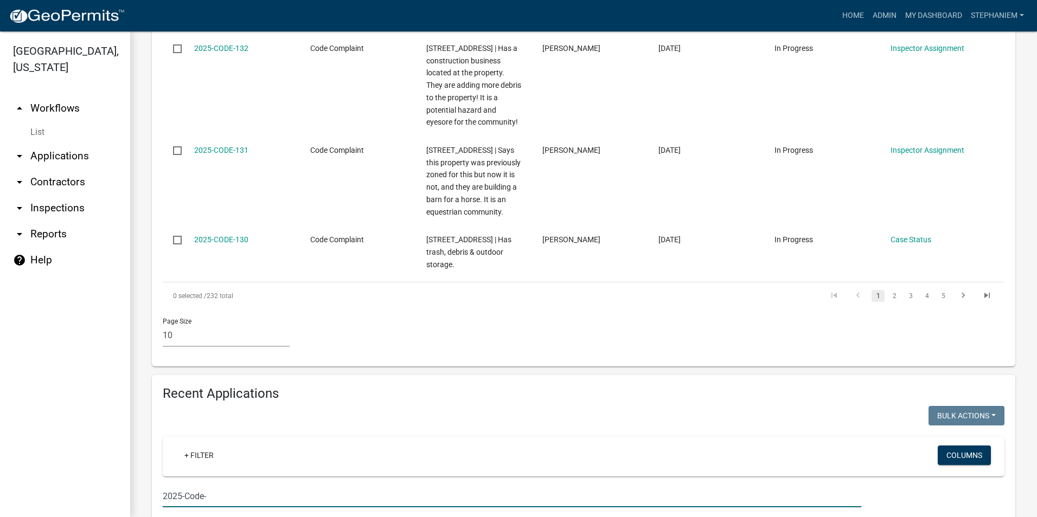
select select "3: 100"
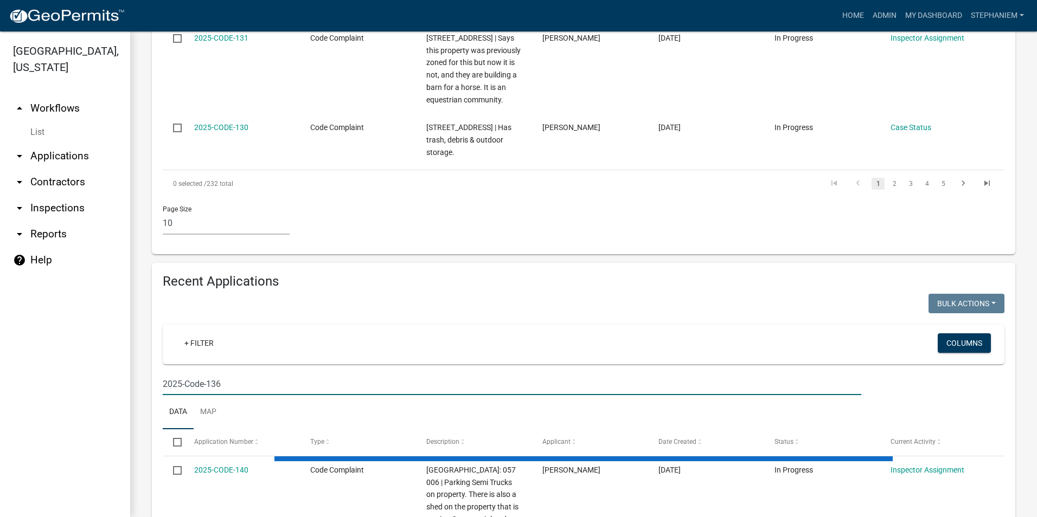
scroll to position [1136, 0]
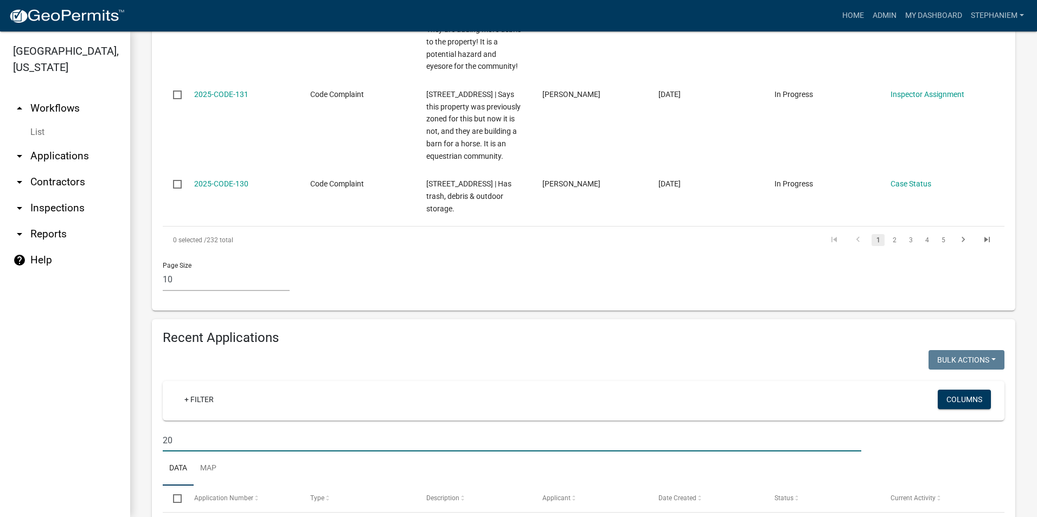
type input "2"
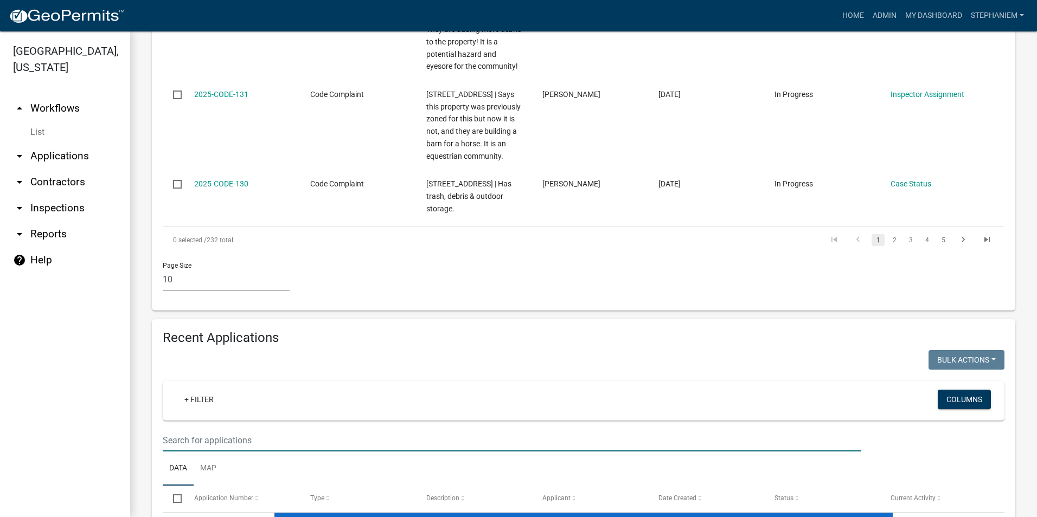
select select "3: 100"
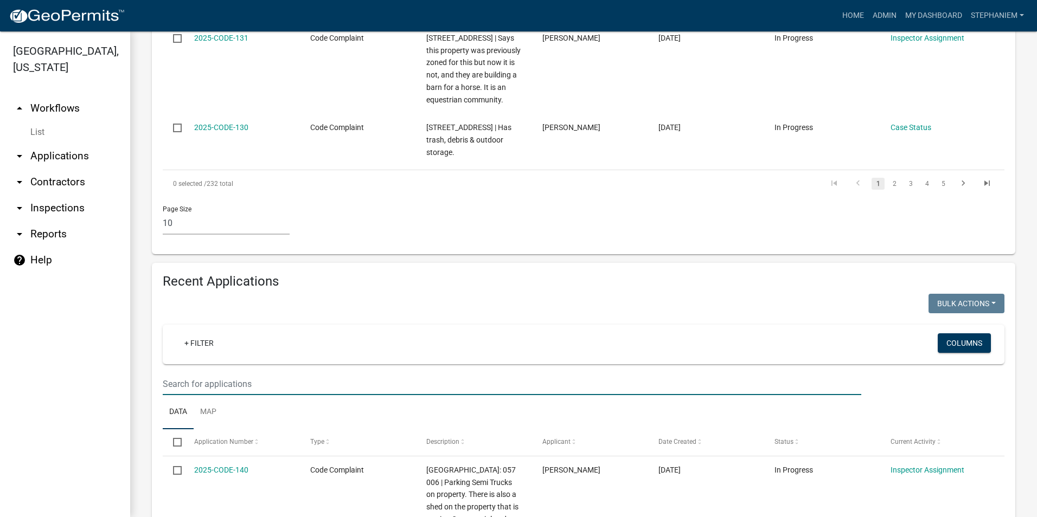
click at [70, 215] on link "arrow_drop_down Inspections" at bounding box center [65, 208] width 130 height 26
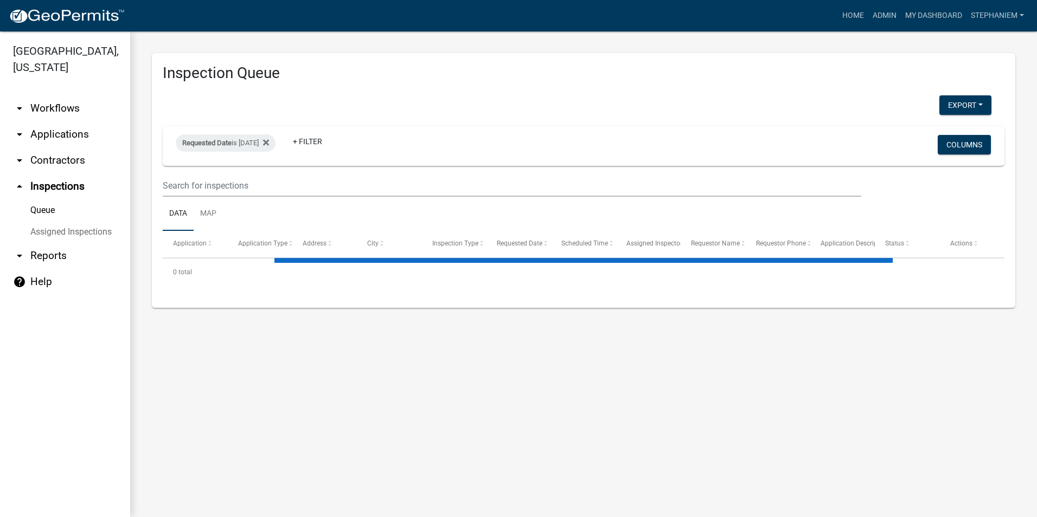
select select "3: 100"
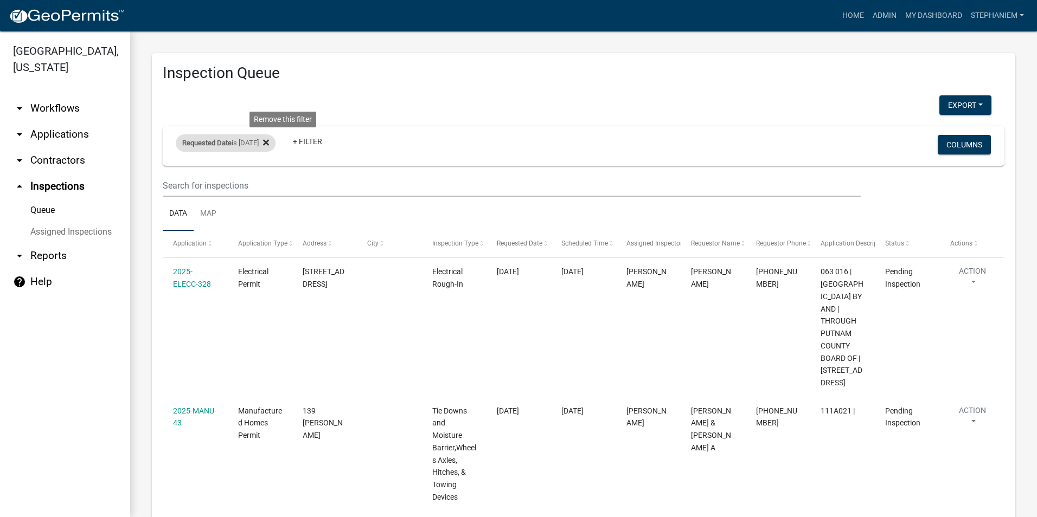
click at [269, 140] on icon at bounding box center [266, 142] width 6 height 9
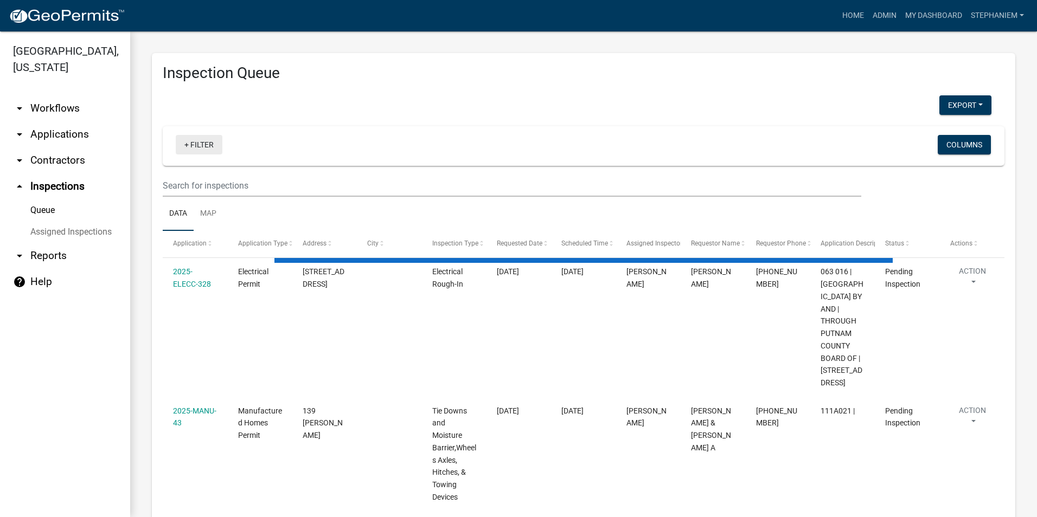
click at [204, 151] on link "+ Filter" at bounding box center [199, 145] width 47 height 20
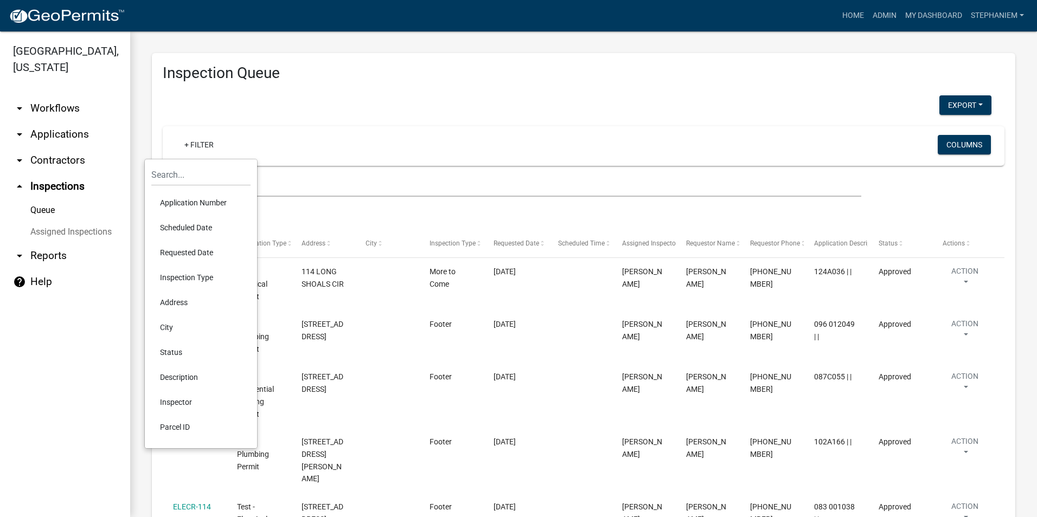
click at [201, 254] on li "Requested Date" at bounding box center [200, 252] width 99 height 25
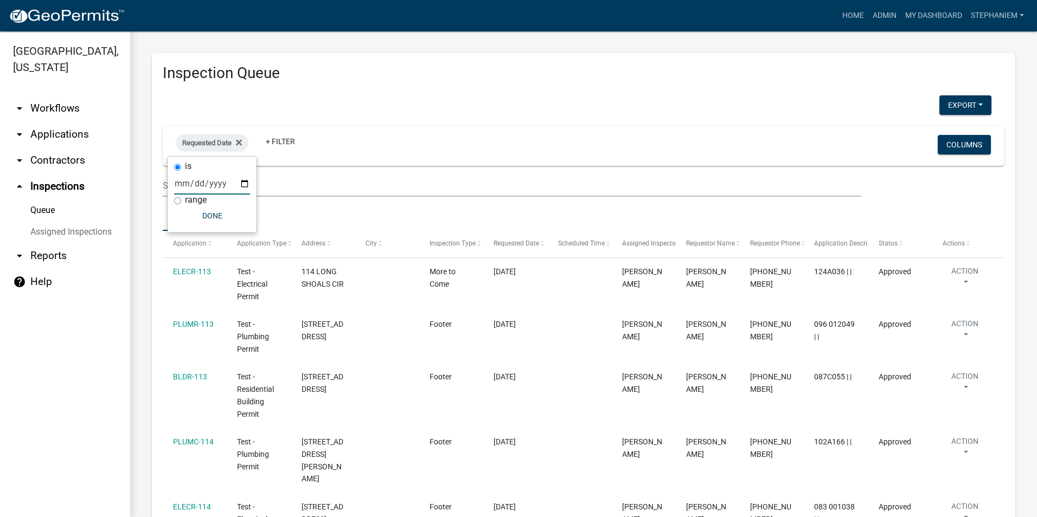
click at [242, 182] on input "date" at bounding box center [212, 183] width 76 height 22
type input "[DATE]"
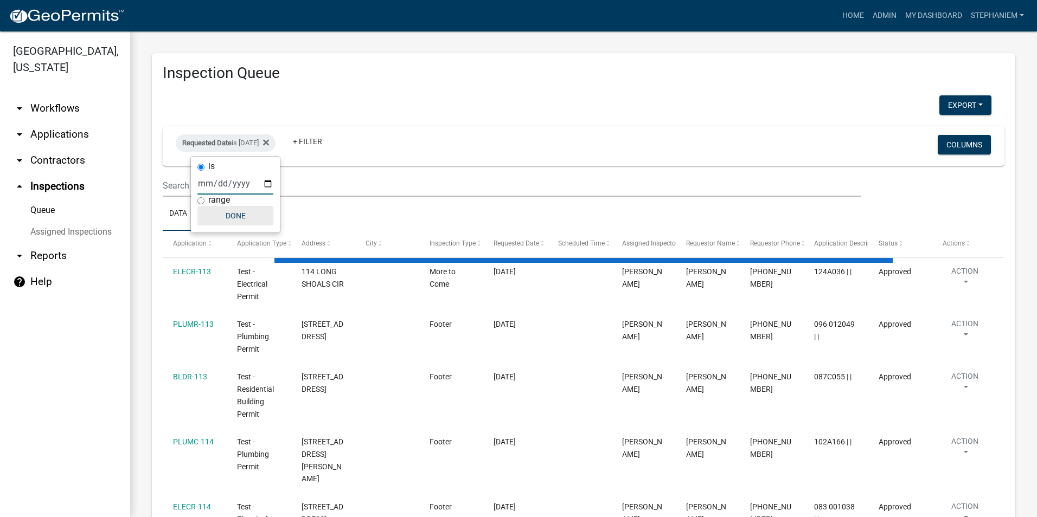
click at [227, 223] on button "Done" at bounding box center [235, 216] width 76 height 20
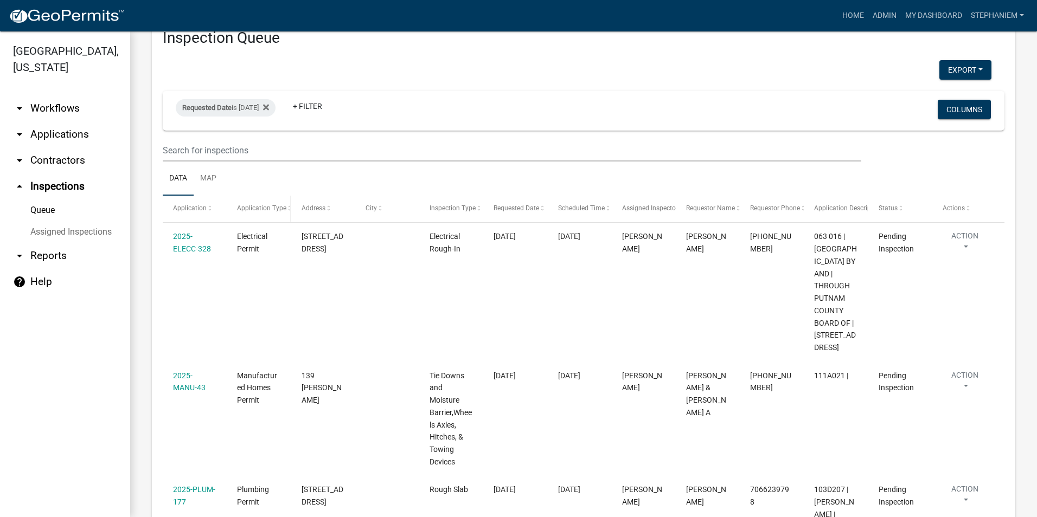
scroll to position [54, 0]
